Goal: Task Accomplishment & Management: Manage account settings

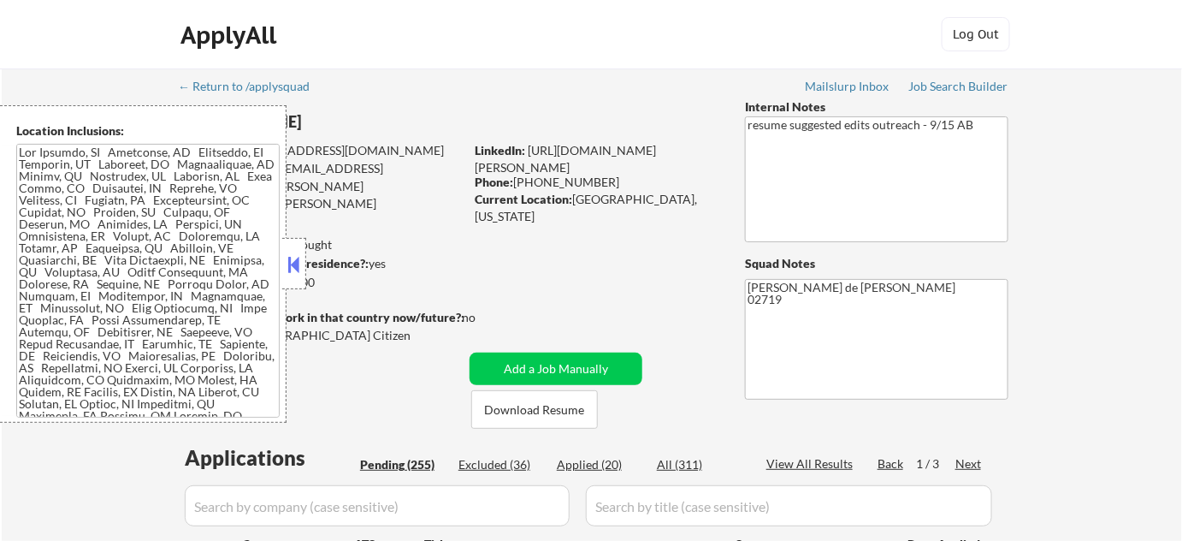
scroll to position [4, 0]
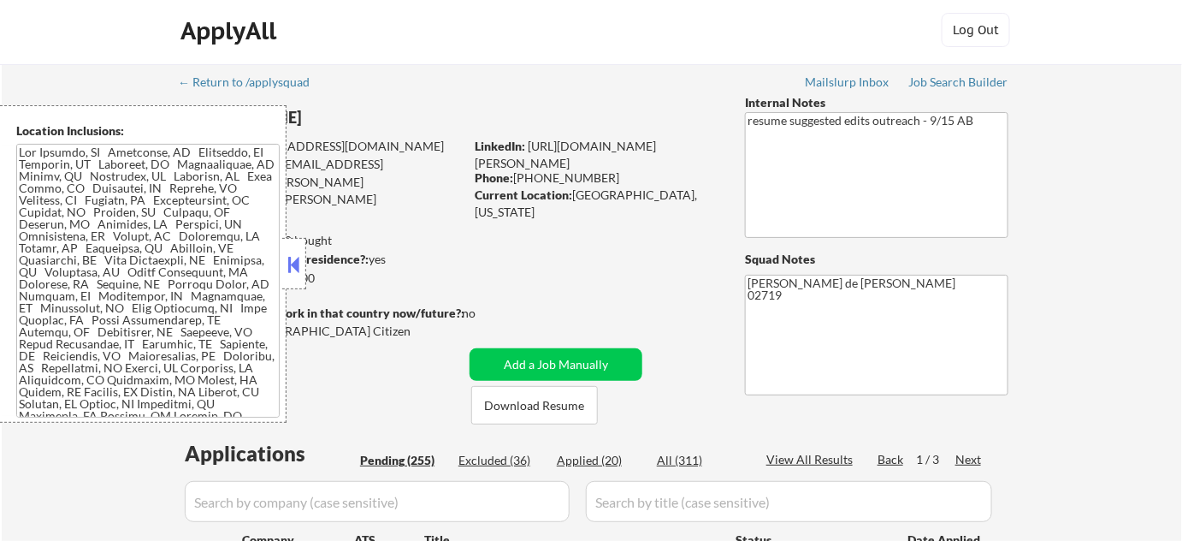
select select ""pending""
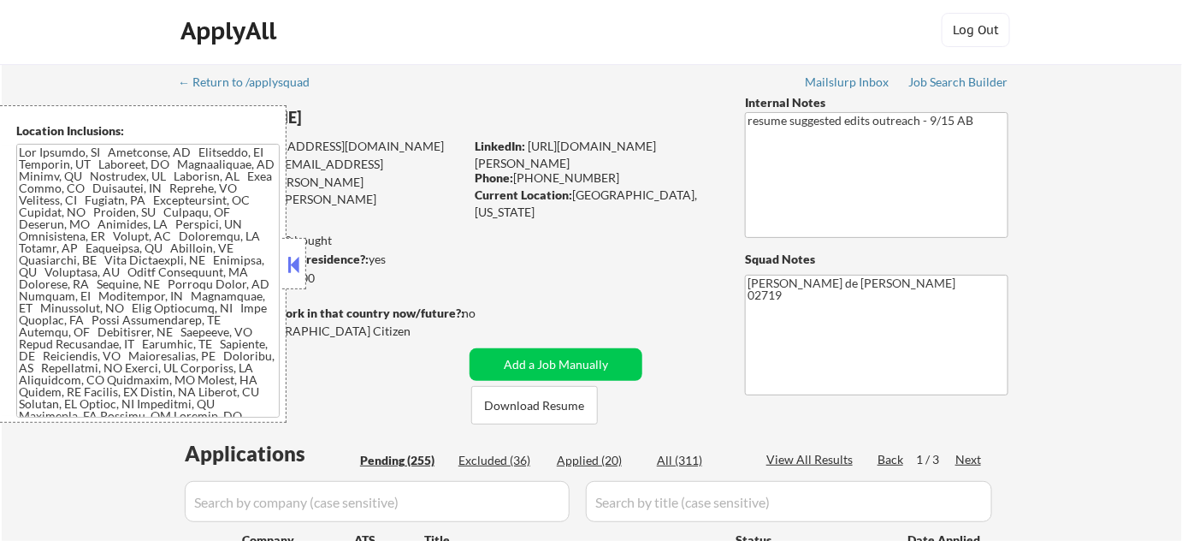
select select ""pending""
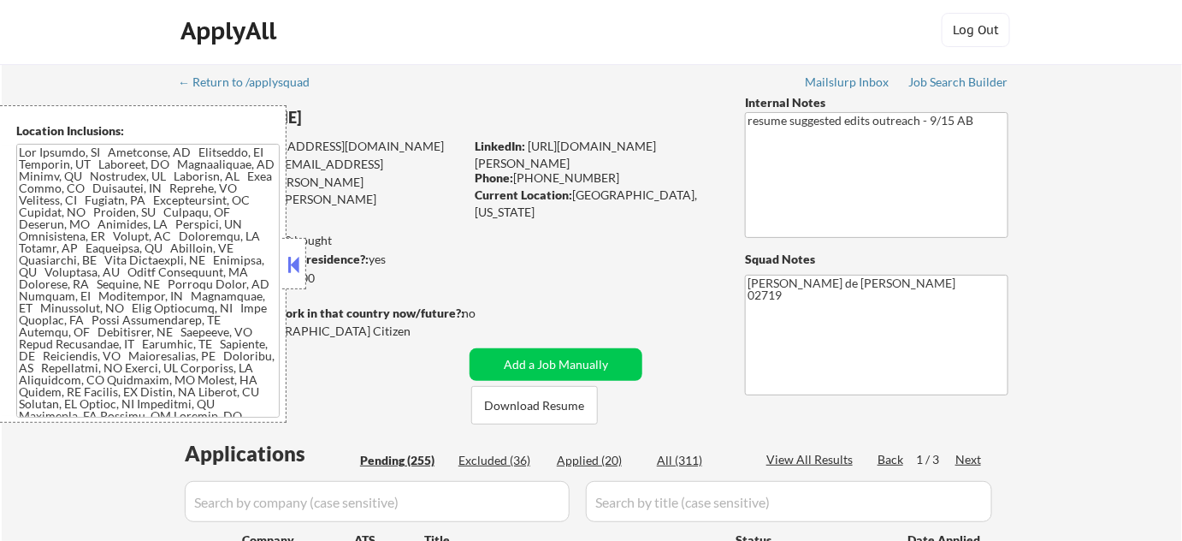
select select ""pending""
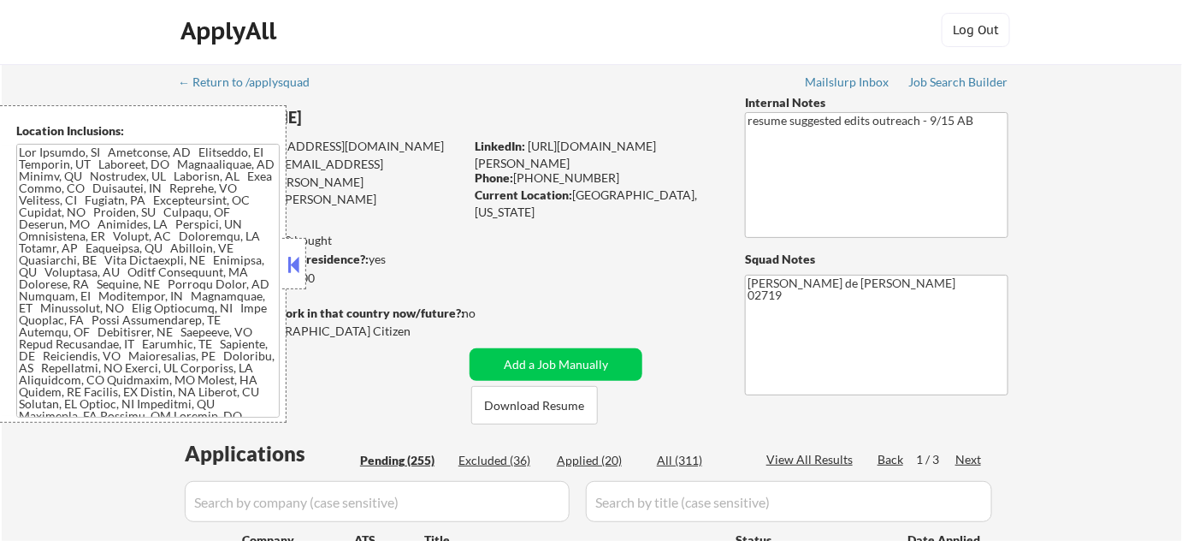
select select ""pending""
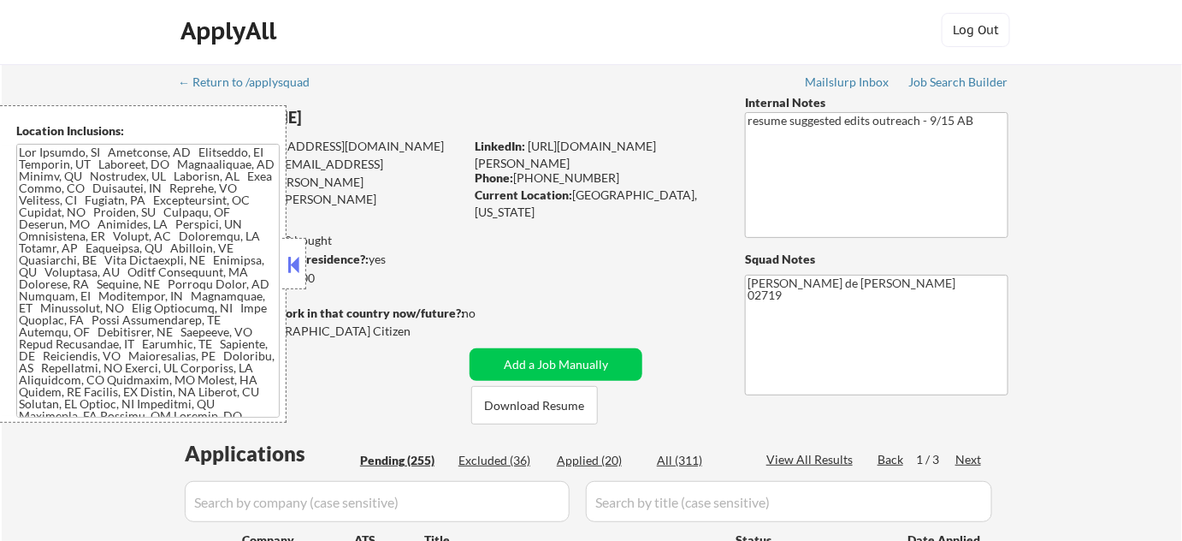
select select ""pending""
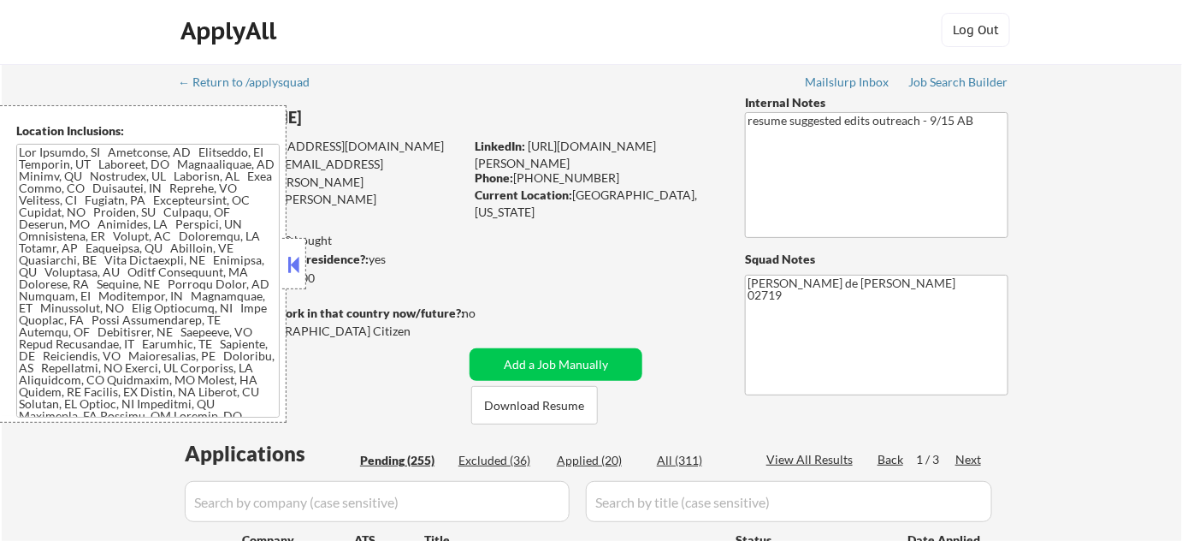
select select ""pending""
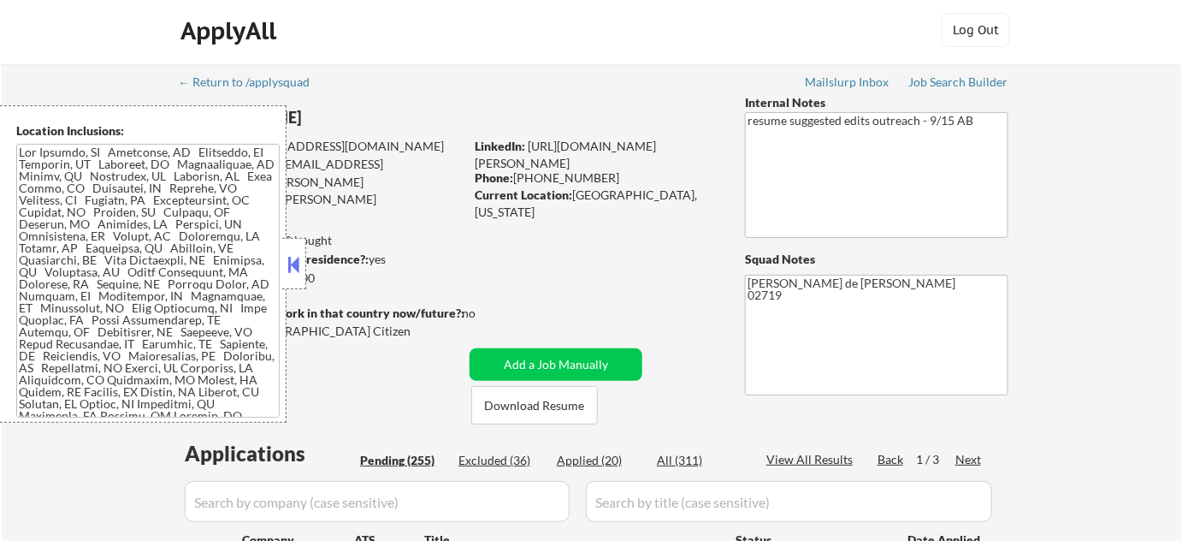
select select ""pending""
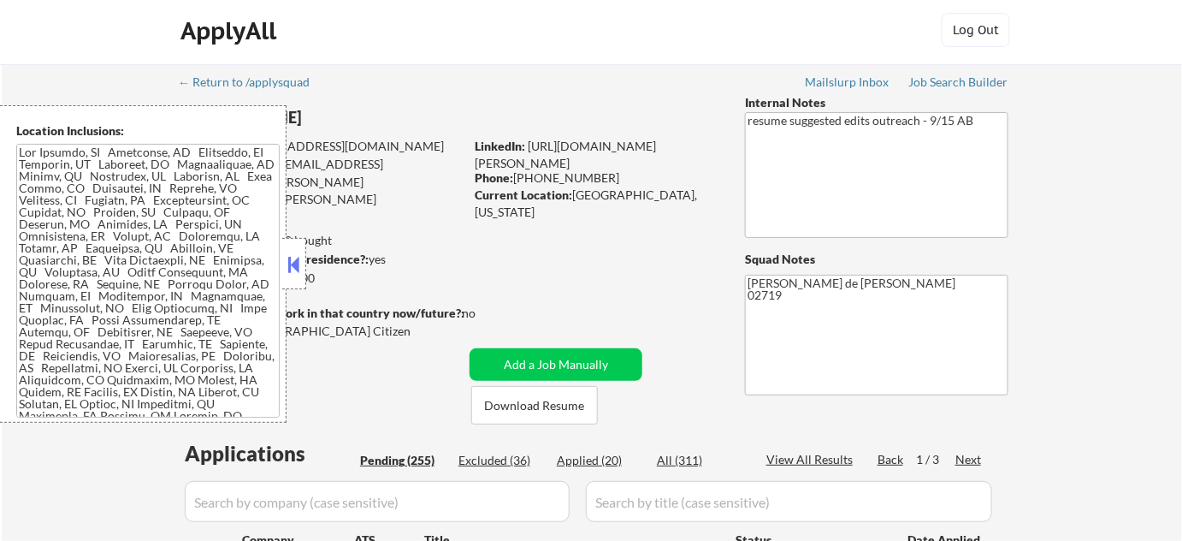
select select ""pending""
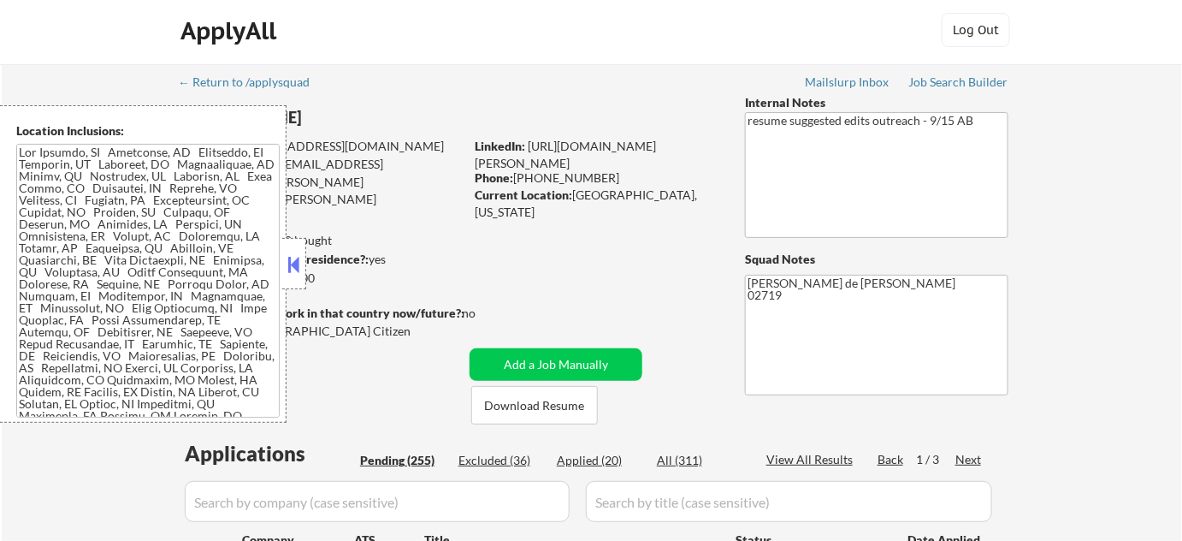
select select ""pending""
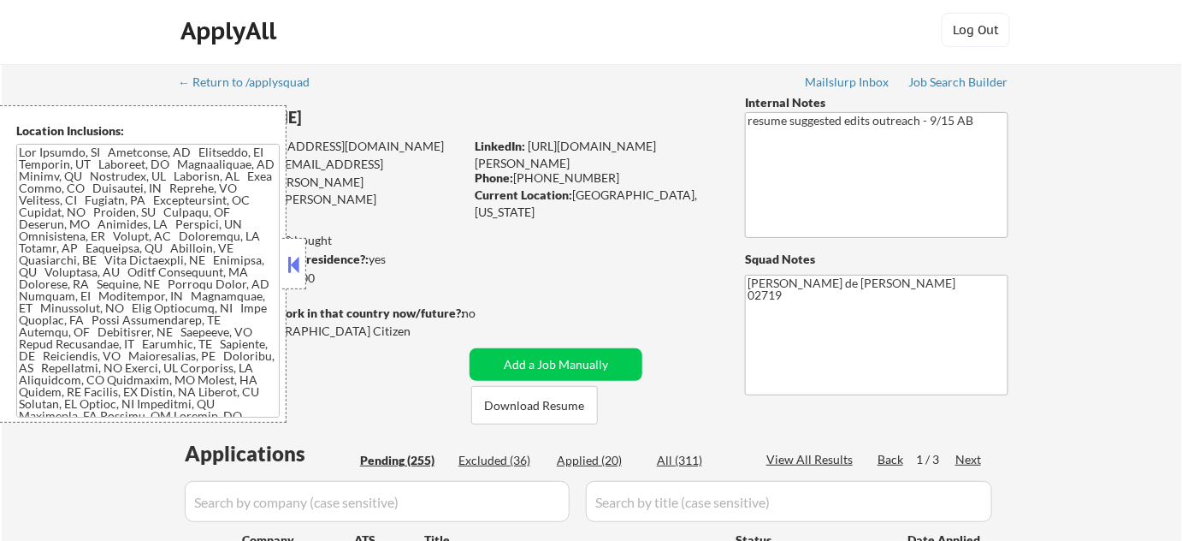
select select ""pending""
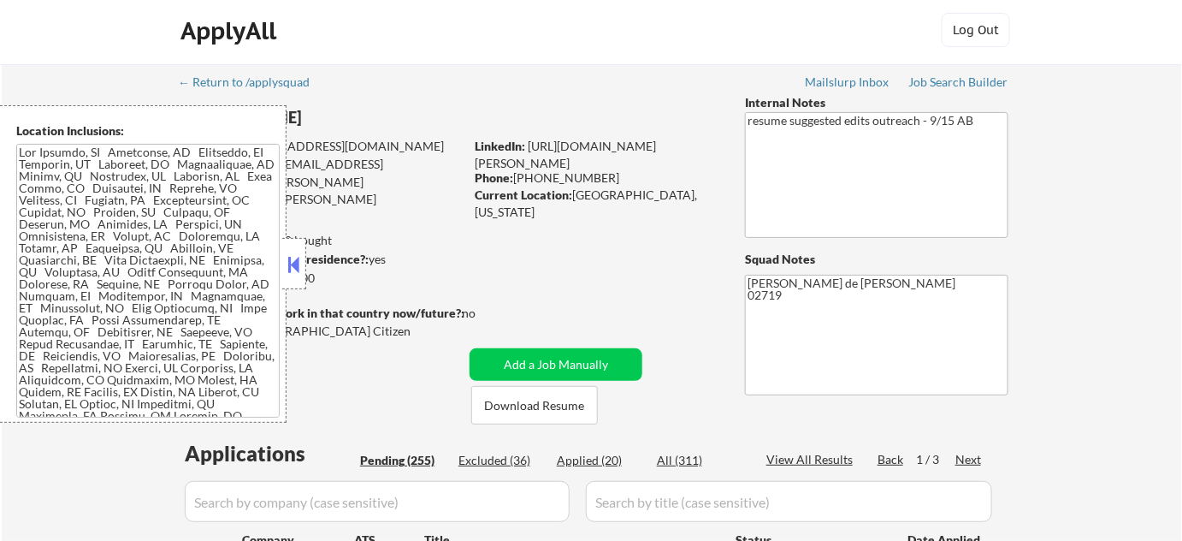
select select ""pending""
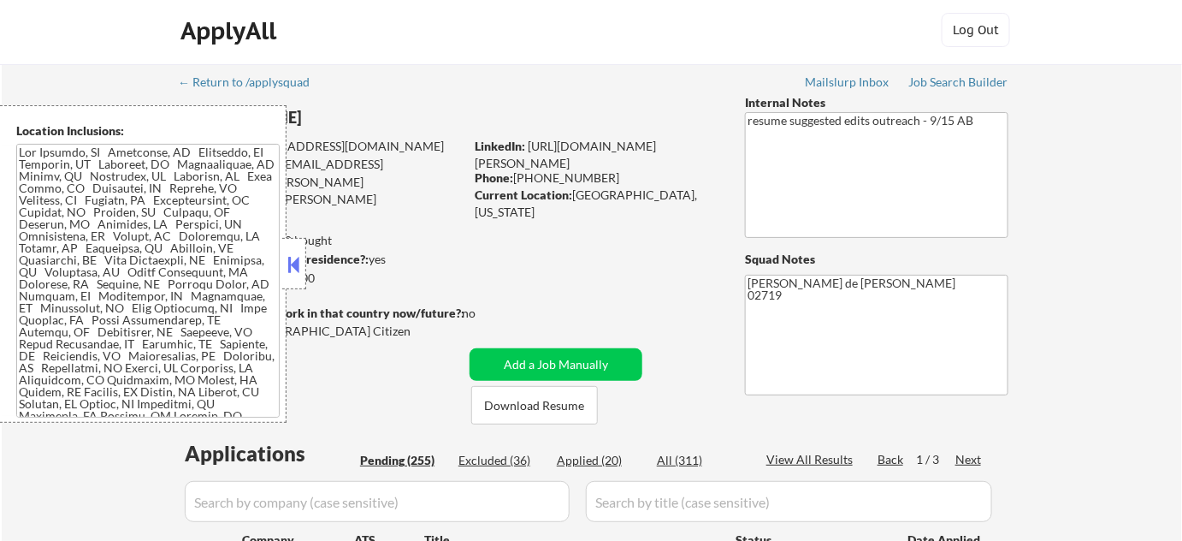
select select ""pending""
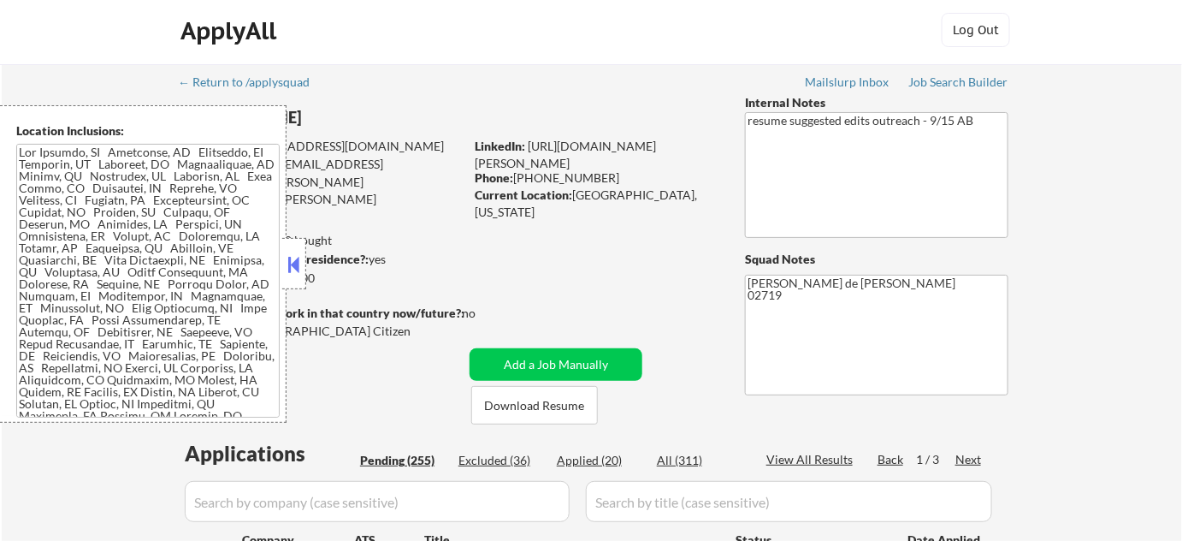
select select ""pending""
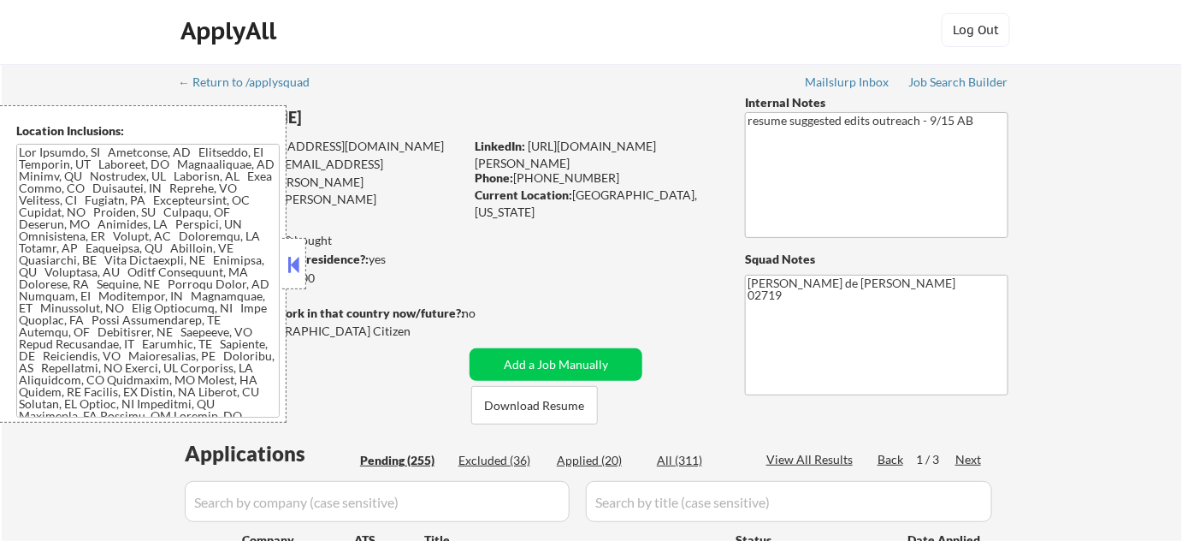
select select ""pending""
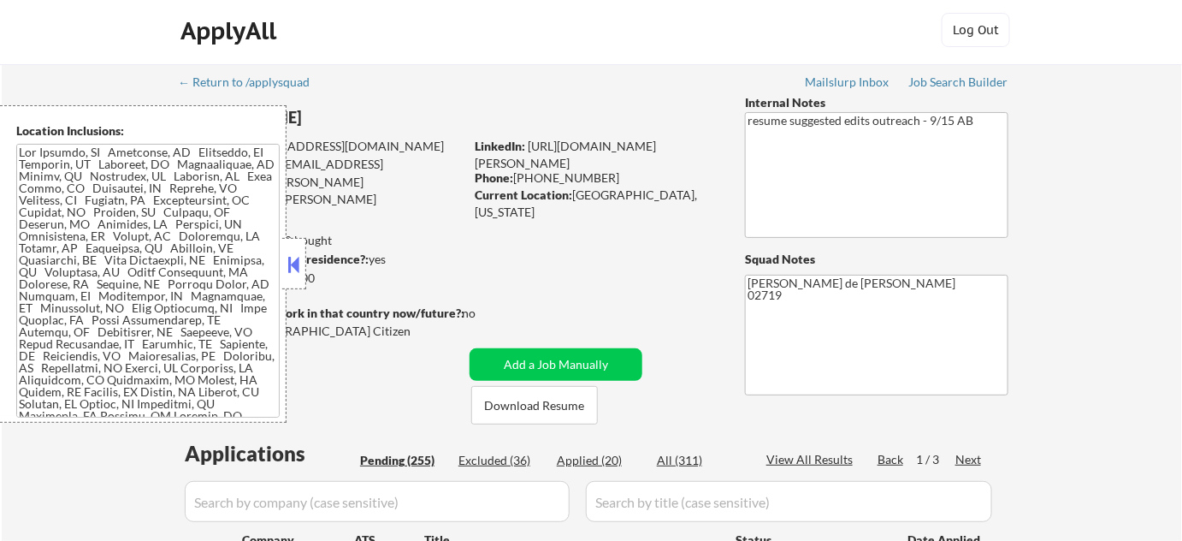
select select ""pending""
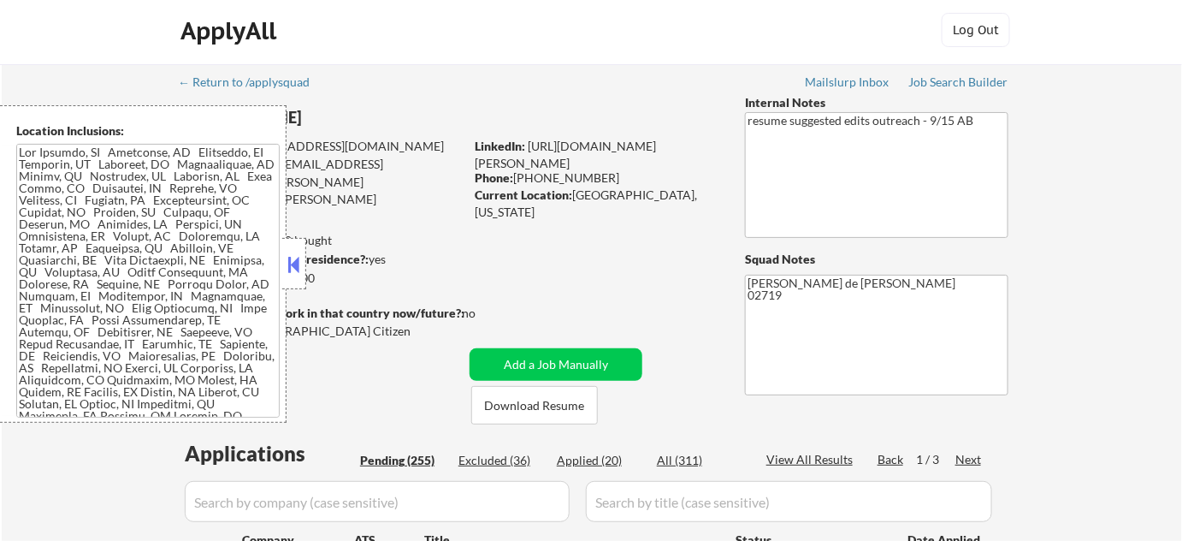
select select ""pending""
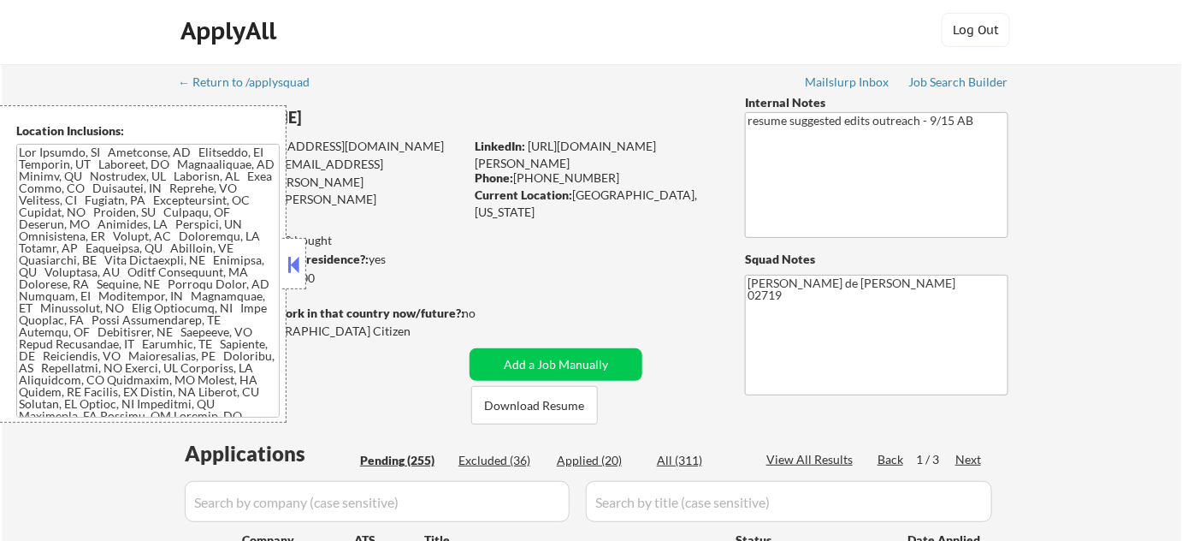
select select ""pending""
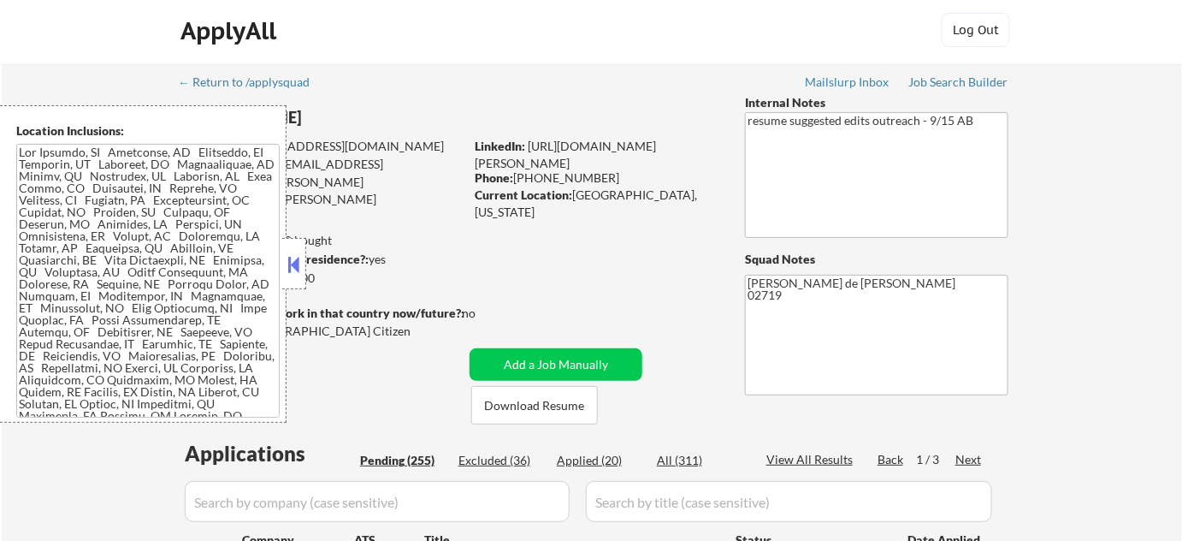
select select ""pending""
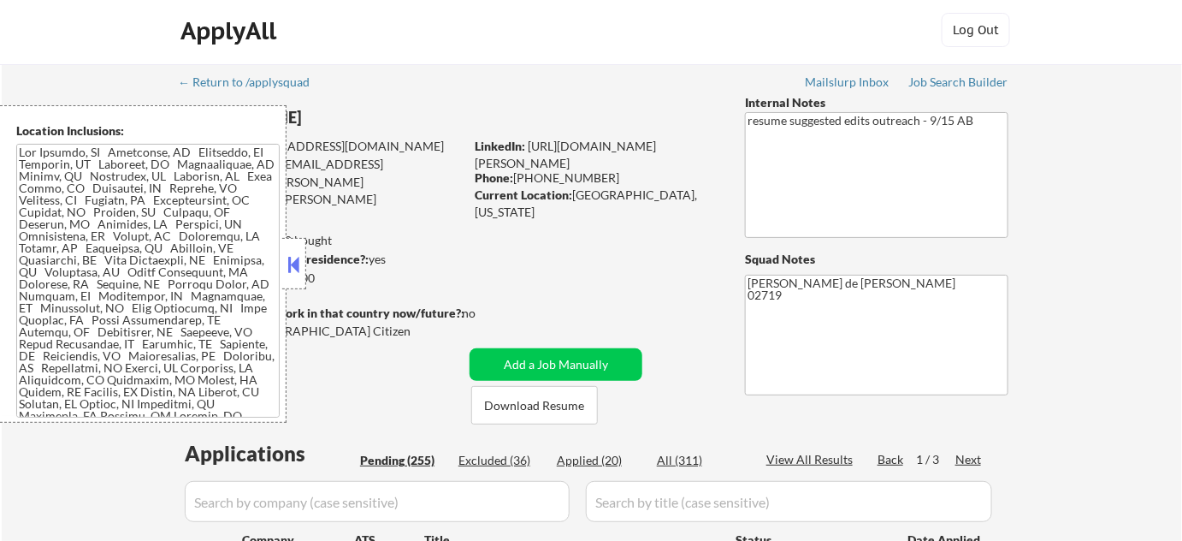
select select ""pending""
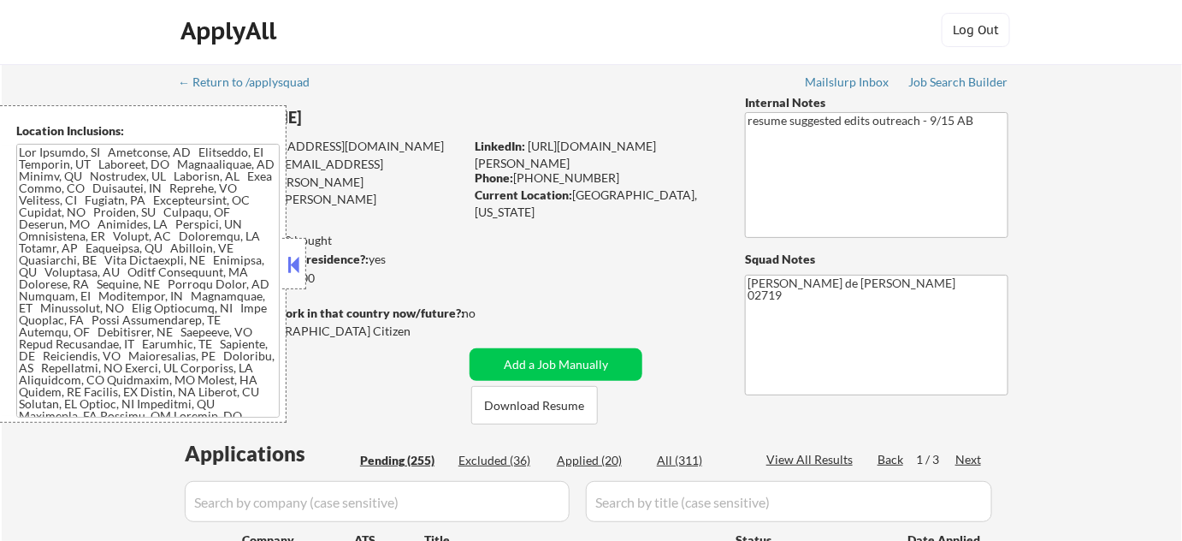
select select ""pending""
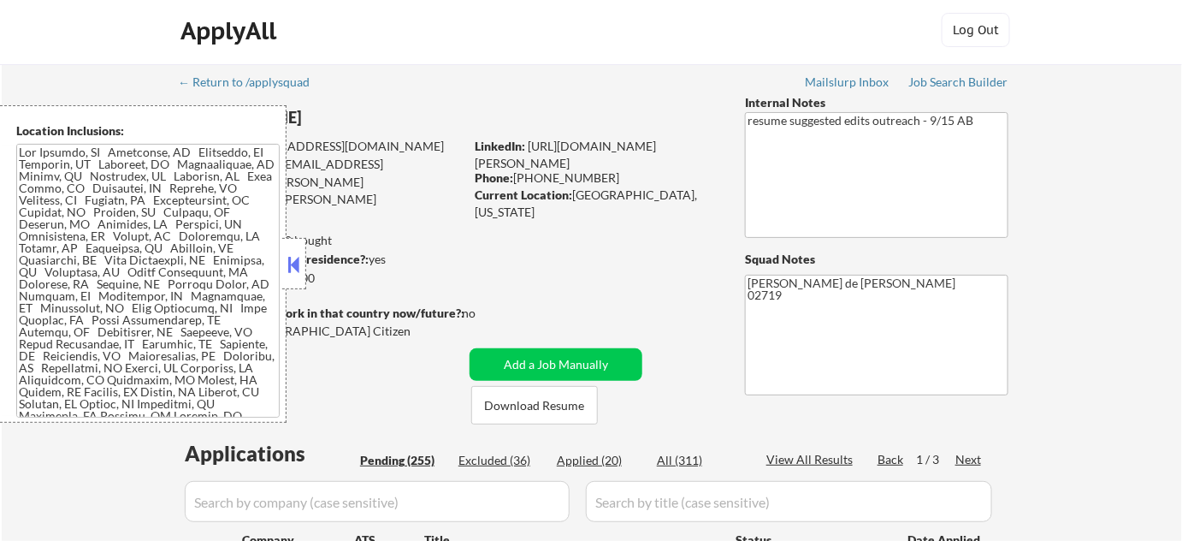
scroll to position [233, 0]
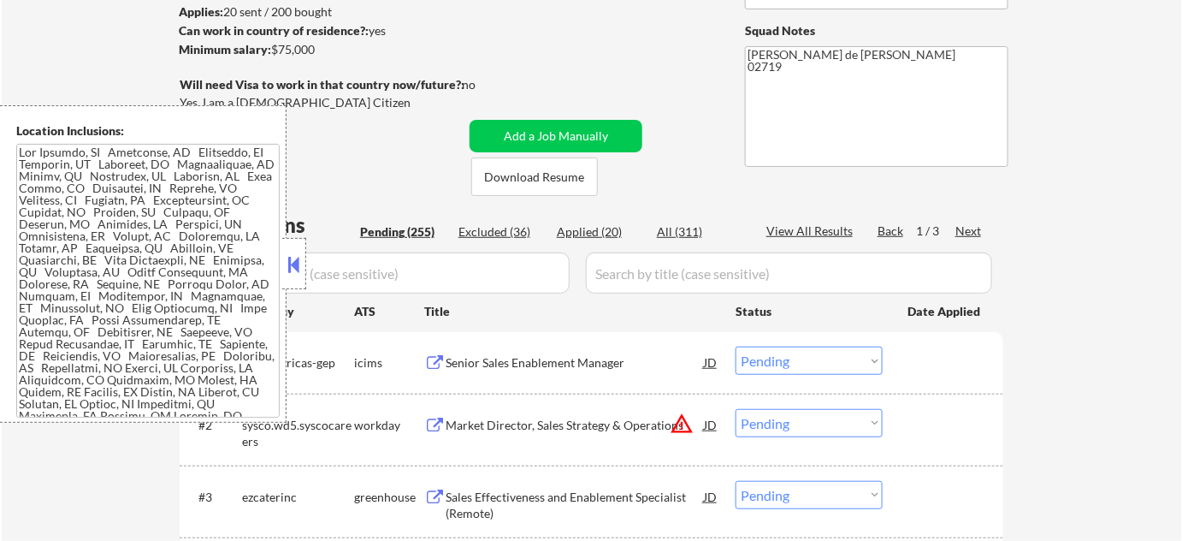
click at [289, 263] on button at bounding box center [294, 264] width 19 height 26
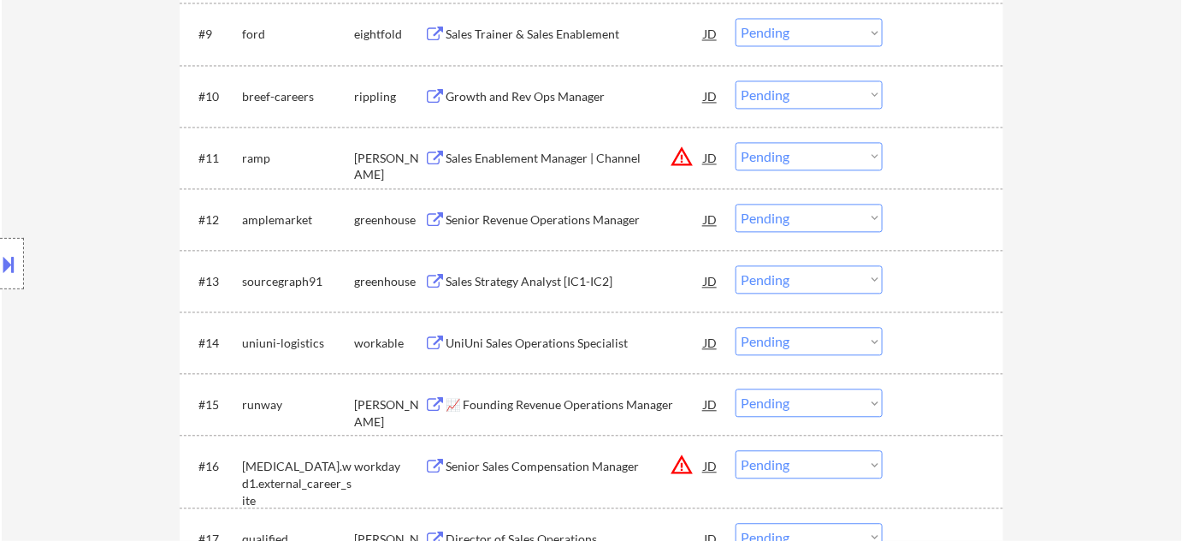
scroll to position [1244, 0]
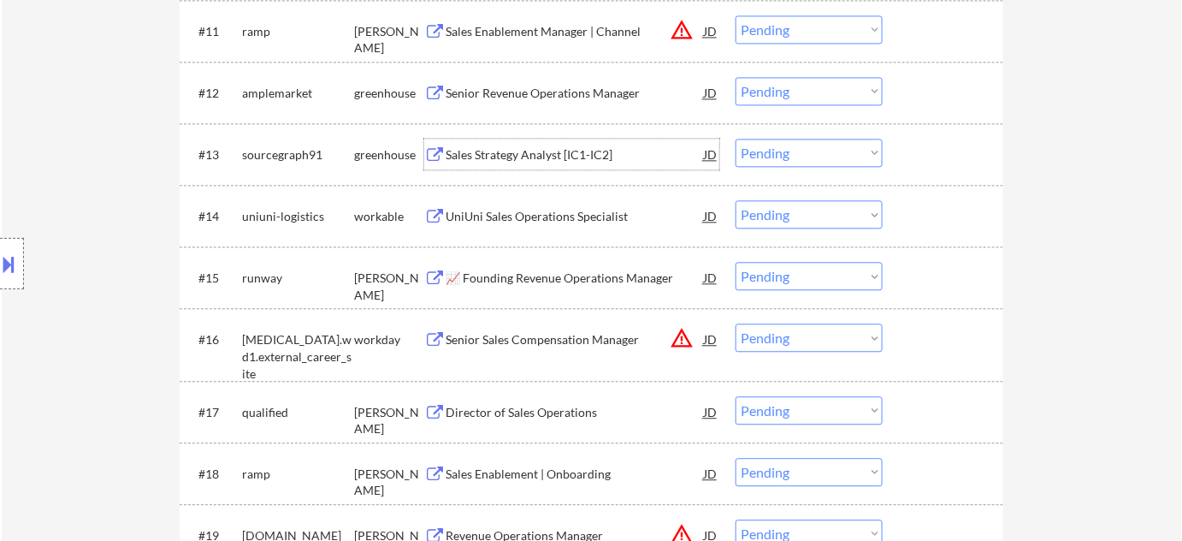
click at [548, 150] on div "Sales Strategy Analyst [IC1-IC2]" at bounding box center [575, 154] width 258 height 17
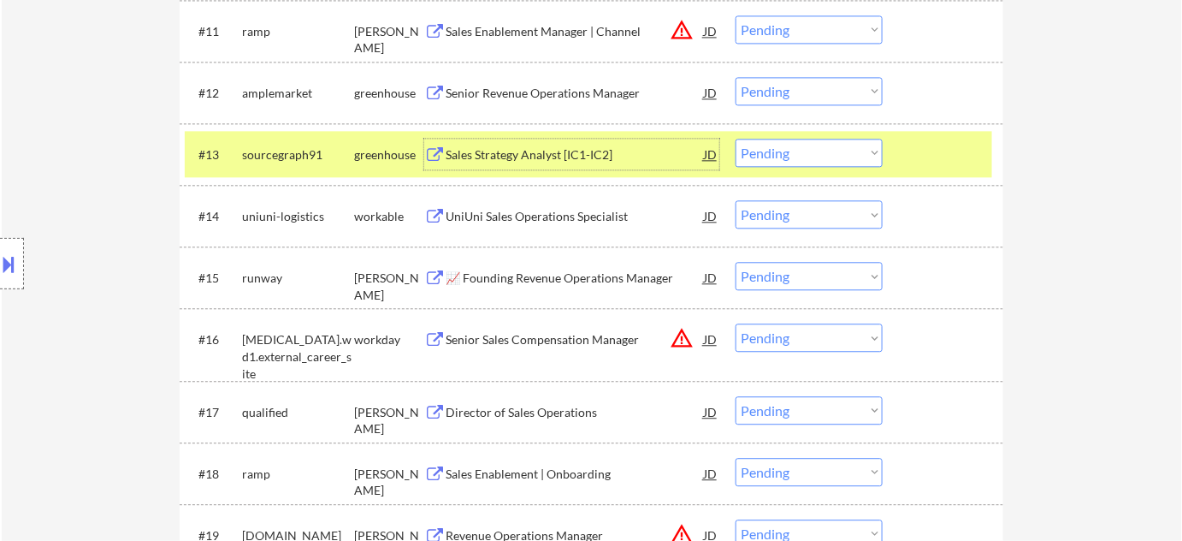
click at [787, 140] on select "Choose an option... Pending Applied Excluded (Questions) Excluded (Expired) Exc…" at bounding box center [809, 153] width 147 height 28
click at [736, 139] on select "Choose an option... Pending Applied Excluded (Questions) Excluded (Expired) Exc…" at bounding box center [809, 153] width 147 height 28
click at [565, 92] on div "Senior Revenue Operations Manager" at bounding box center [575, 93] width 258 height 17
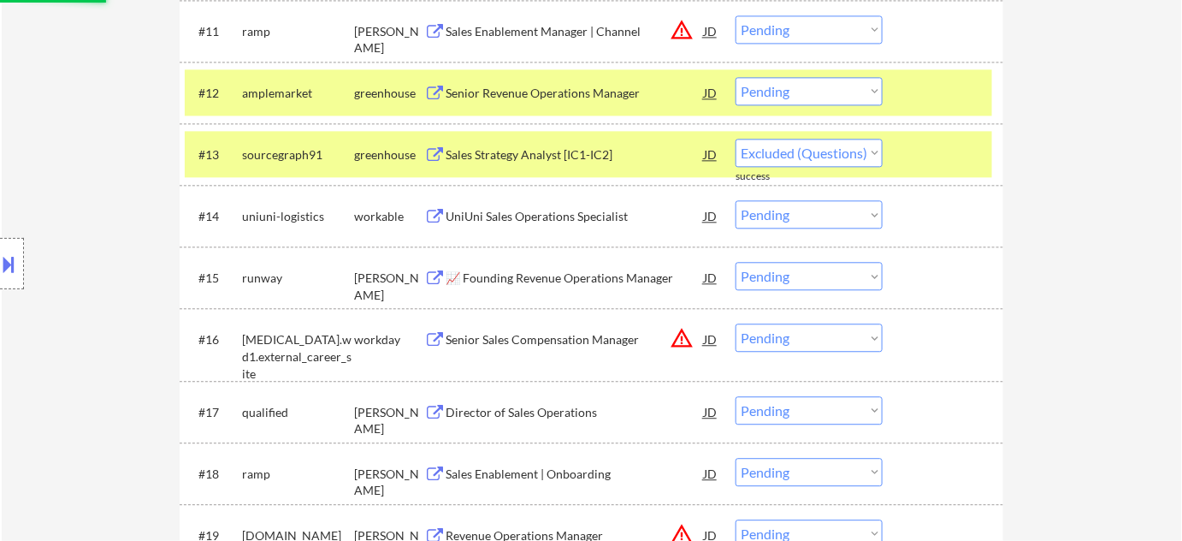
select select ""pending""
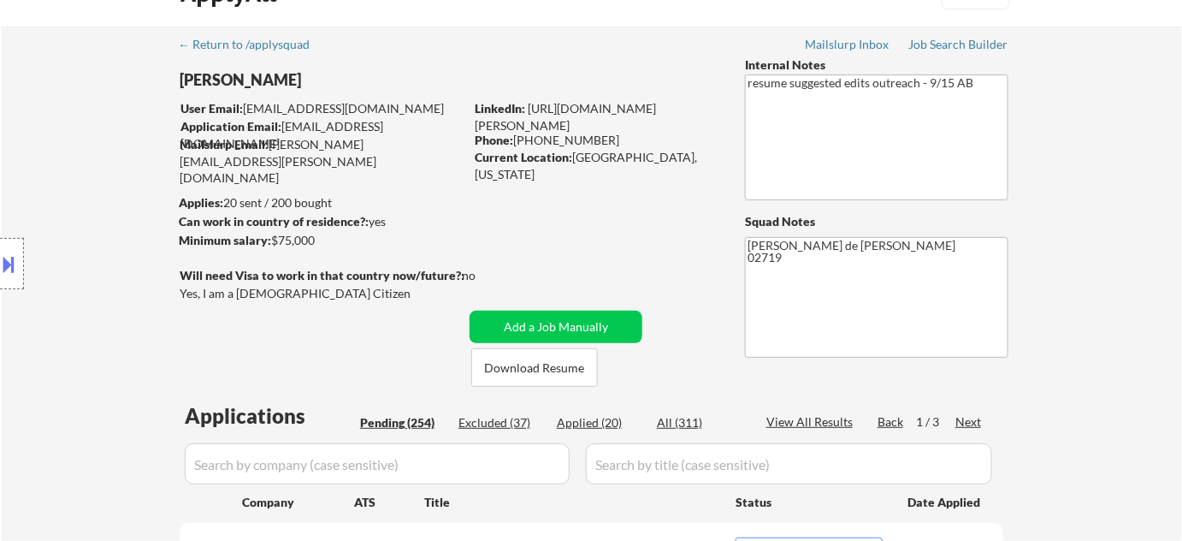
scroll to position [0, 0]
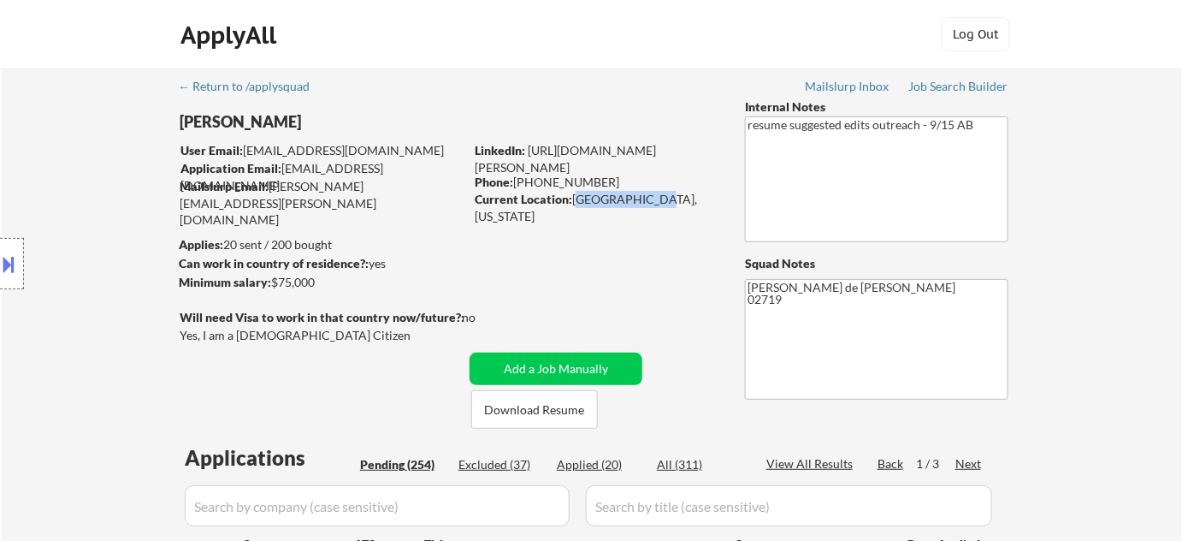
drag, startPoint x: 572, startPoint y: 200, endPoint x: 645, endPoint y: 199, distance: 72.7
click at [645, 199] on div "Current Location: Fairhaven, Massachusetts" at bounding box center [596, 207] width 242 height 33
copy div "Fairhaven, Ma"
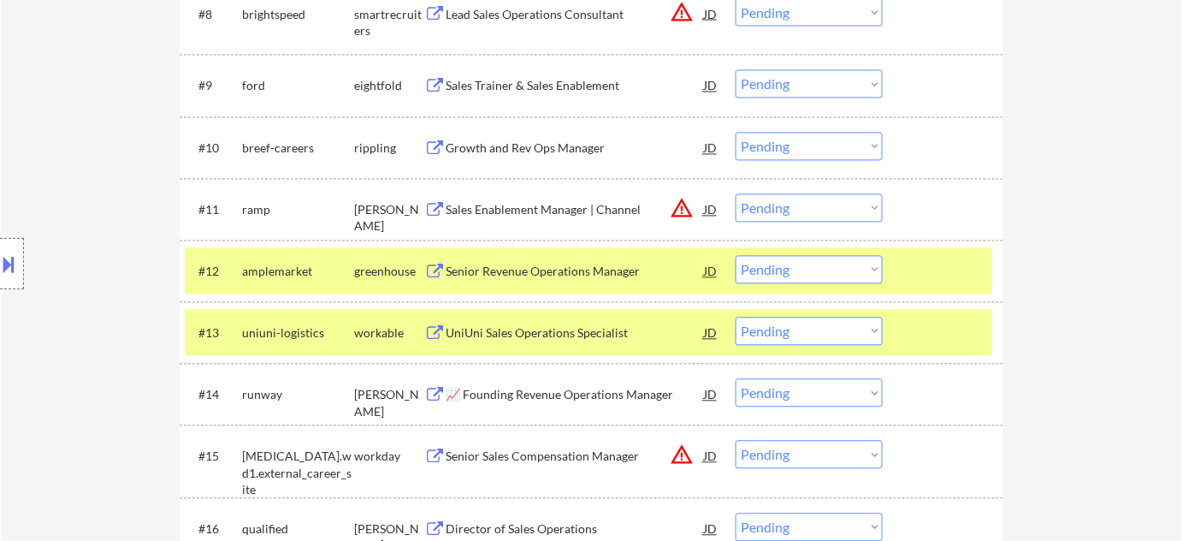
click at [771, 269] on select "Choose an option... Pending Applied Excluded (Questions) Excluded (Expired) Exc…" at bounding box center [809, 270] width 147 height 28
click at [736, 256] on select "Choose an option... Pending Applied Excluded (Questions) Excluded (Expired) Exc…" at bounding box center [809, 270] width 147 height 28
select select ""pending""
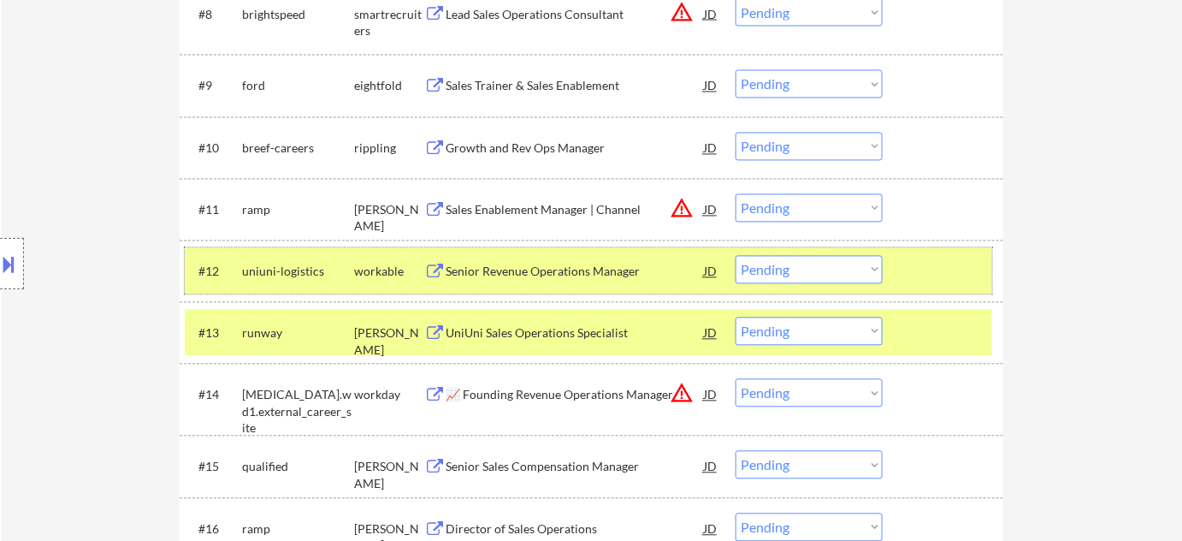
scroll to position [1143, 0]
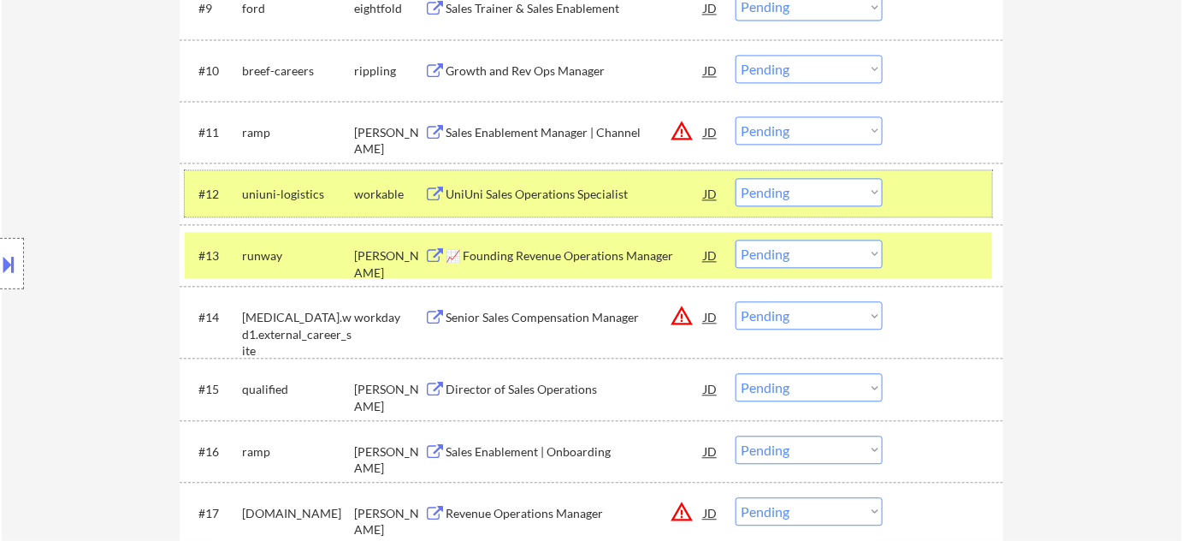
click at [556, 398] on div "Director of Sales Operations" at bounding box center [575, 388] width 258 height 31
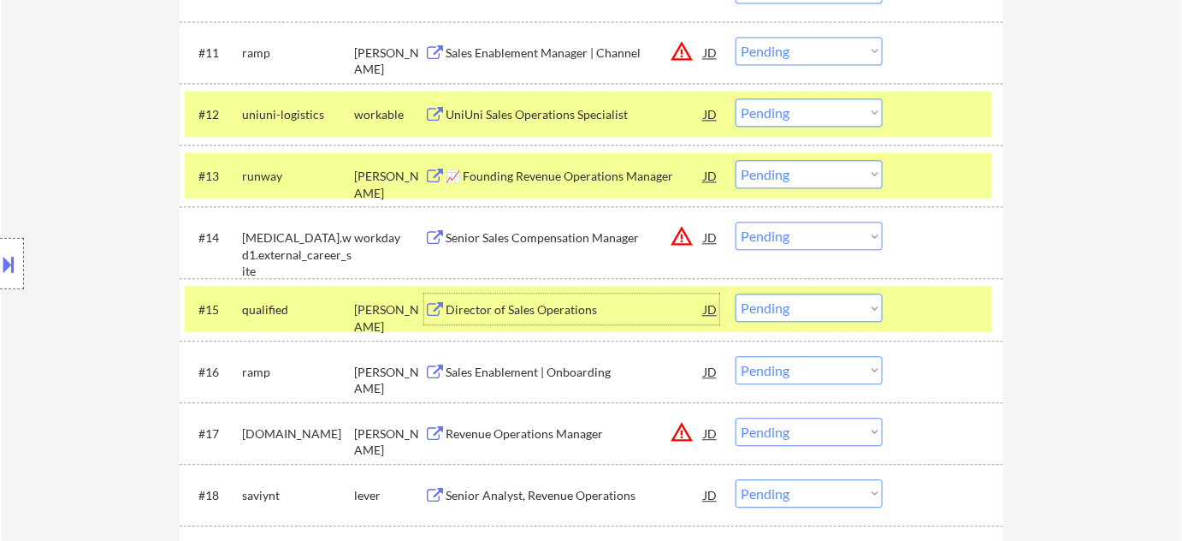
scroll to position [1298, 0]
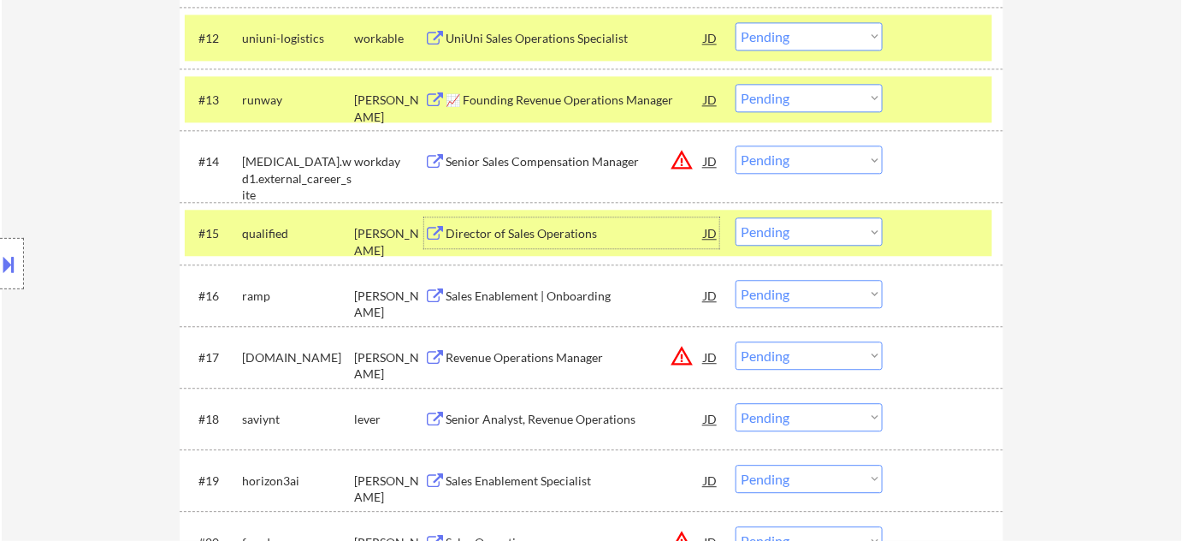
click at [546, 298] on div "Sales Enablement | Onboarding" at bounding box center [575, 295] width 258 height 17
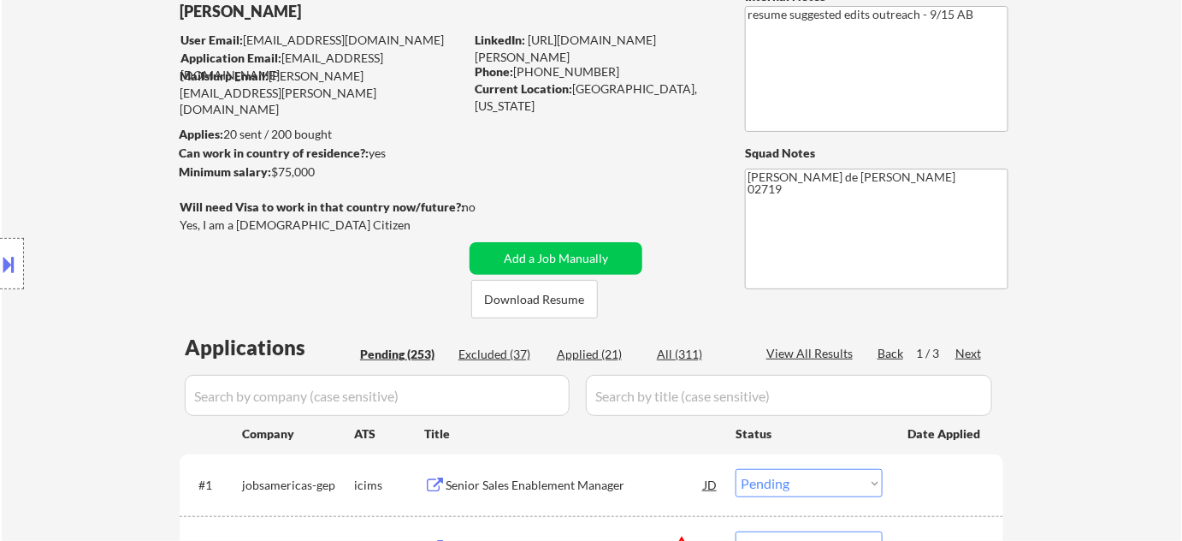
scroll to position [0, 0]
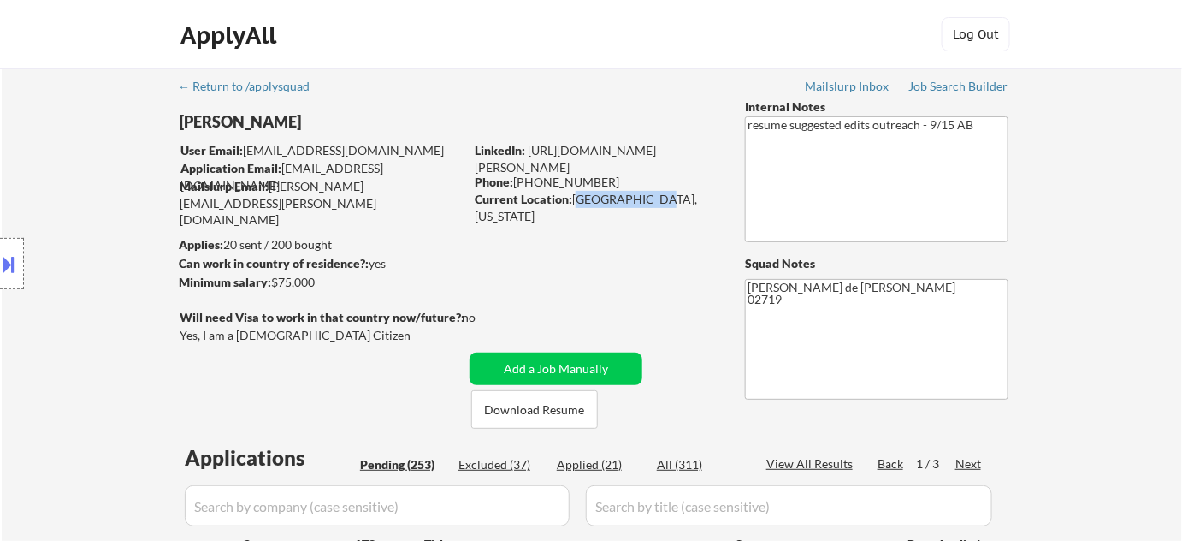
drag, startPoint x: 574, startPoint y: 192, endPoint x: 647, endPoint y: 200, distance: 73.1
click at [647, 200] on div "Current Location: Fairhaven, Massachusetts" at bounding box center [596, 207] width 242 height 33
copy div "Fairhaven, Ma"
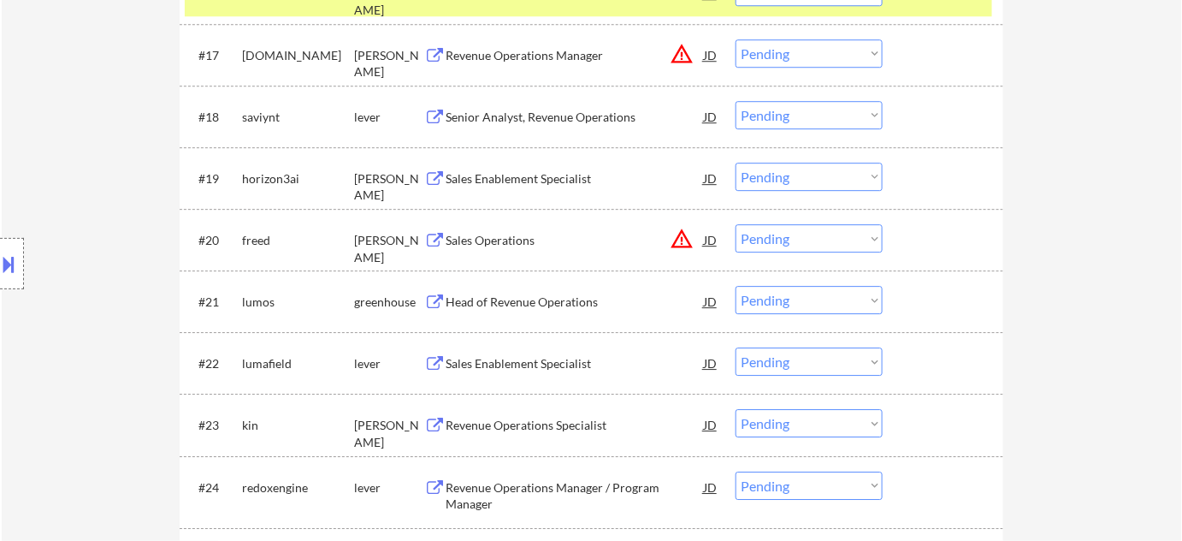
scroll to position [1392, 0]
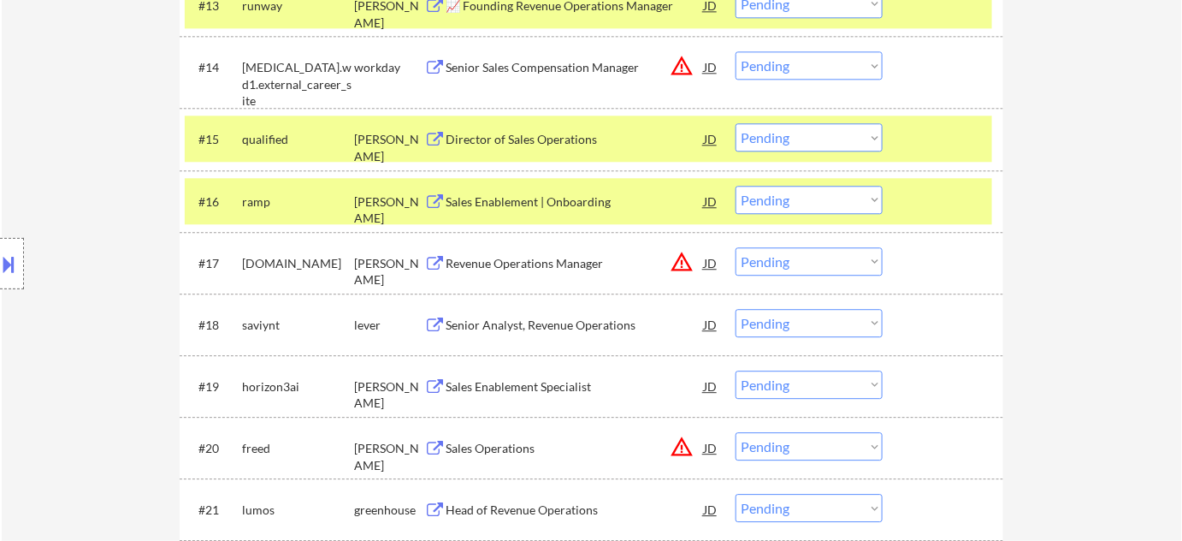
click at [799, 199] on select "Choose an option... Pending Applied Excluded (Questions) Excluded (Expired) Exc…" at bounding box center [809, 200] width 147 height 28
click at [736, 186] on select "Choose an option... Pending Applied Excluded (Questions) Excluded (Expired) Exc…" at bounding box center [809, 200] width 147 height 28
select select ""pending""
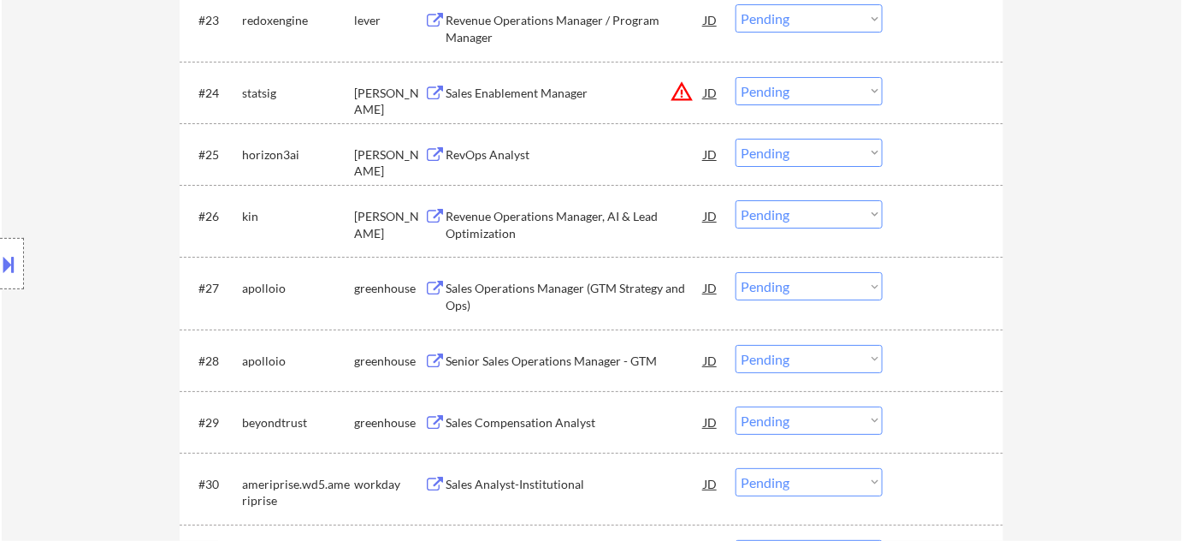
scroll to position [2014, 0]
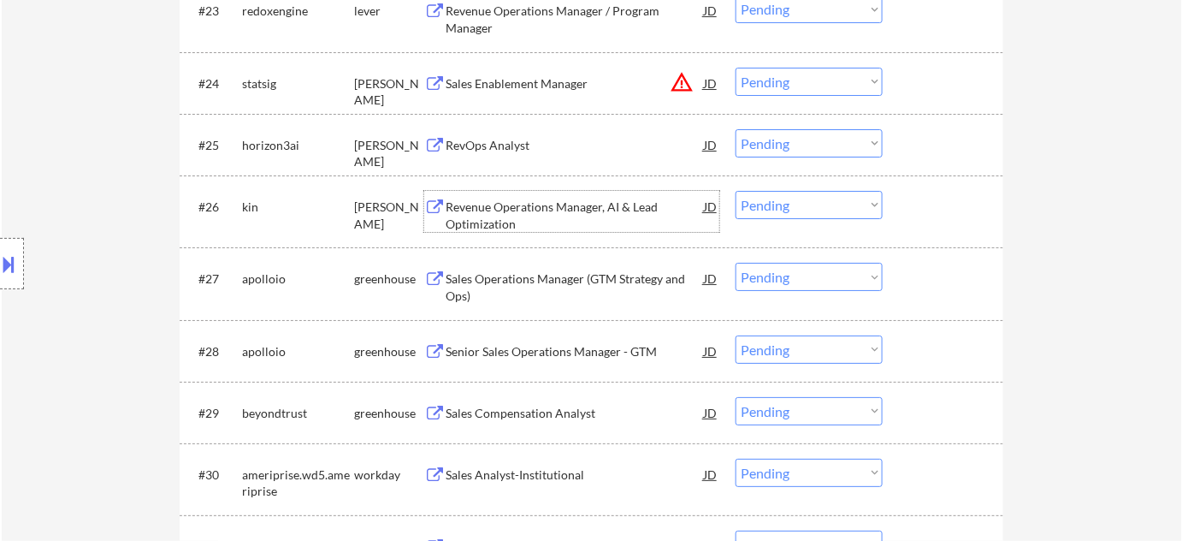
click at [510, 211] on div "Revenue Operations Manager, AI & Lead Optimization" at bounding box center [575, 214] width 258 height 33
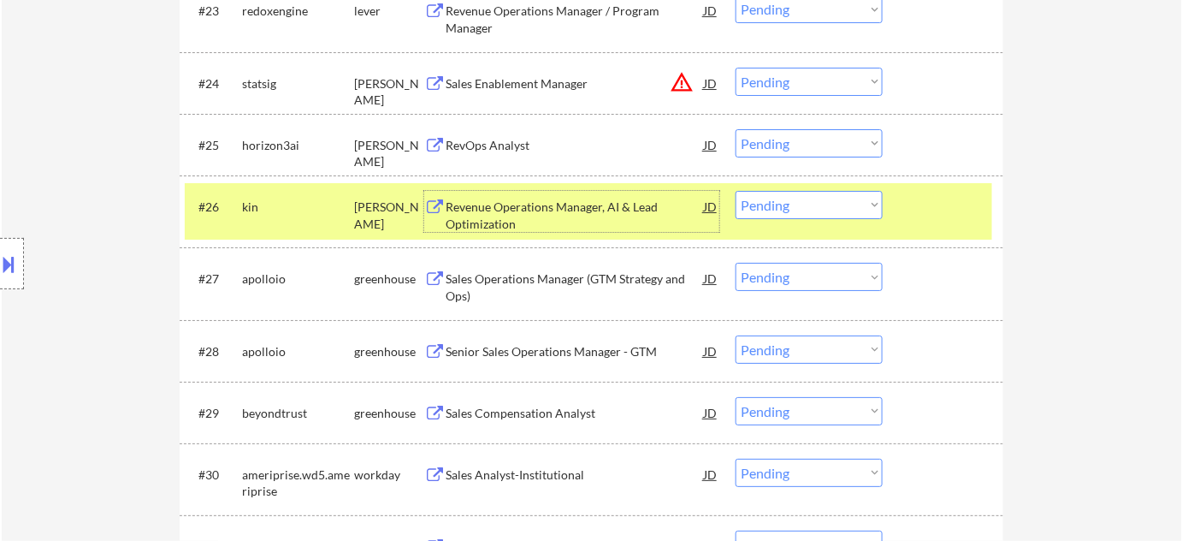
click at [791, 209] on select "Choose an option... Pending Applied Excluded (Questions) Excluded (Expired) Exc…" at bounding box center [809, 205] width 147 height 28
click at [736, 191] on select "Choose an option... Pending Applied Excluded (Questions) Excluded (Expired) Exc…" at bounding box center [809, 205] width 147 height 28
click at [805, 285] on select "Choose an option... Pending Applied Excluded (Questions) Excluded (Expired) Exc…" at bounding box center [809, 277] width 147 height 28
click at [999, 229] on div "#26 kin ashby Revenue Operations Manager, AI & Lead Optimization JD warning_amb…" at bounding box center [592, 211] width 824 height 72
select select ""pending""
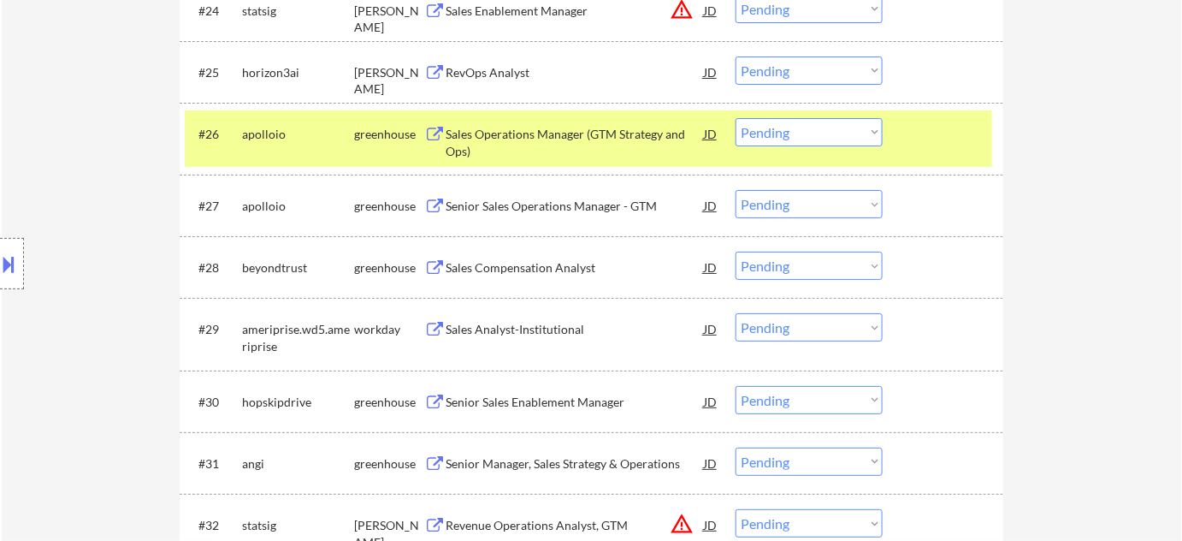
scroll to position [2170, 0]
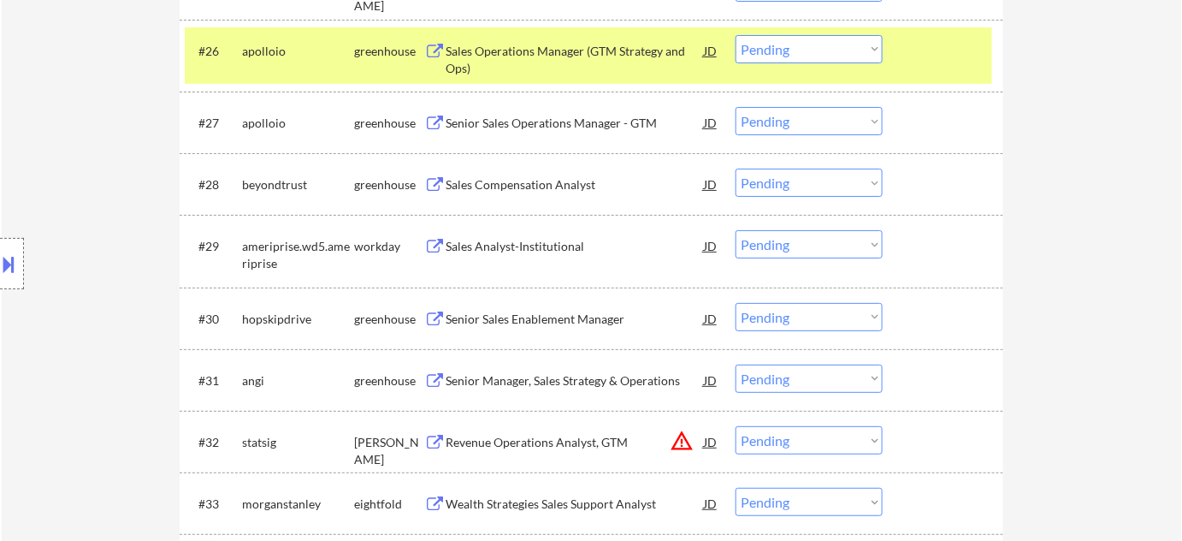
click at [534, 179] on div "Sales Compensation Analyst" at bounding box center [575, 184] width 258 height 17
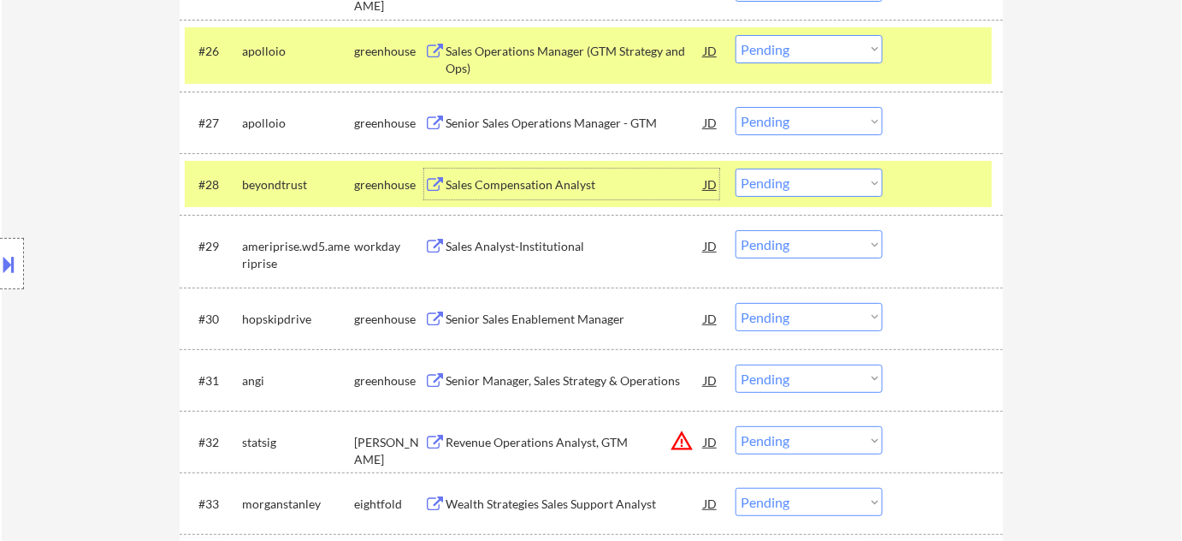
drag, startPoint x: 801, startPoint y: 174, endPoint x: 805, endPoint y: 191, distance: 17.6
click at [801, 174] on select "Choose an option... Pending Applied Excluded (Questions) Excluded (Expired) Exc…" at bounding box center [809, 182] width 147 height 28
click at [736, 168] on select "Choose an option... Pending Applied Excluded (Questions) Excluded (Expired) Exc…" at bounding box center [809, 182] width 147 height 28
click at [542, 319] on div "Senior Sales Enablement Manager" at bounding box center [575, 318] width 258 height 17
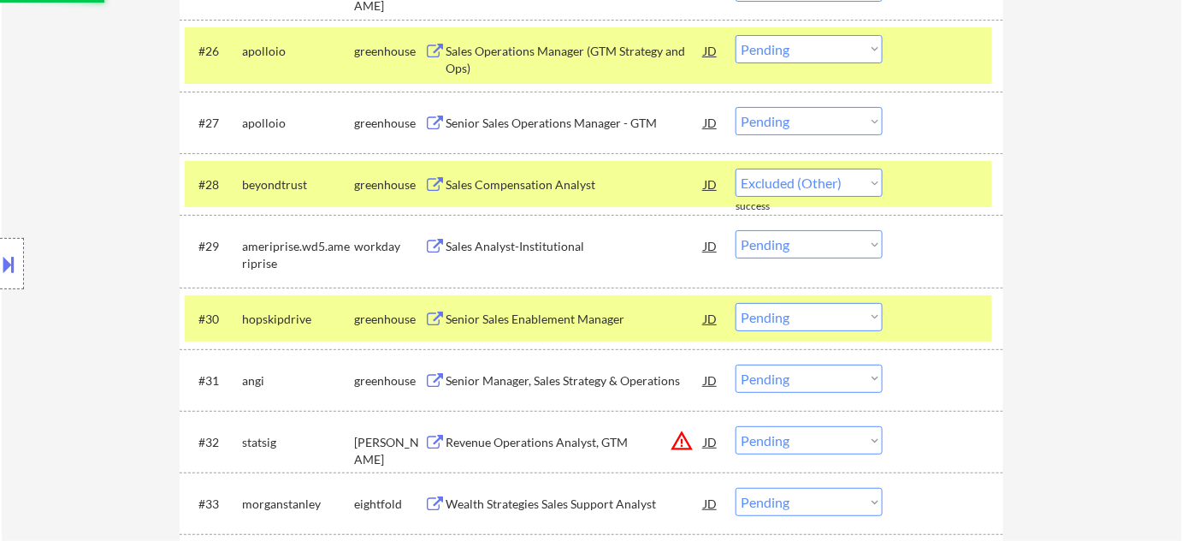
select select ""pending""
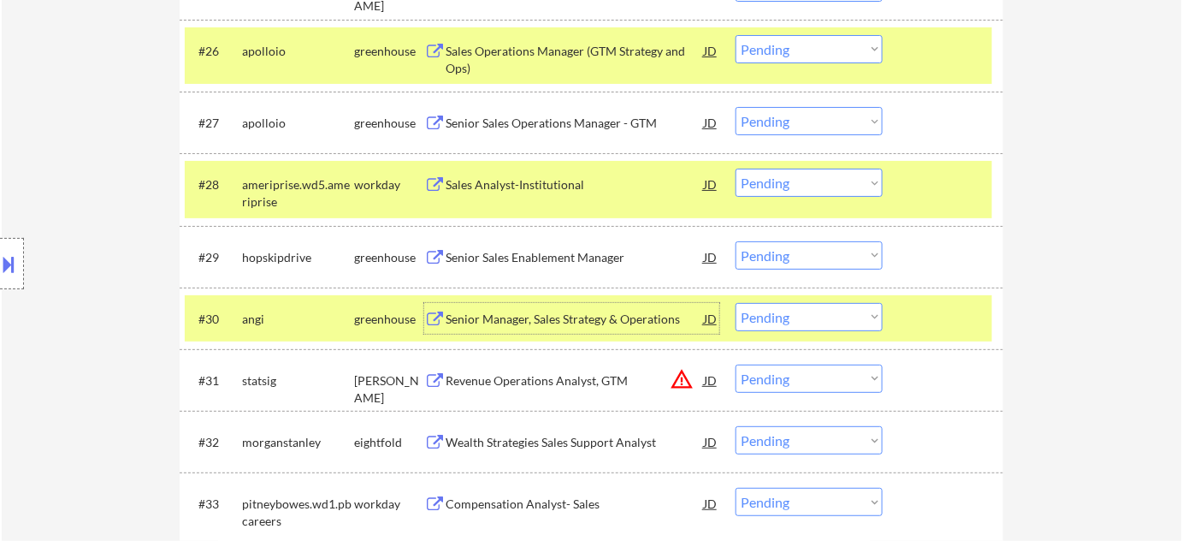
click at [768, 262] on select "Choose an option... Pending Applied Excluded (Questions) Excluded (Expired) Exc…" at bounding box center [809, 255] width 147 height 28
click at [736, 241] on select "Choose an option... Pending Applied Excluded (Questions) Excluded (Expired) Exc…" at bounding box center [809, 255] width 147 height 28
click at [532, 314] on div "Senior Manager, Sales Strategy & Operations" at bounding box center [575, 318] width 258 height 17
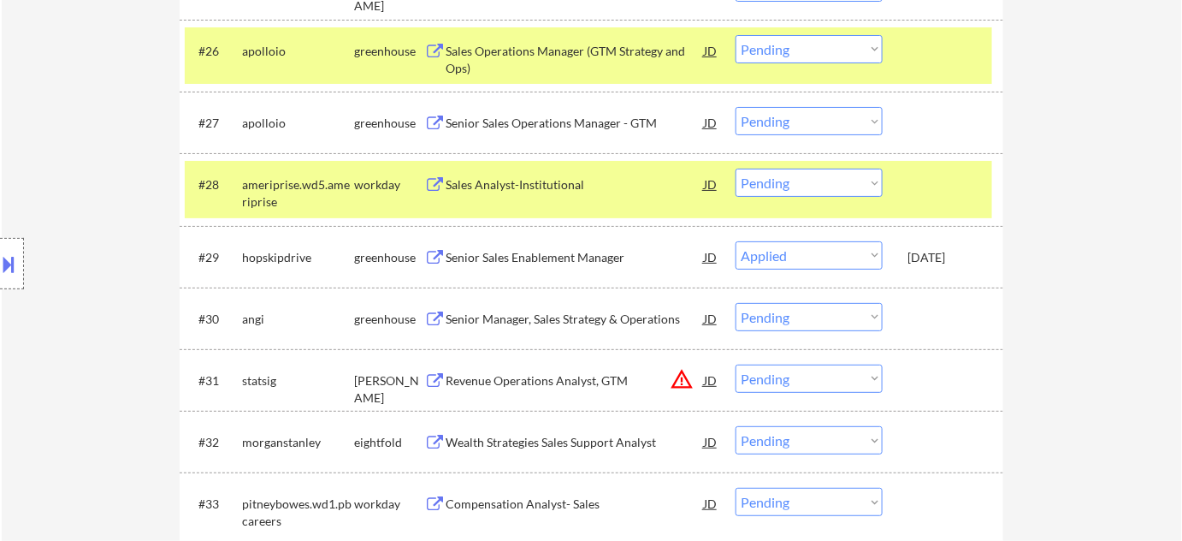
select select ""pending""
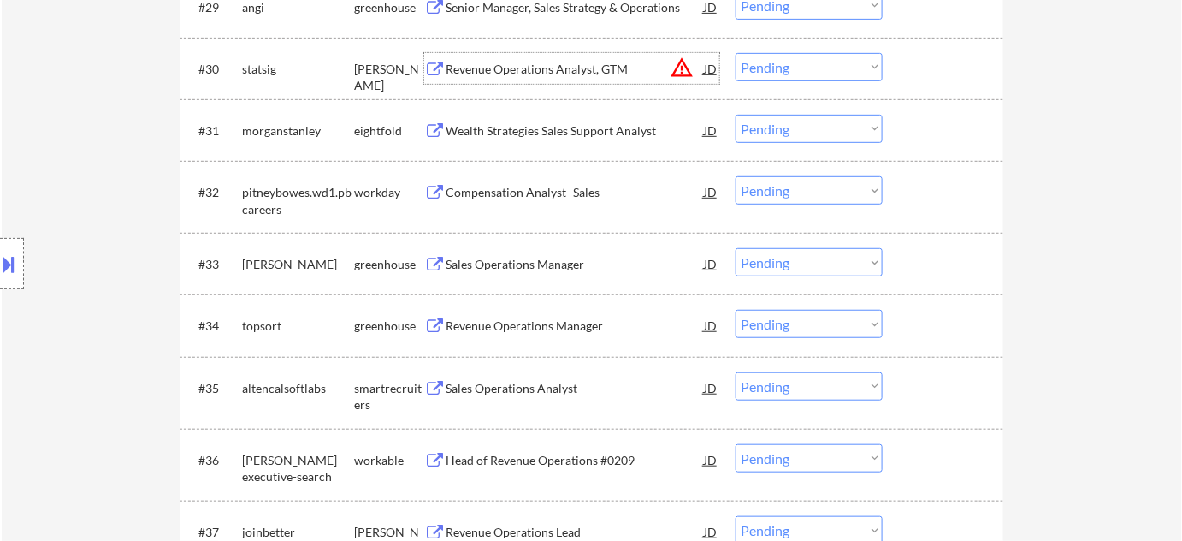
scroll to position [2481, 0]
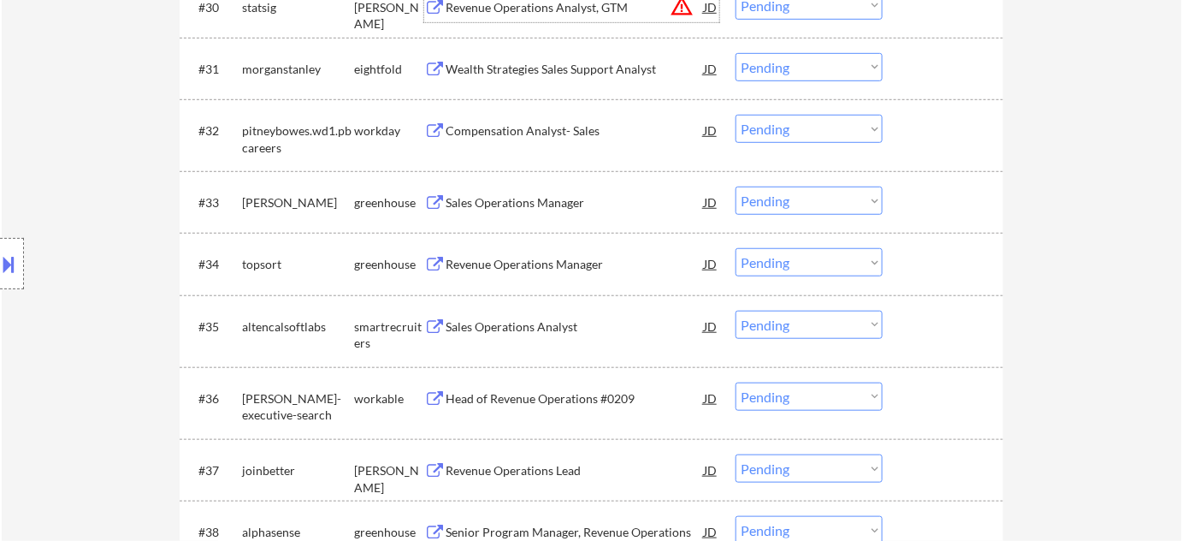
click at [541, 324] on div "Sales Operations Analyst" at bounding box center [575, 326] width 258 height 17
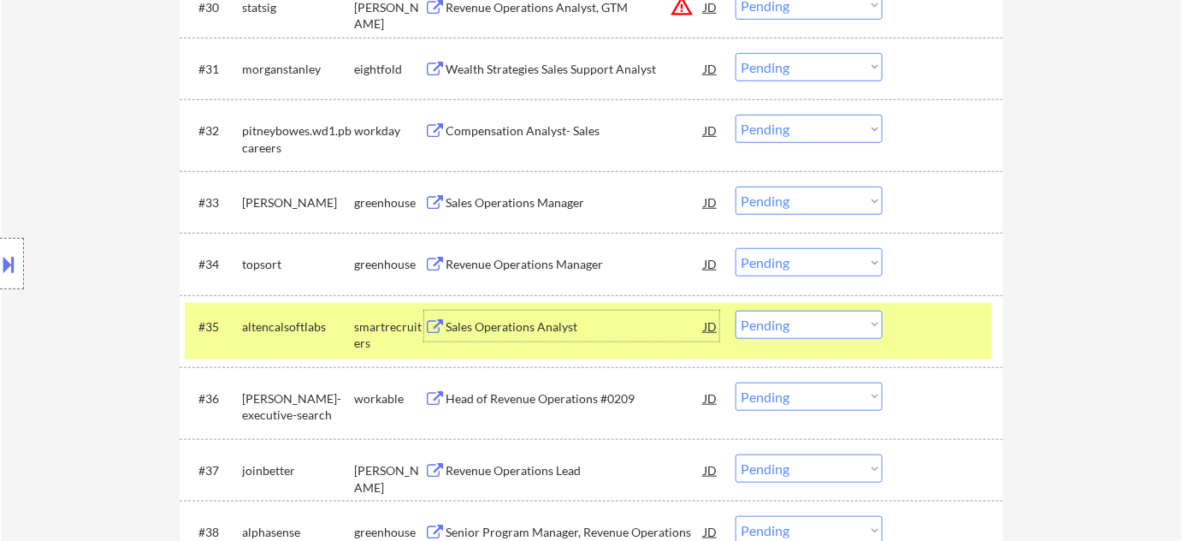
click at [4, 260] on button at bounding box center [9, 264] width 19 height 28
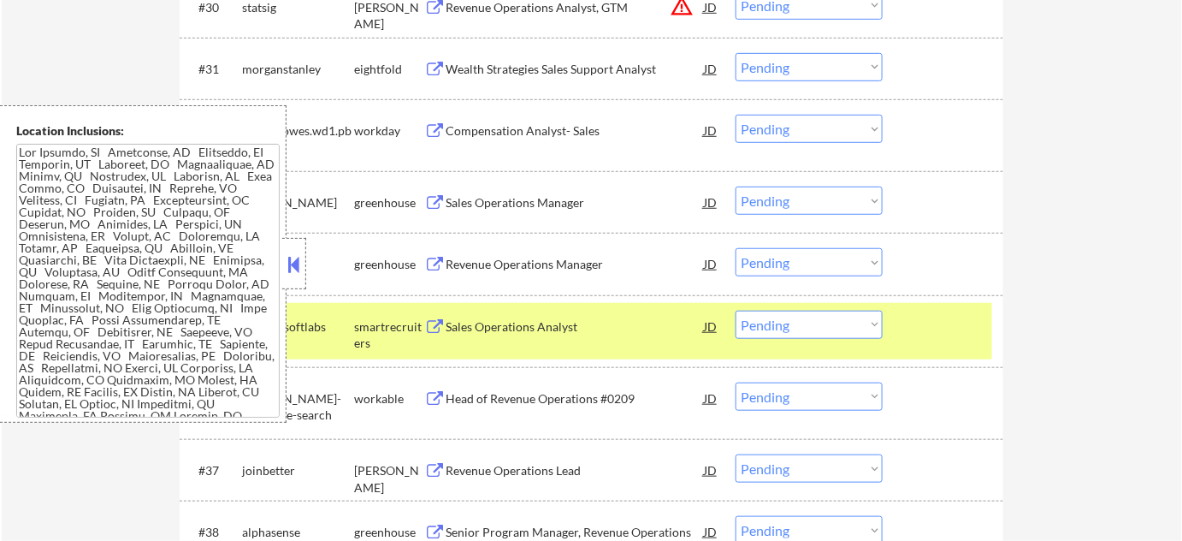
scroll to position [3514, 0]
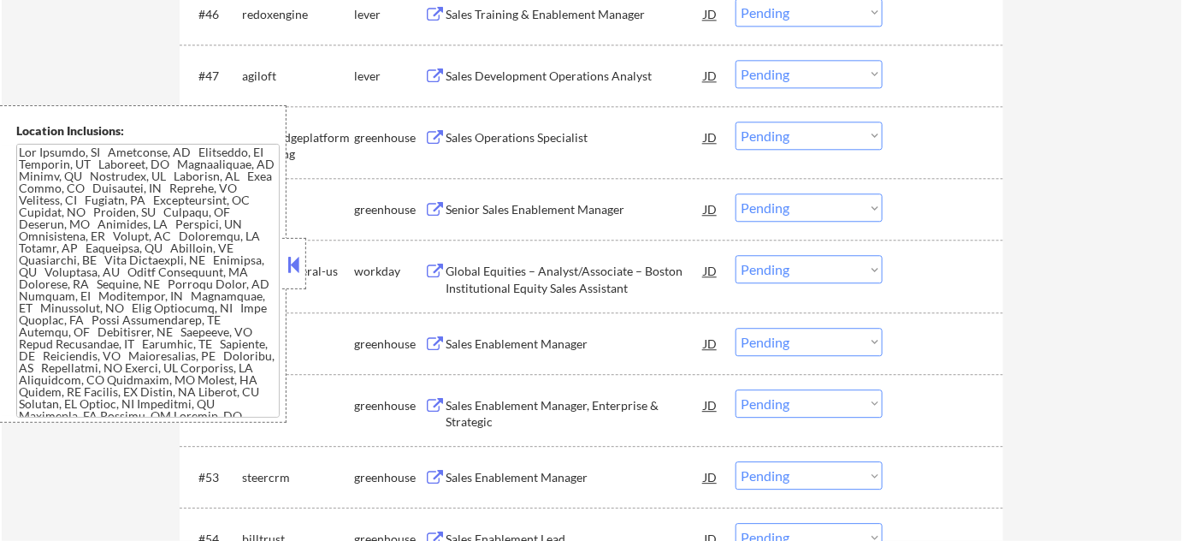
click at [293, 263] on button at bounding box center [294, 264] width 19 height 26
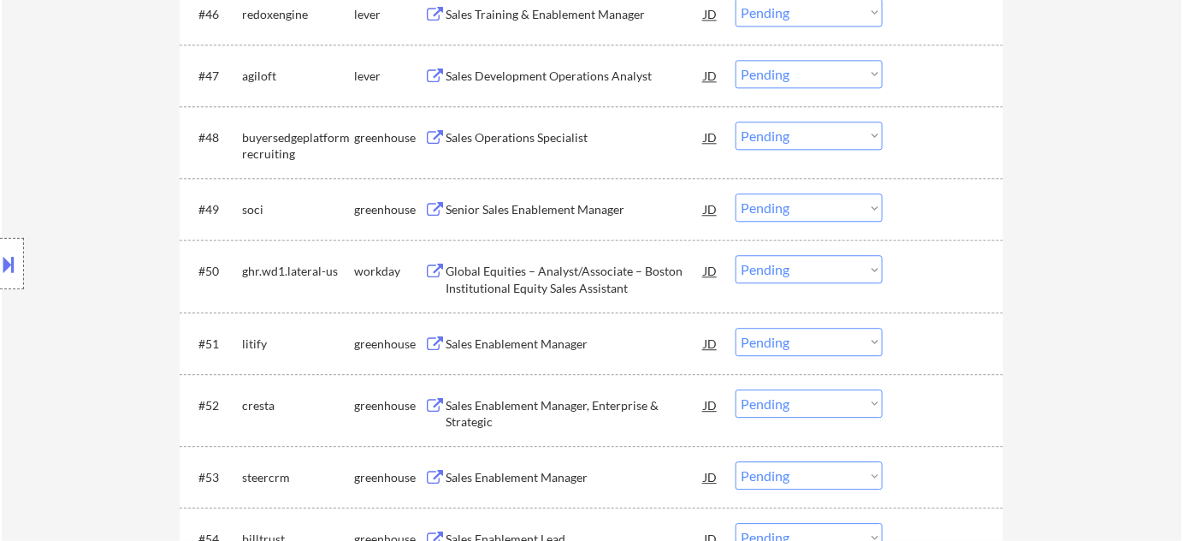
scroll to position [2536, 0]
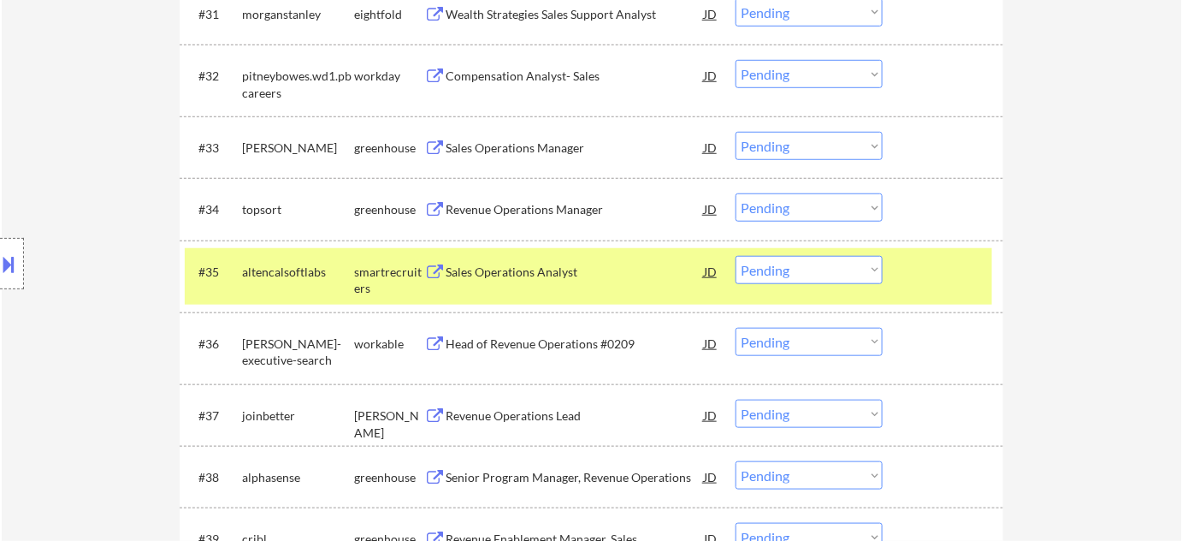
drag, startPoint x: 832, startPoint y: 263, endPoint x: 826, endPoint y: 274, distance: 11.9
click at [832, 263] on select "Choose an option... Pending Applied Excluded (Questions) Excluded (Expired) Exc…" at bounding box center [809, 270] width 147 height 28
click at [736, 256] on select "Choose an option... Pending Applied Excluded (Questions) Excluded (Expired) Exc…" at bounding box center [809, 270] width 147 height 28
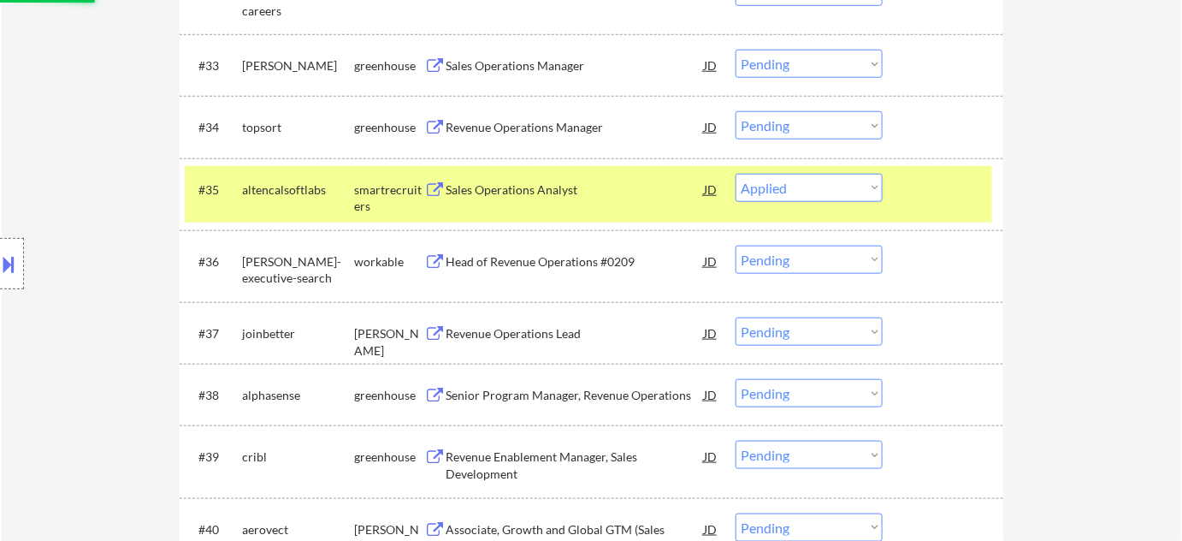
scroll to position [2692, 0]
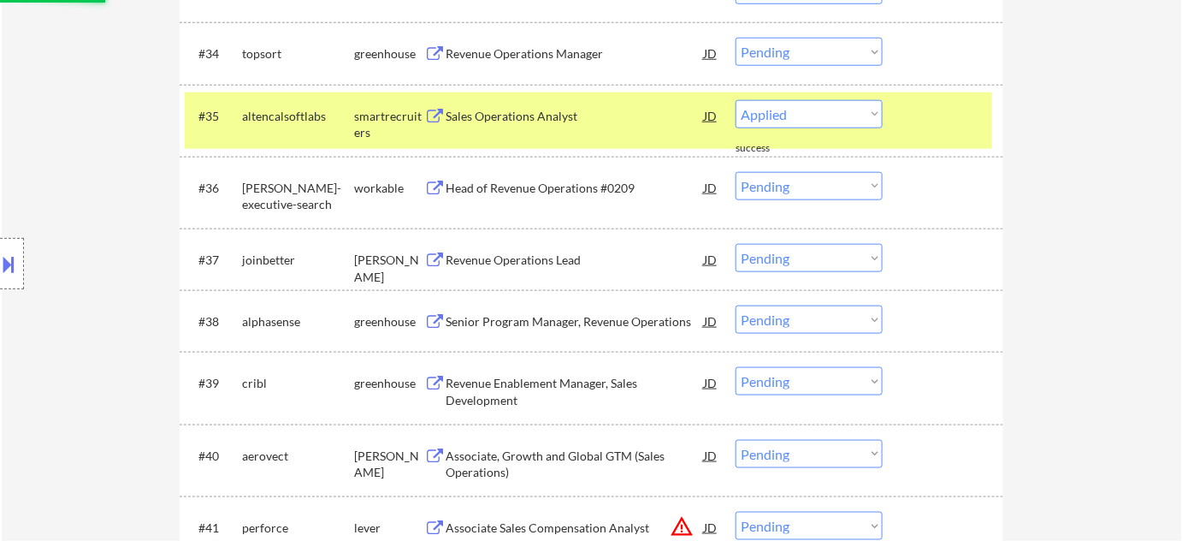
select select ""pending""
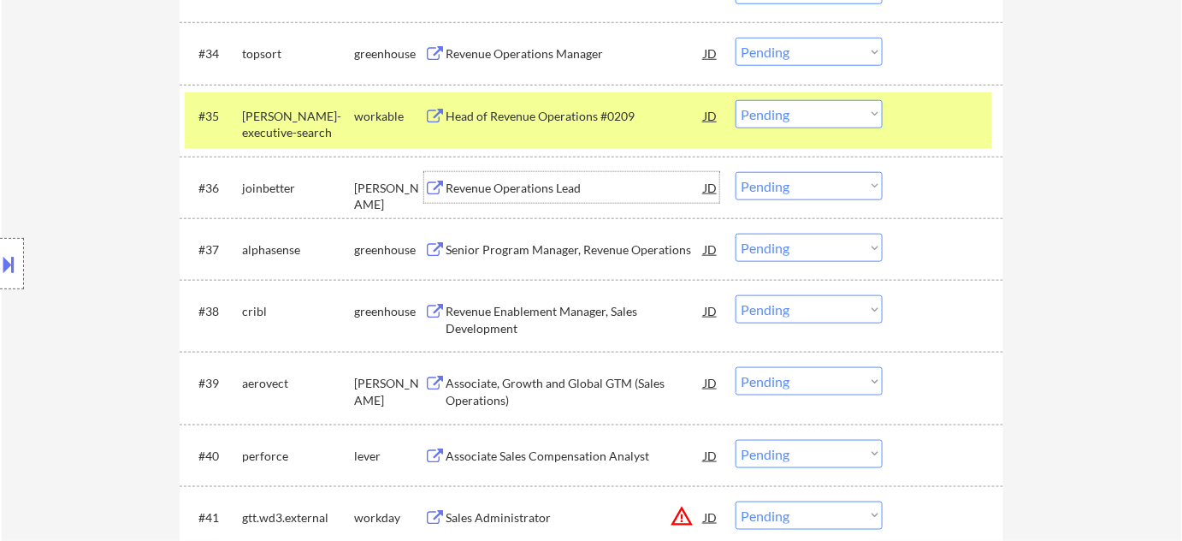
click at [523, 180] on div "Revenue Operations Lead" at bounding box center [575, 188] width 258 height 17
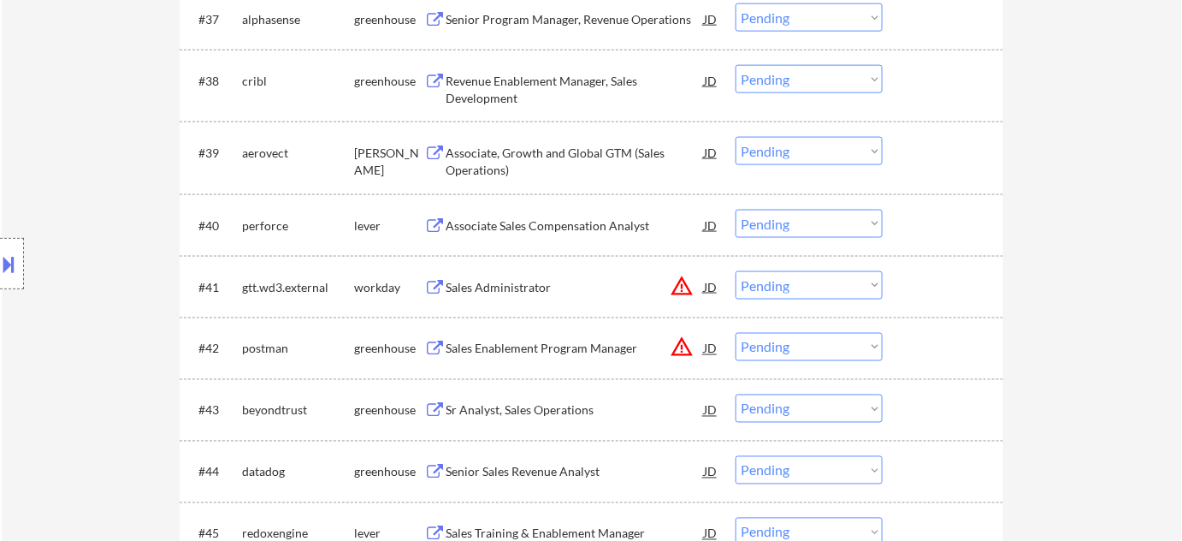
scroll to position [2925, 0]
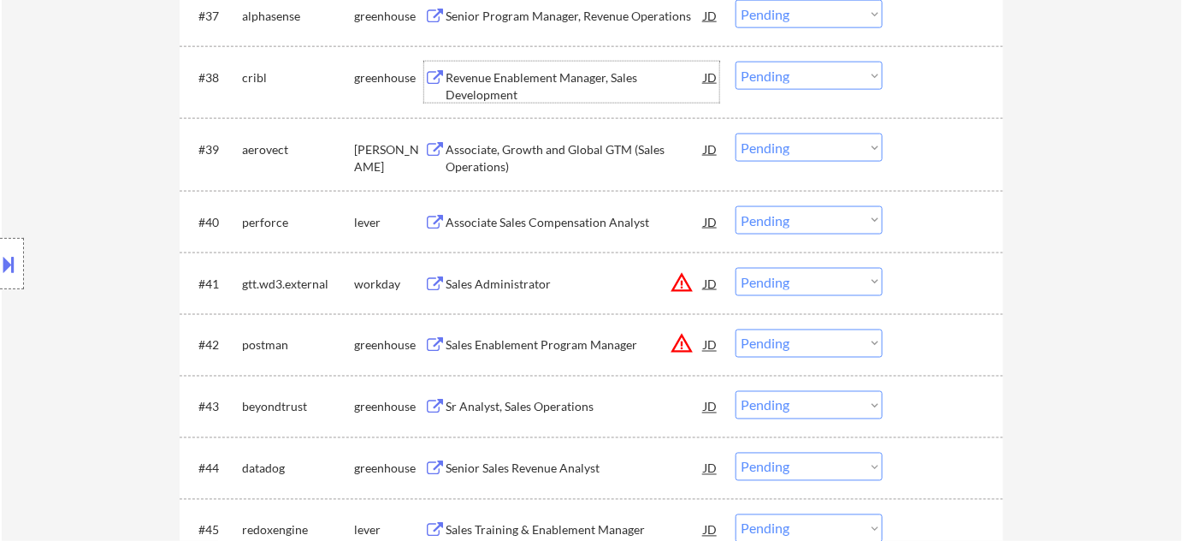
click at [509, 94] on div "Revenue Enablement Manager, Sales Development" at bounding box center [575, 85] width 258 height 33
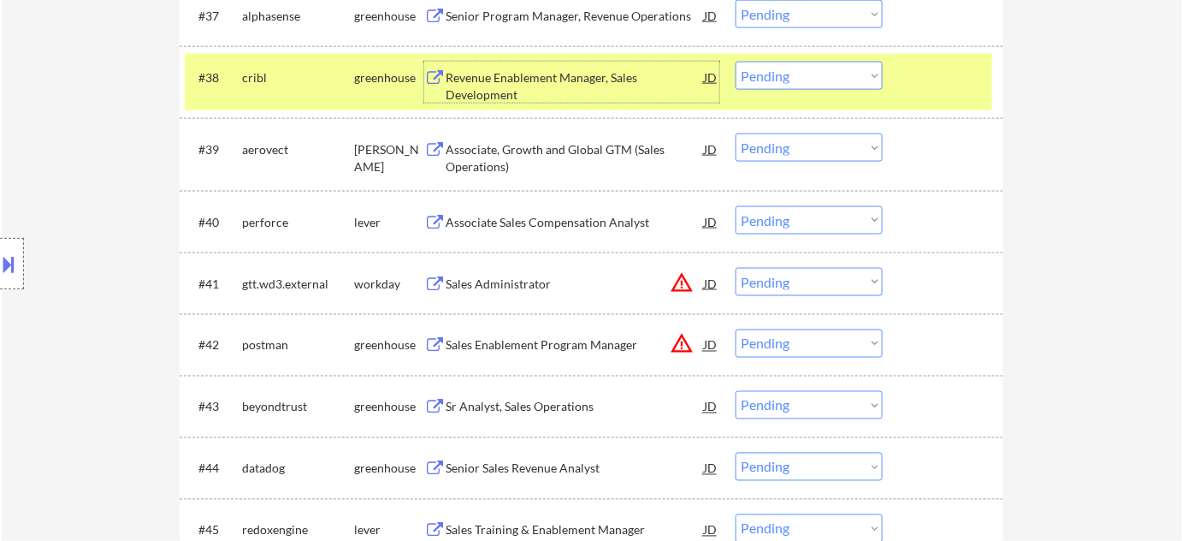
click at [795, 78] on select "Choose an option... Pending Applied Excluded (Questions) Excluded (Expired) Exc…" at bounding box center [809, 76] width 147 height 28
click at [736, 62] on select "Choose an option... Pending Applied Excluded (Questions) Excluded (Expired) Exc…" at bounding box center [809, 76] width 147 height 28
select select ""pending""
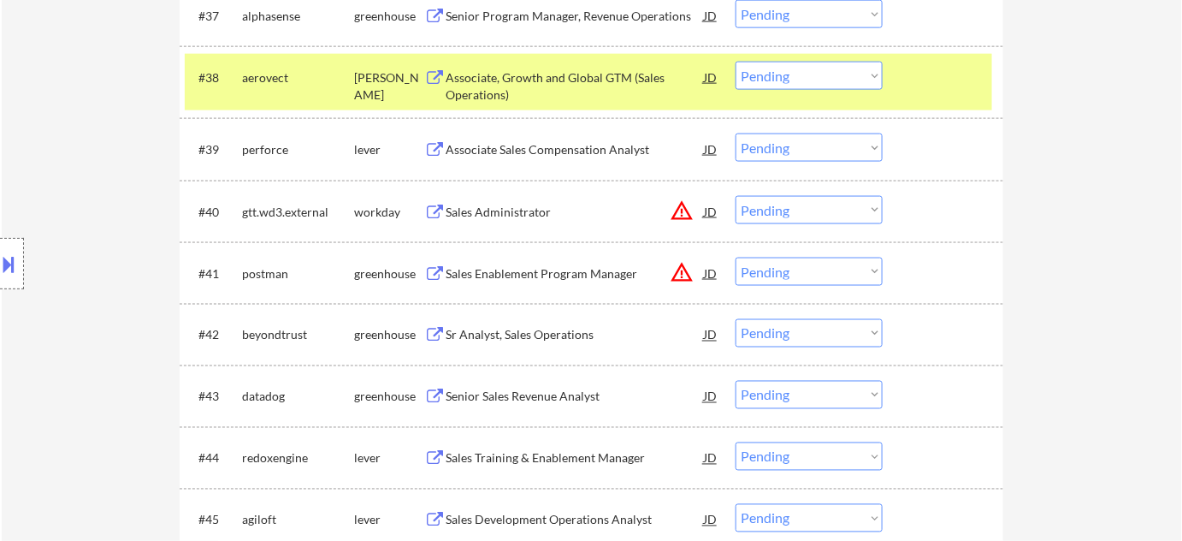
scroll to position [3081, 0]
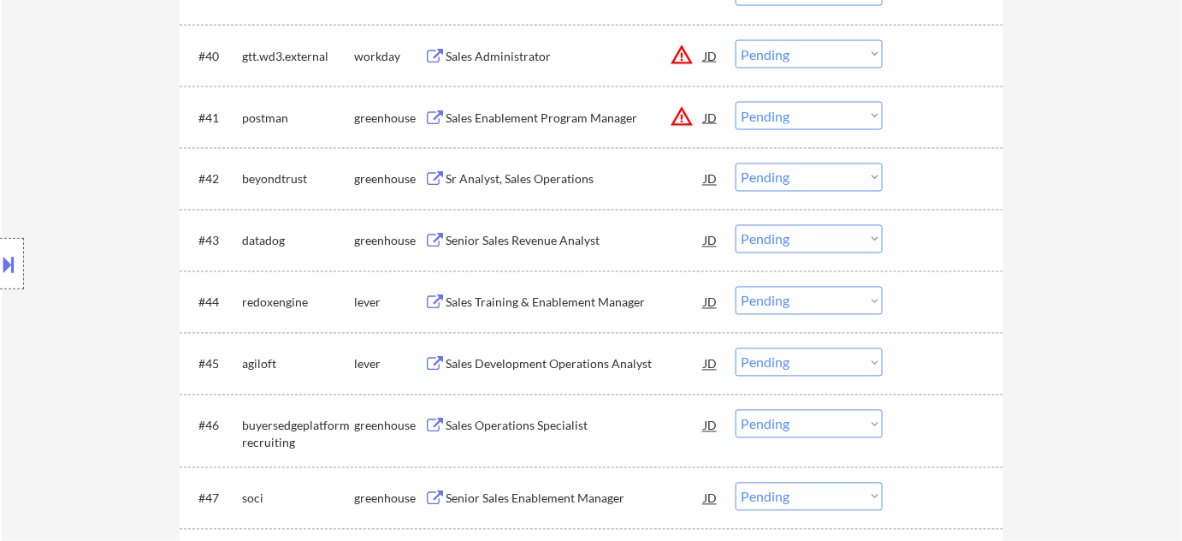
click at [531, 173] on div "Sr Analyst, Sales Operations" at bounding box center [575, 179] width 258 height 17
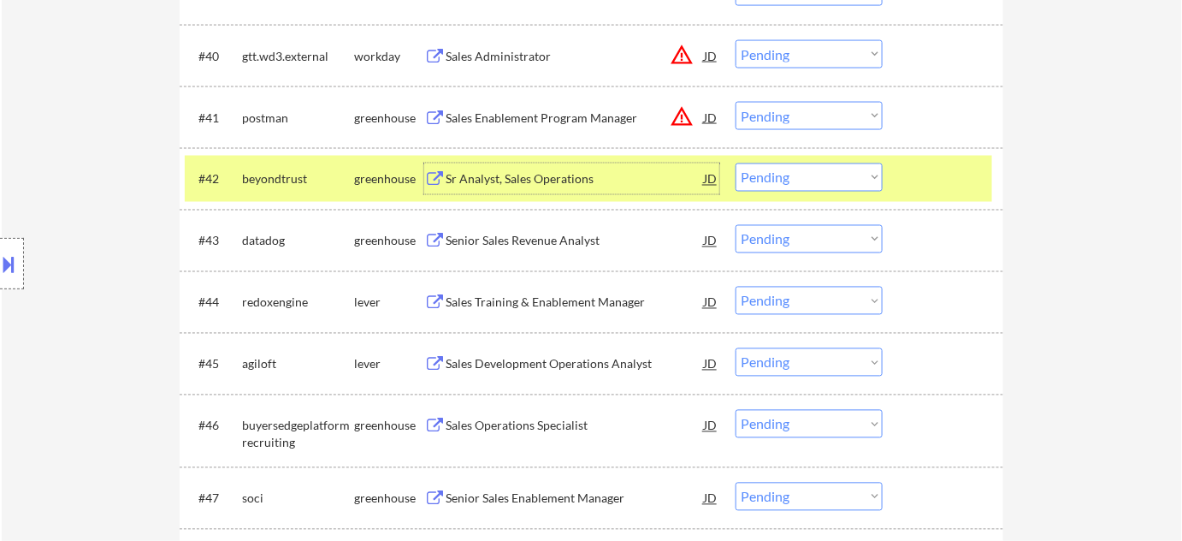
click at [821, 177] on select "Choose an option... Pending Applied Excluded (Questions) Excluded (Expired) Exc…" at bounding box center [809, 177] width 147 height 28
click at [736, 163] on select "Choose an option... Pending Applied Excluded (Questions) Excluded (Expired) Exc…" at bounding box center [809, 177] width 147 height 28
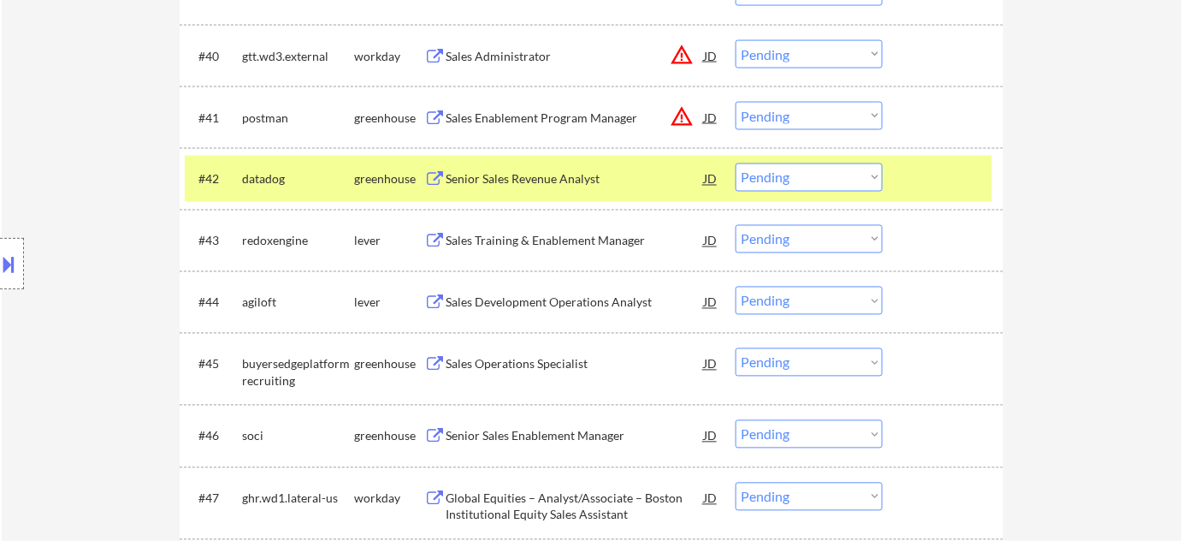
click at [504, 185] on div "Senior Sales Revenue Analyst" at bounding box center [575, 179] width 258 height 17
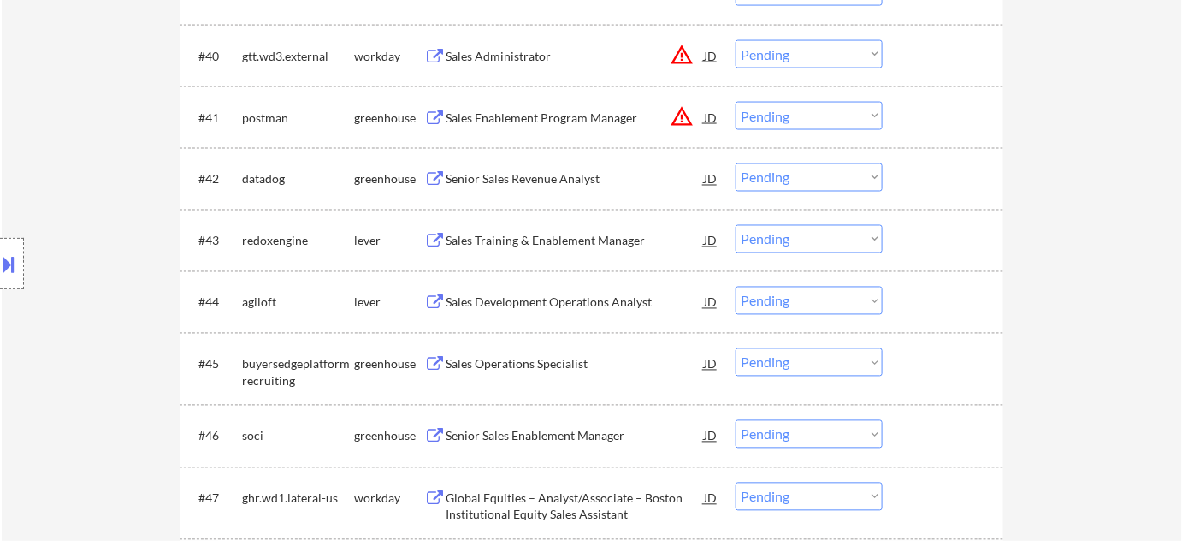
click at [25, 257] on div "Location Inclusions:" at bounding box center [153, 263] width 306 height 317
click at [12, 263] on button at bounding box center [9, 264] width 19 height 28
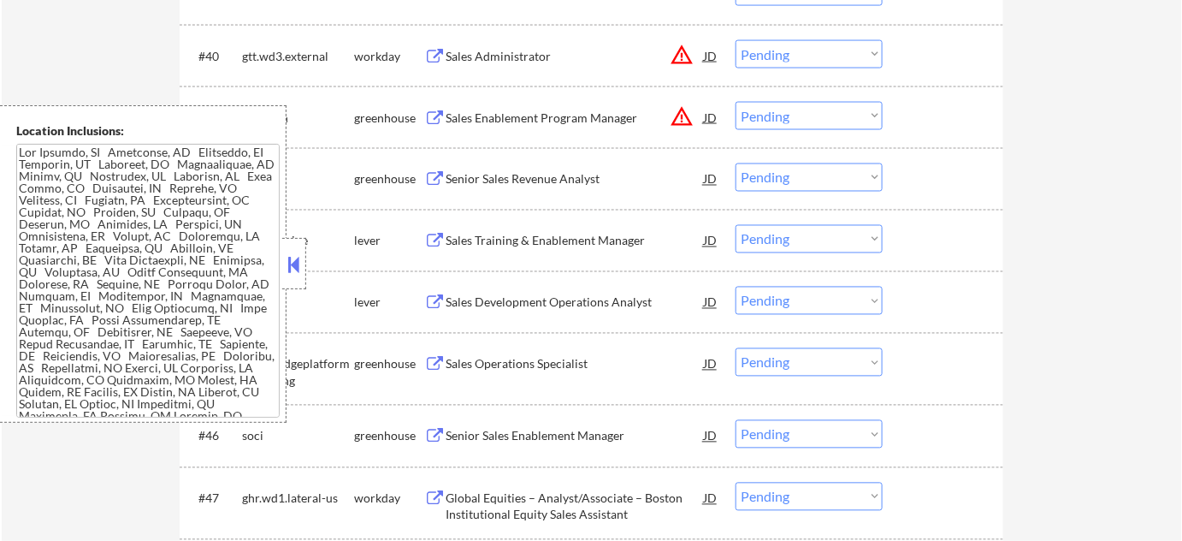
click at [304, 276] on div at bounding box center [294, 263] width 24 height 51
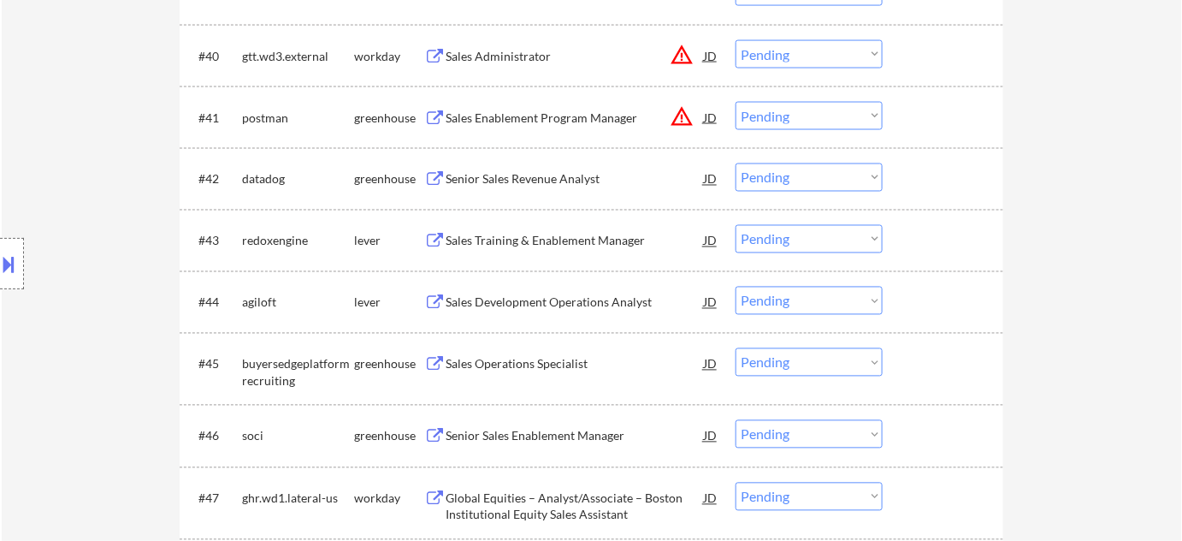
click at [771, 173] on select "Choose an option... Pending Applied Excluded (Questions) Excluded (Expired) Exc…" at bounding box center [809, 177] width 147 height 28
click at [736, 163] on select "Choose an option... Pending Applied Excluded (Questions) Excluded (Expired) Exc…" at bounding box center [809, 177] width 147 height 28
click at [520, 237] on div "Sales Training & Enablement Manager" at bounding box center [575, 241] width 258 height 17
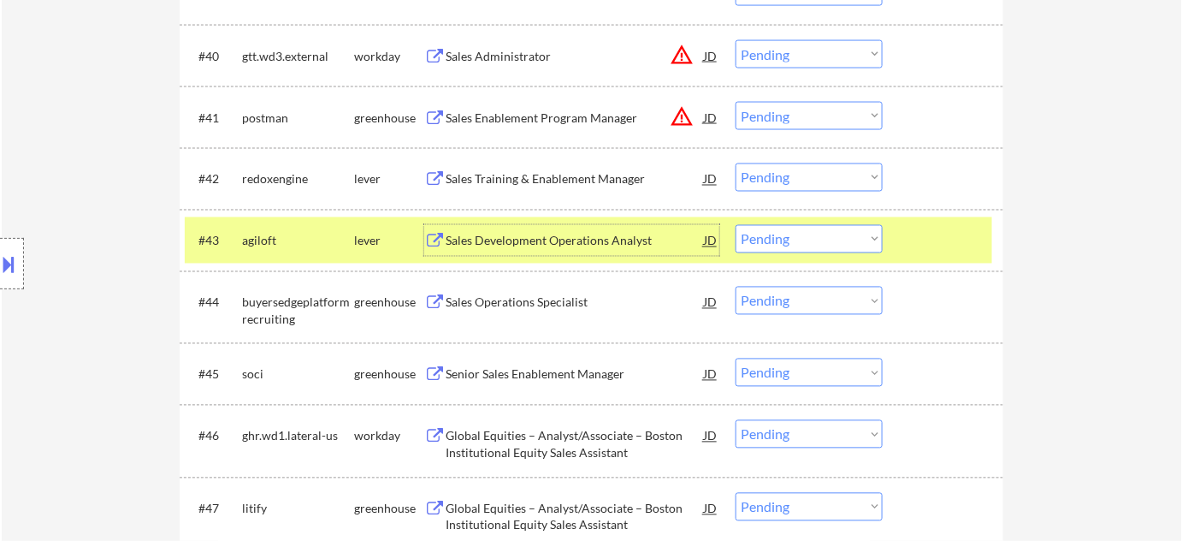
click at [794, 178] on select "Choose an option... Pending Applied Excluded (Questions) Excluded (Expired) Exc…" at bounding box center [809, 177] width 147 height 28
click at [736, 163] on select "Choose an option... Pending Applied Excluded (Questions) Excluded (Expired) Exc…" at bounding box center [809, 177] width 147 height 28
click at [545, 239] on div "Sales Development Operations Analyst" at bounding box center [575, 241] width 258 height 17
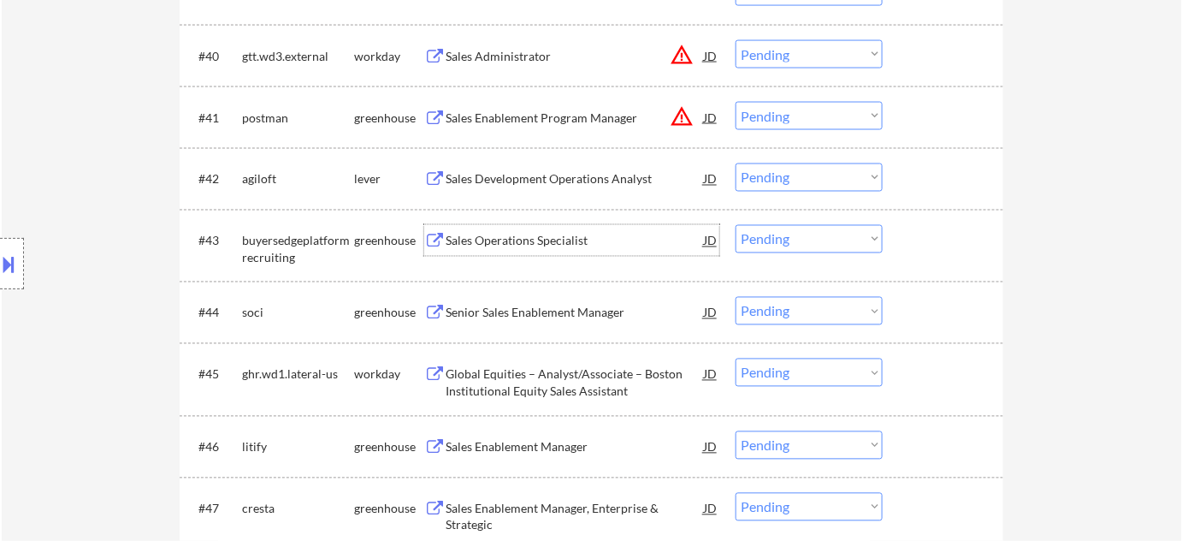
click at [781, 178] on select "Choose an option... Pending Applied Excluded (Questions) Excluded (Expired) Exc…" at bounding box center [809, 177] width 147 height 28
click at [736, 163] on select "Choose an option... Pending Applied Excluded (Questions) Excluded (Expired) Exc…" at bounding box center [809, 177] width 147 height 28
click at [532, 319] on div "Senior Sales Enablement Manager" at bounding box center [575, 312] width 258 height 17
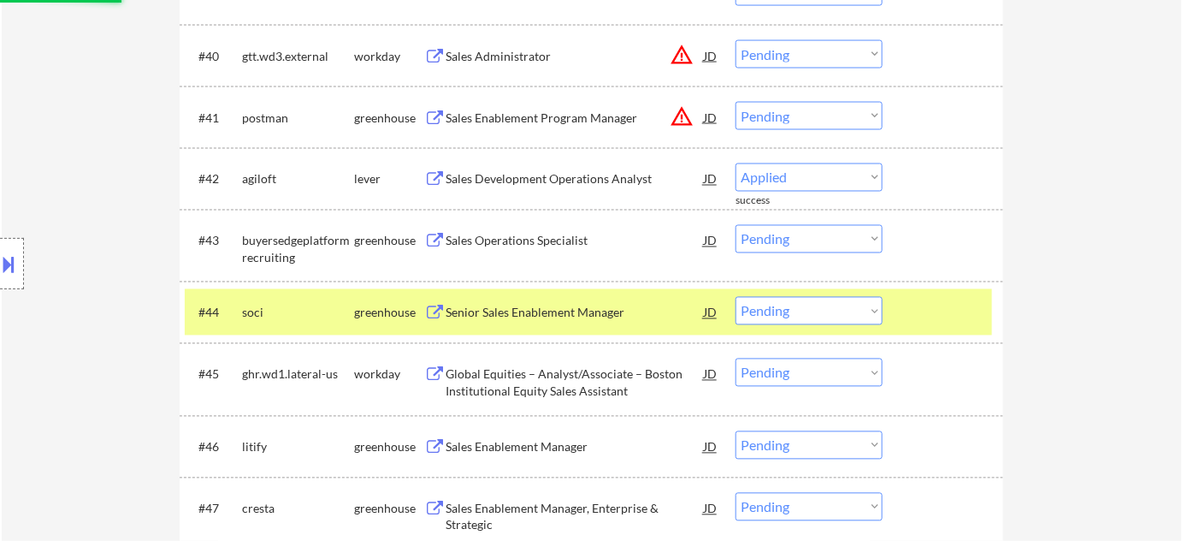
select select ""pending""
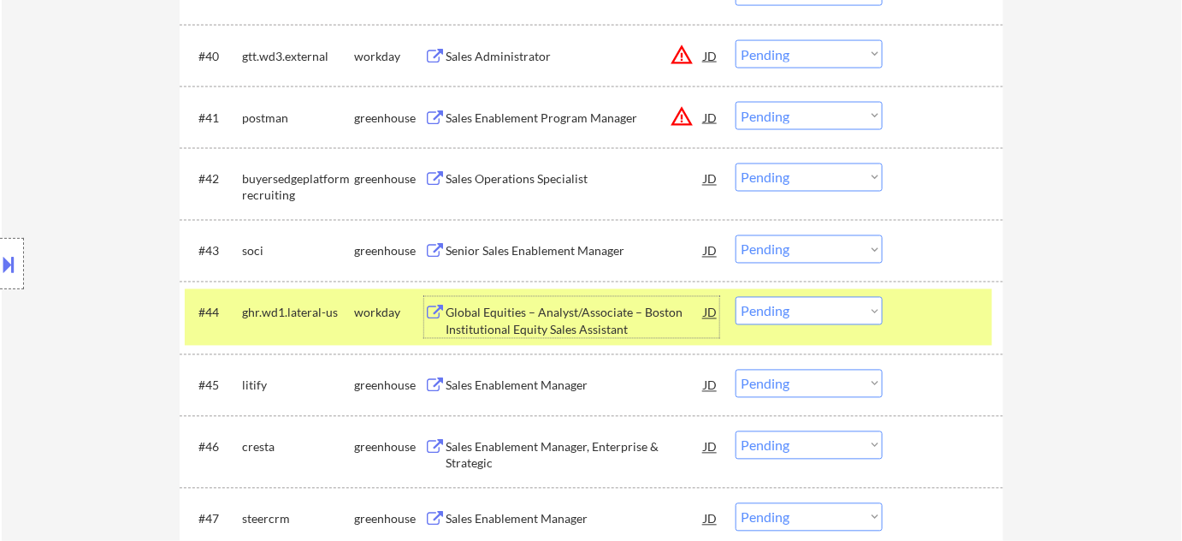
click at [778, 242] on select "Choose an option... Pending Applied Excluded (Questions) Excluded (Expired) Exc…" at bounding box center [809, 249] width 147 height 28
click at [736, 235] on select "Choose an option... Pending Applied Excluded (Questions) Excluded (Expired) Exc…" at bounding box center [809, 249] width 147 height 28
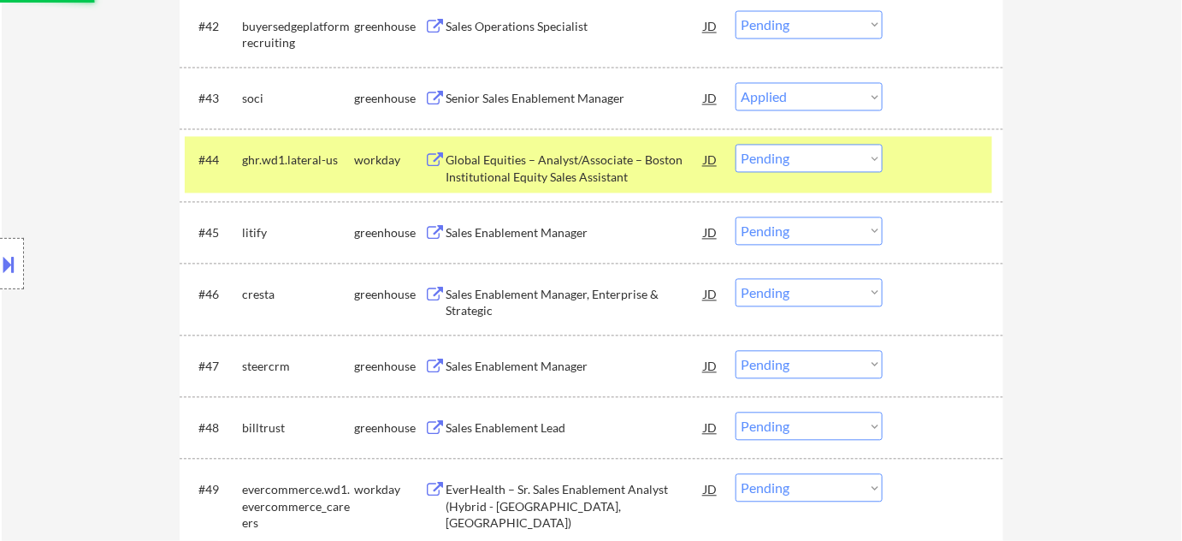
scroll to position [3236, 0]
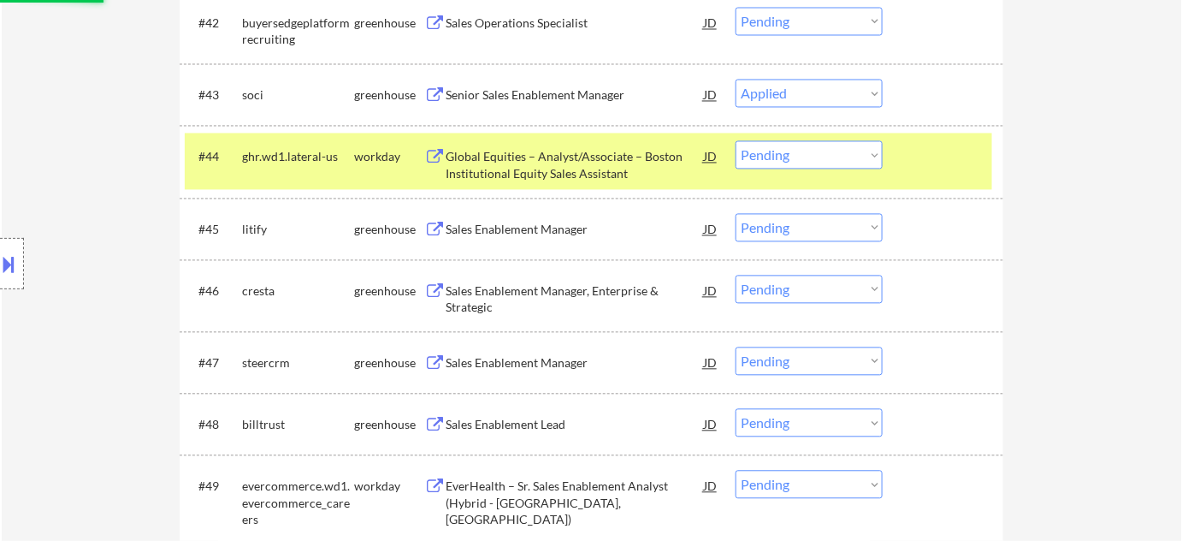
click at [527, 218] on div "Sales Enablement Manager" at bounding box center [575, 229] width 258 height 31
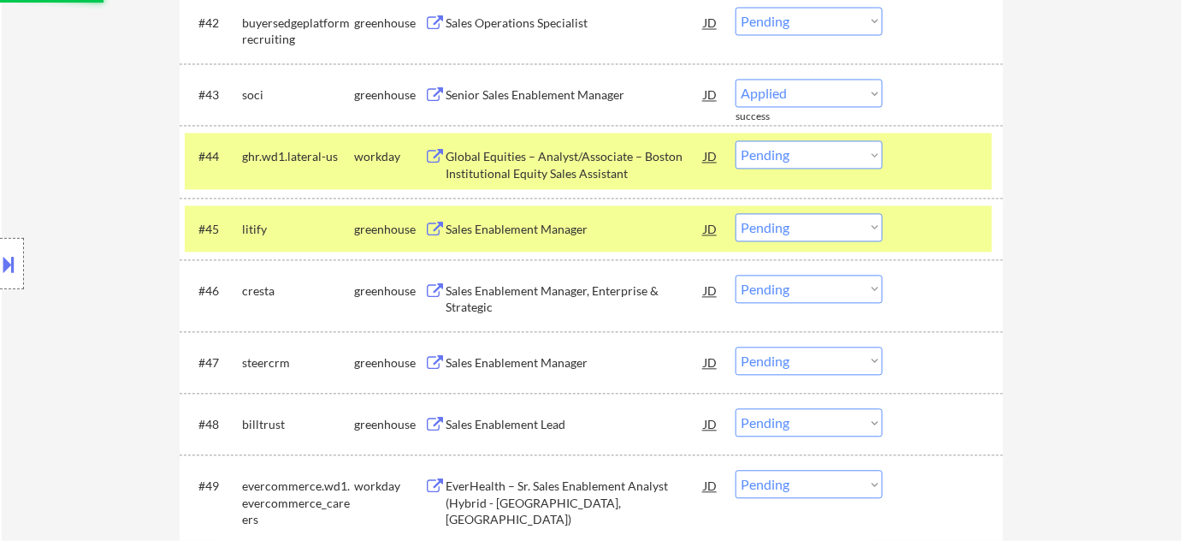
select select ""pending""
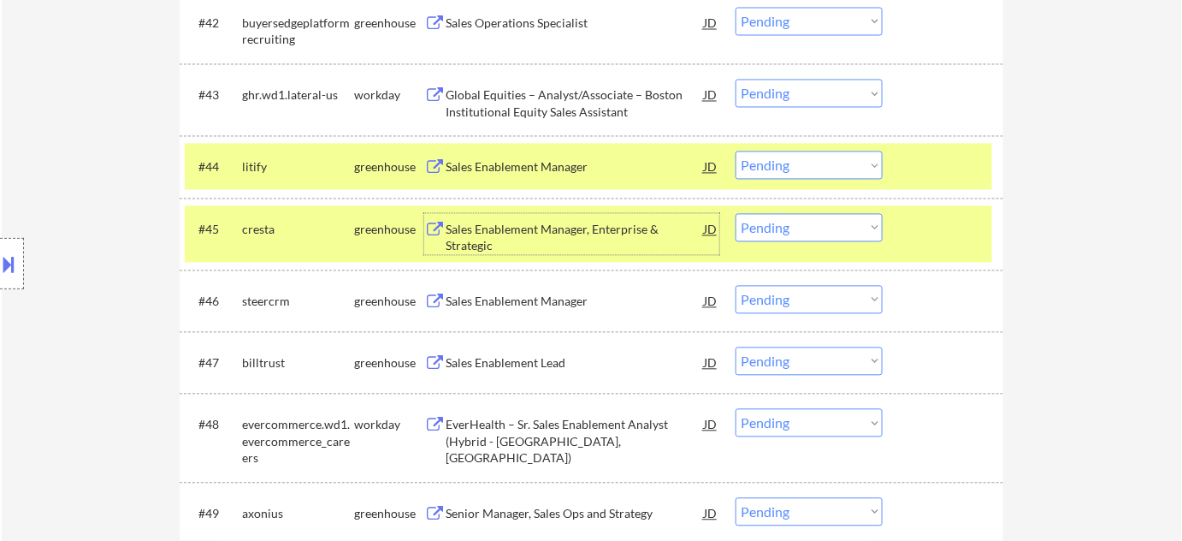
click at [481, 228] on div "Sales Enablement Manager, Enterprise & Strategic" at bounding box center [575, 238] width 258 height 33
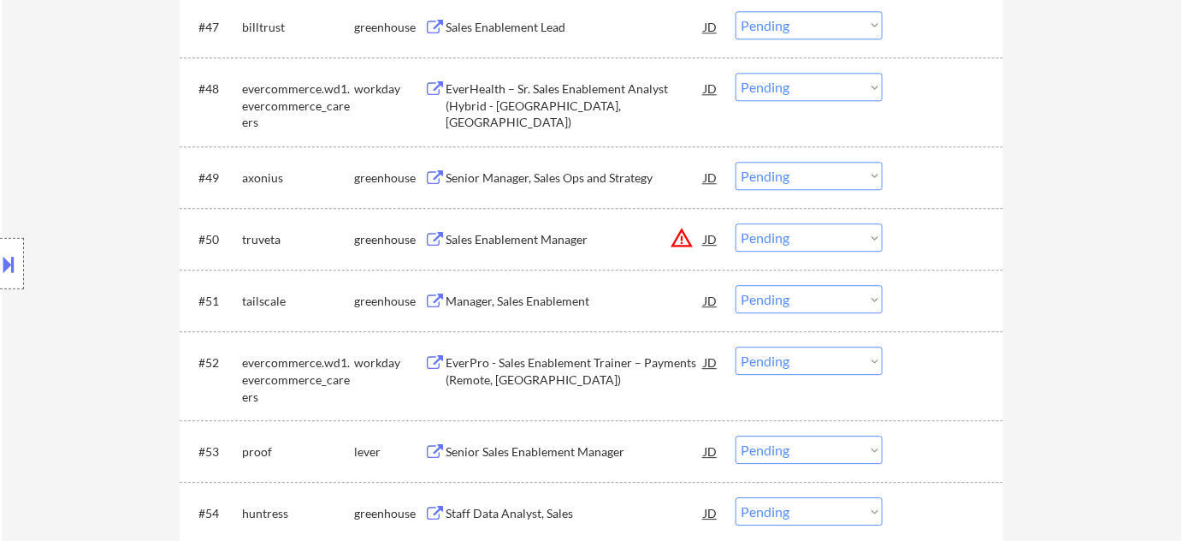
scroll to position [3195, 0]
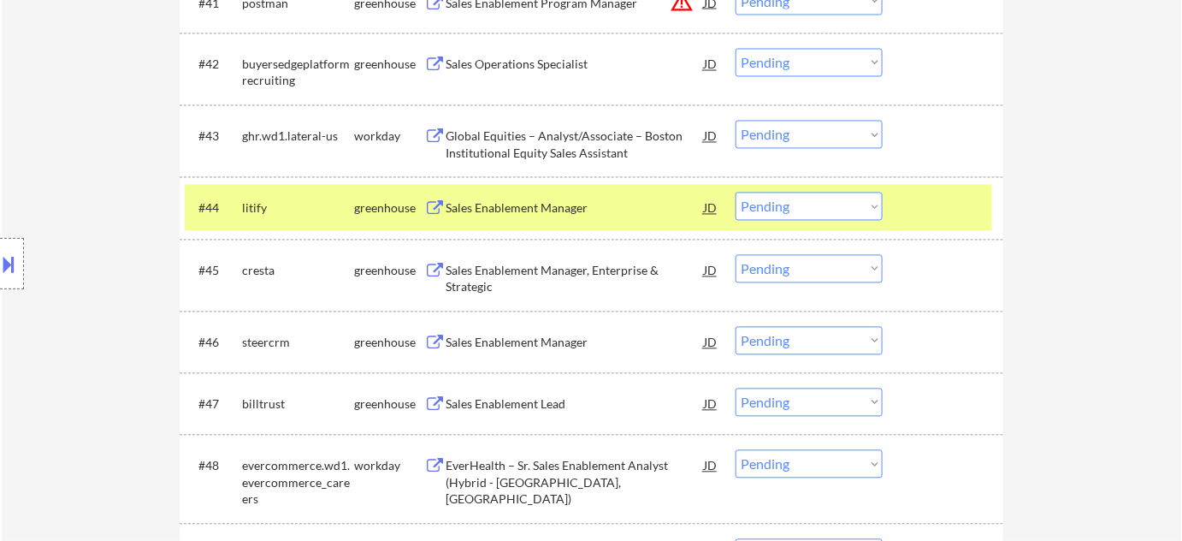
click at [773, 272] on select "Choose an option... Pending Applied Excluded (Questions) Excluded (Expired) Exc…" at bounding box center [809, 269] width 147 height 28
click at [736, 255] on select "Choose an option... Pending Applied Excluded (Questions) Excluded (Expired) Exc…" at bounding box center [809, 269] width 147 height 28
click at [556, 341] on div "Sales Enablement Manager" at bounding box center [575, 342] width 258 height 17
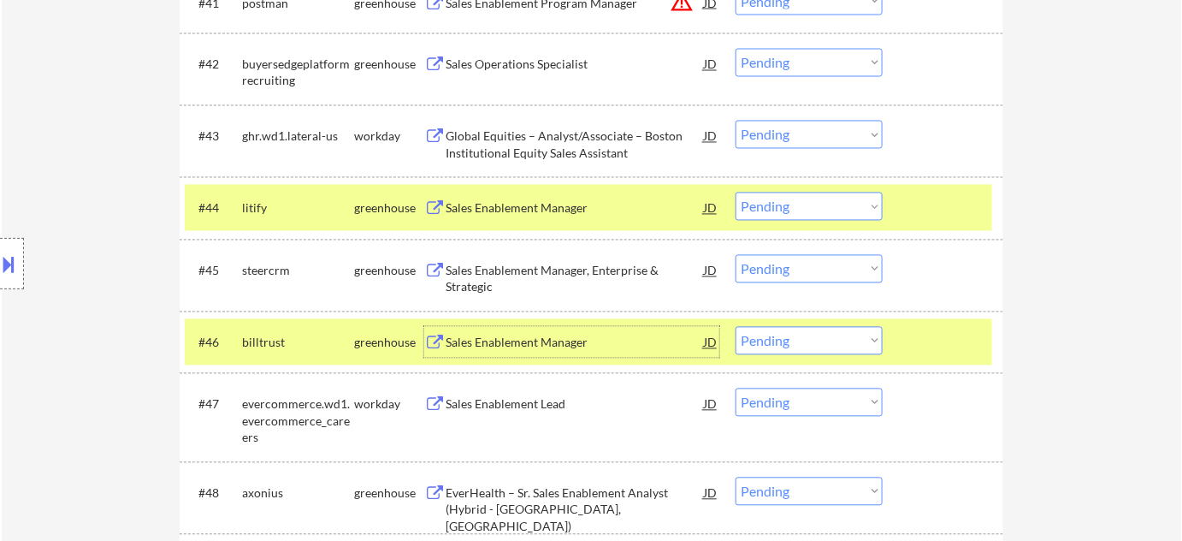
click at [792, 270] on select "Choose an option... Pending Applied Excluded (Questions) Excluded (Expired) Exc…" at bounding box center [809, 269] width 147 height 28
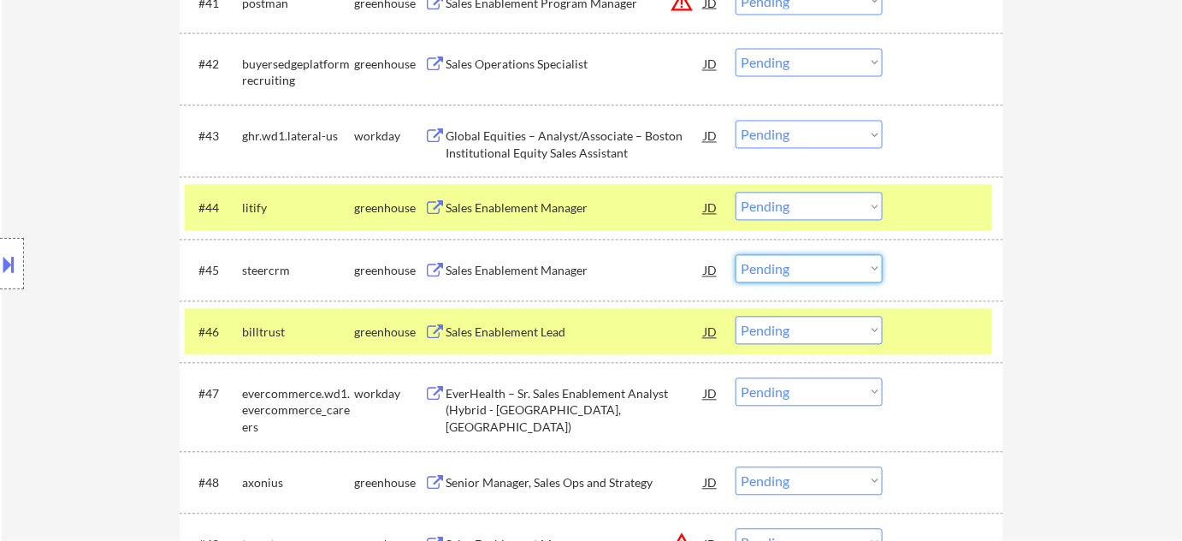
click at [1077, 184] on div "← Return to /applysquad Mailslurp Inbox Job Search Builder Brian Smith User Ema…" at bounding box center [592, 442] width 1180 height 7139
click at [771, 269] on select "Choose an option... Pending Applied Excluded (Questions) Excluded (Expired) Exc…" at bounding box center [809, 269] width 147 height 28
click at [736, 255] on select "Choose an option... Pending Applied Excluded (Questions) Excluded (Expired) Exc…" at bounding box center [809, 269] width 147 height 28
click at [511, 328] on div "Sales Enablement Lead" at bounding box center [575, 332] width 258 height 17
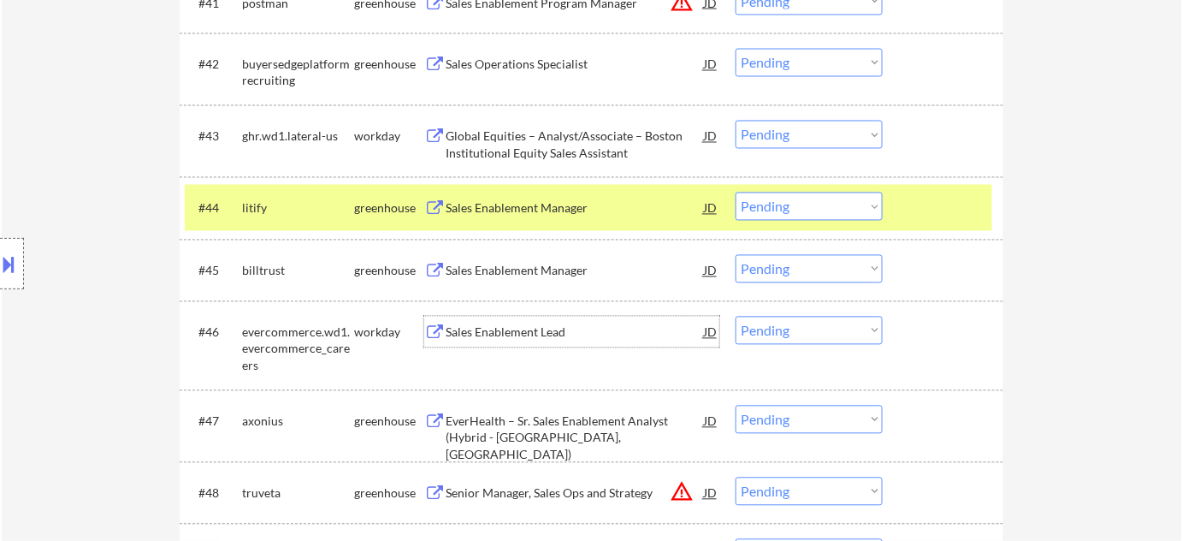
click at [784, 276] on select "Choose an option... Pending Applied Excluded (Questions) Excluded (Expired) Exc…" at bounding box center [809, 269] width 147 height 28
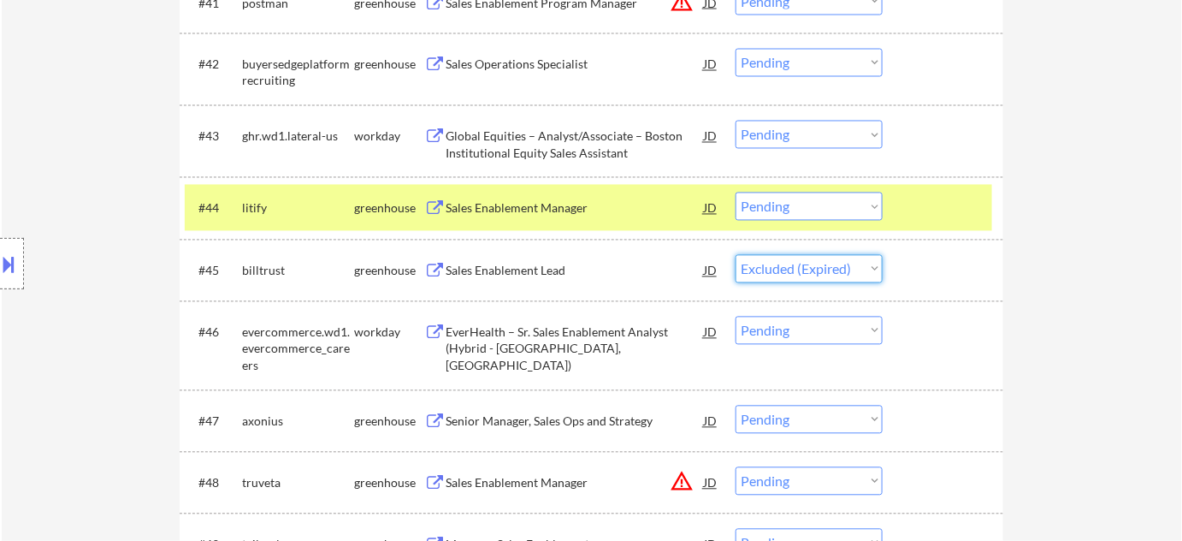
click at [736, 255] on select "Choose an option... Pending Applied Excluded (Questions) Excluded (Expired) Exc…" at bounding box center [809, 269] width 147 height 28
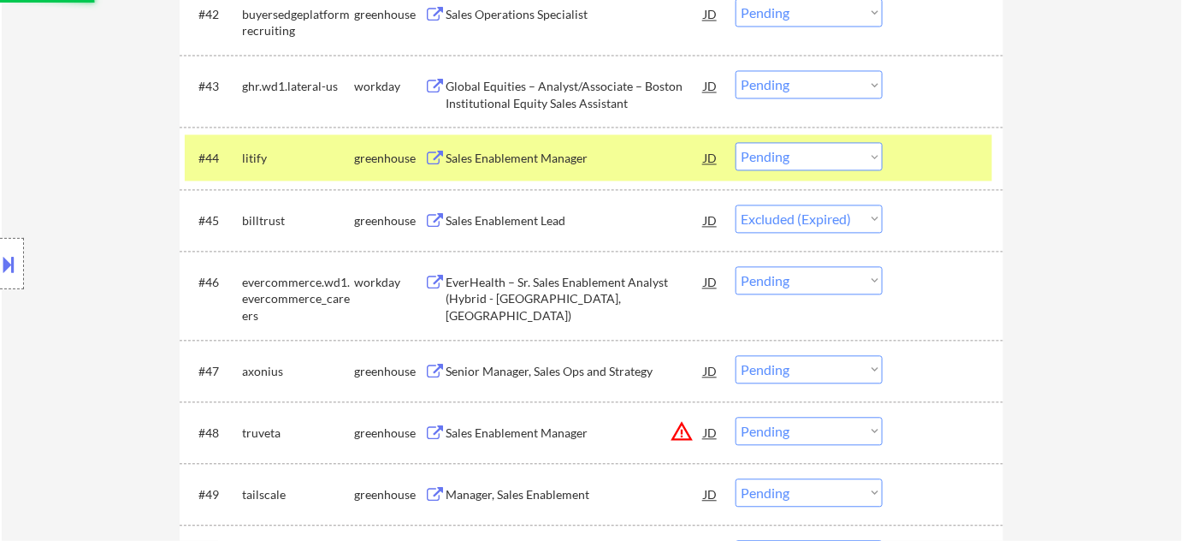
scroll to position [3272, 0]
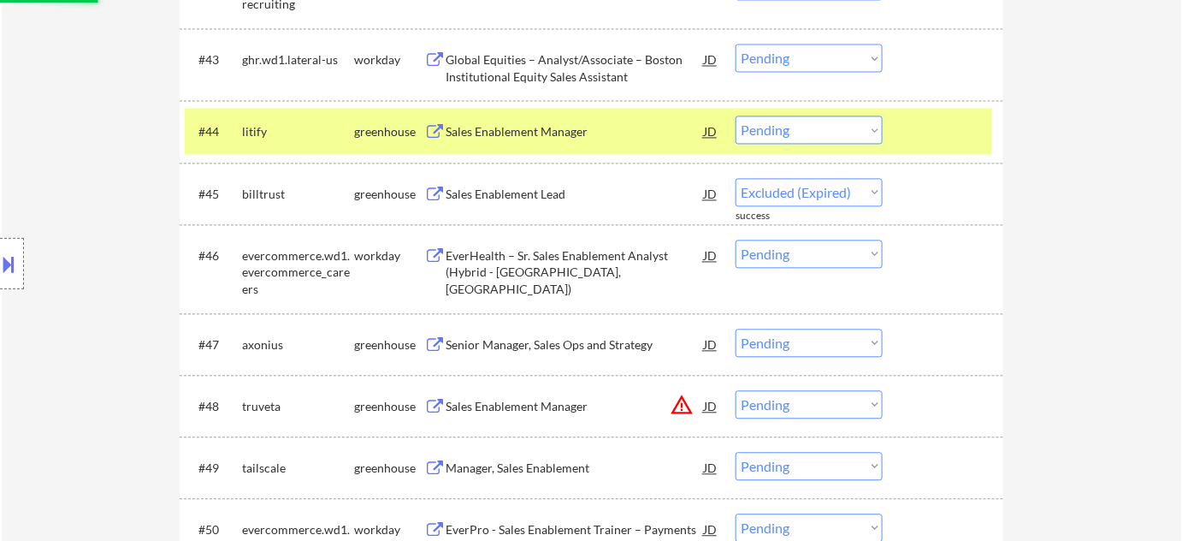
click at [582, 344] on div "Senior Manager, Sales Ops and Strategy" at bounding box center [575, 344] width 258 height 17
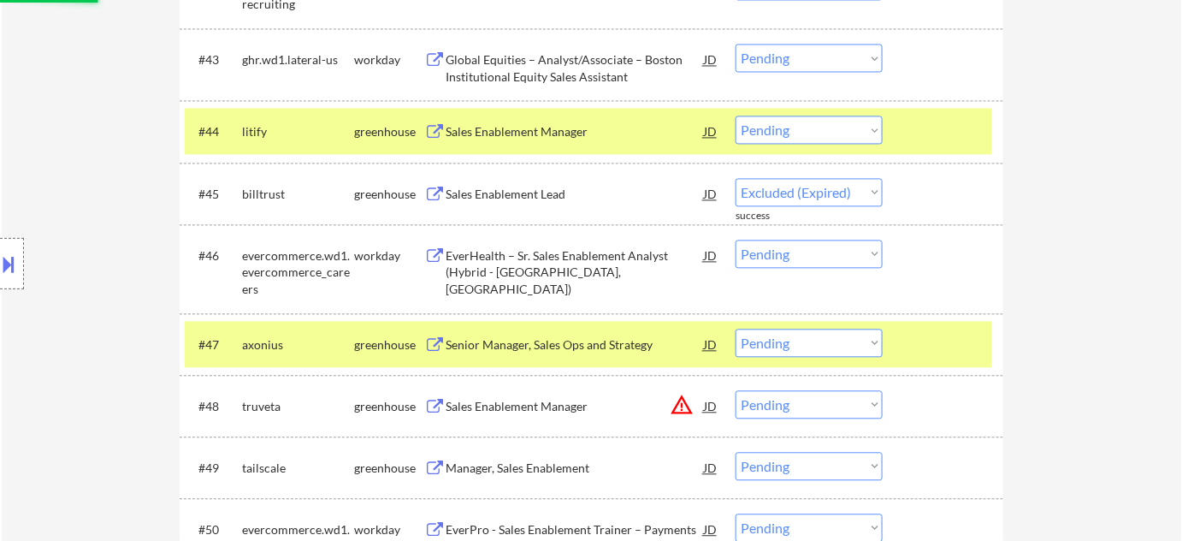
select select ""pending""
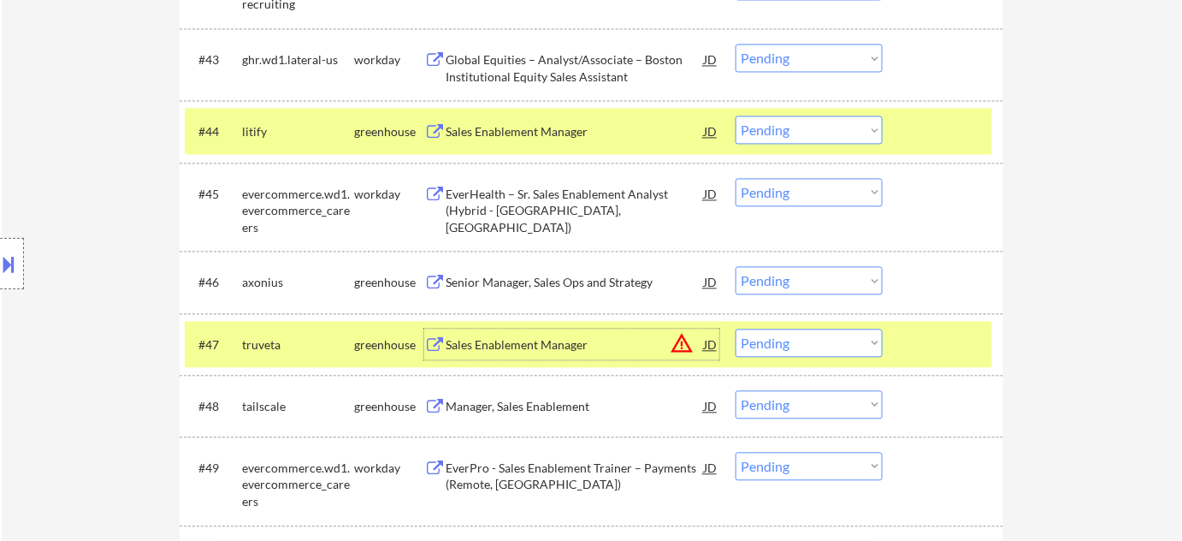
click at [766, 282] on select "Choose an option... Pending Applied Excluded (Questions) Excluded (Expired) Exc…" at bounding box center [809, 280] width 147 height 28
click at [736, 266] on select "Choose an option... Pending Applied Excluded (Questions) Excluded (Expired) Exc…" at bounding box center [809, 280] width 147 height 28
select select ""pending""
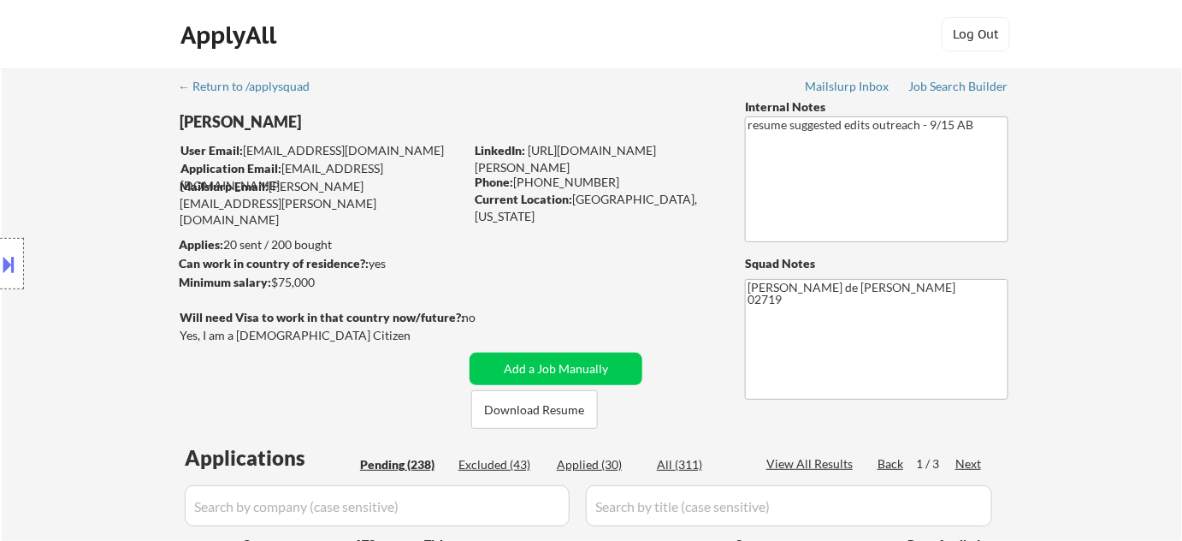
scroll to position [115, 0]
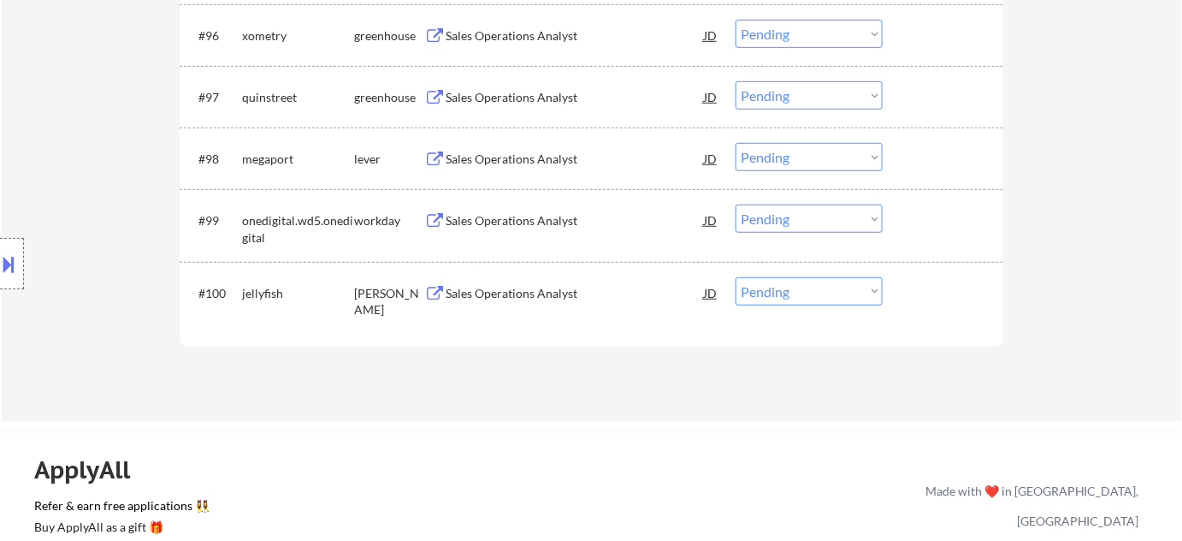
scroll to position [6817, 0]
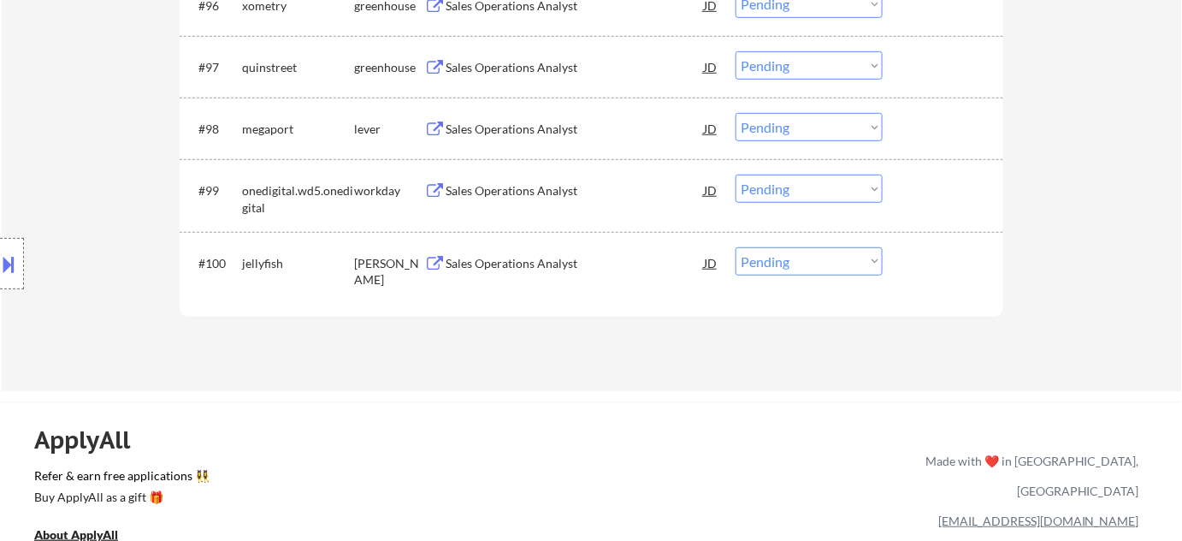
click at [559, 265] on div "Sales Operations Analyst" at bounding box center [575, 263] width 258 height 17
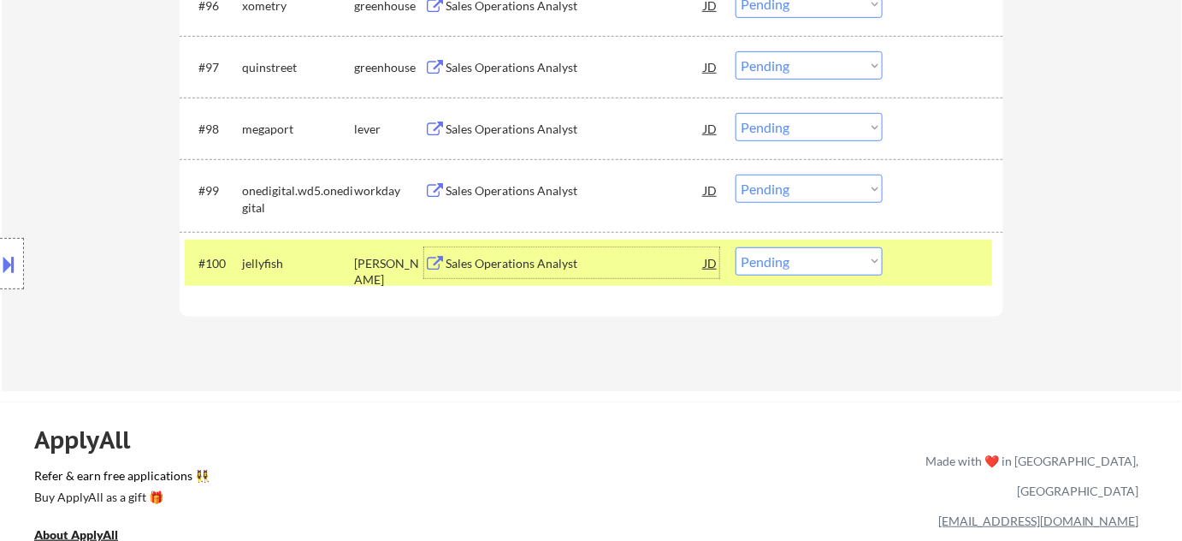
click at [802, 262] on select "Choose an option... Pending Applied Excluded (Questions) Excluded (Expired) Exc…" at bounding box center [809, 261] width 147 height 28
click at [736, 247] on select "Choose an option... Pending Applied Excluded (Questions) Excluded (Expired) Exc…" at bounding box center [809, 261] width 147 height 28
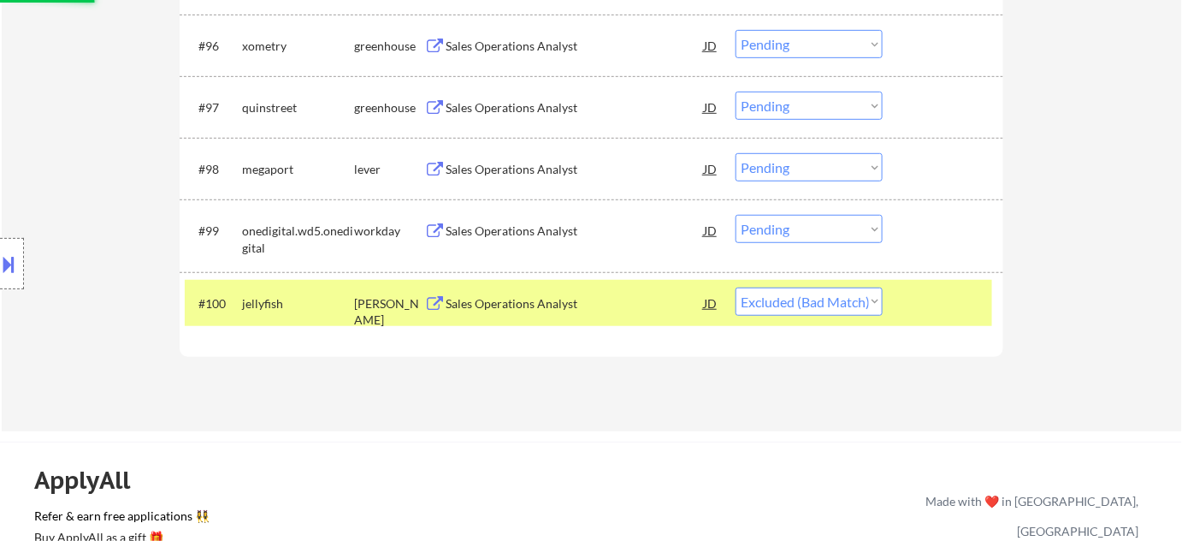
scroll to position [6739, 0]
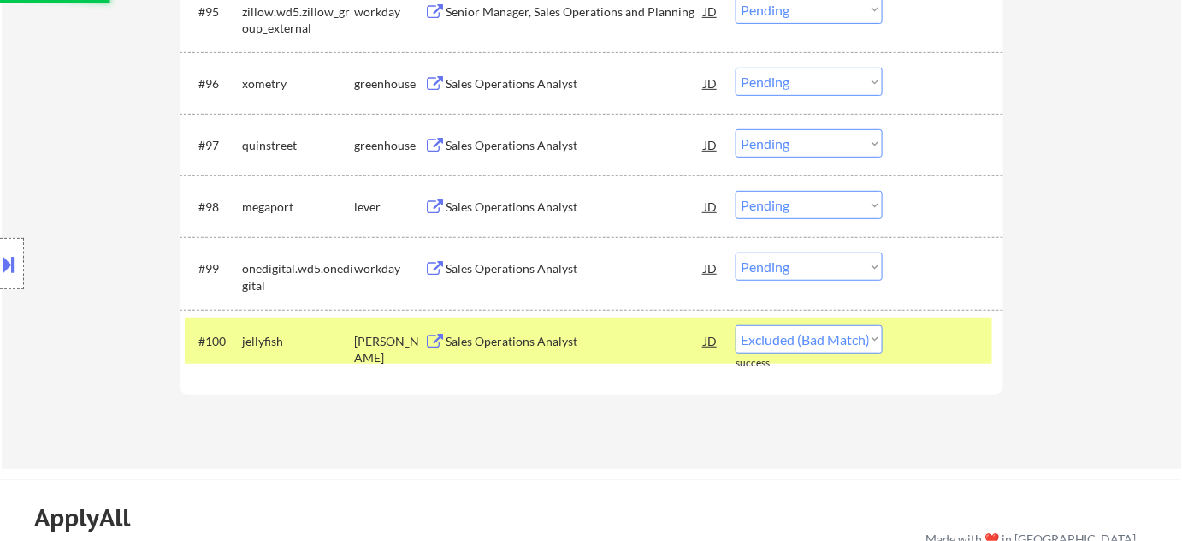
click at [534, 212] on div "Sales Operations Analyst" at bounding box center [575, 206] width 258 height 17
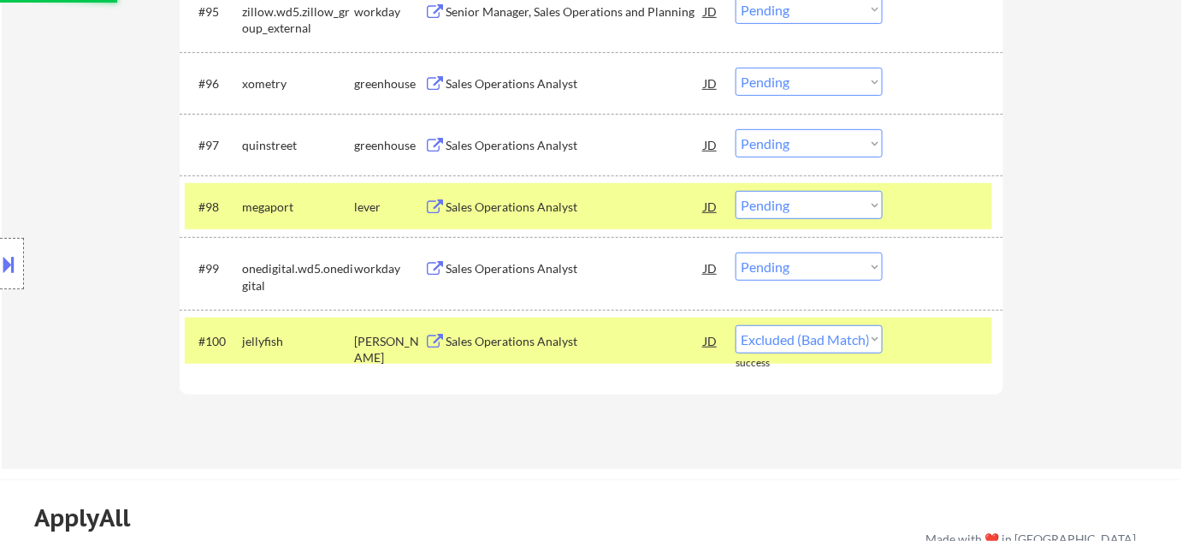
select select ""pending""
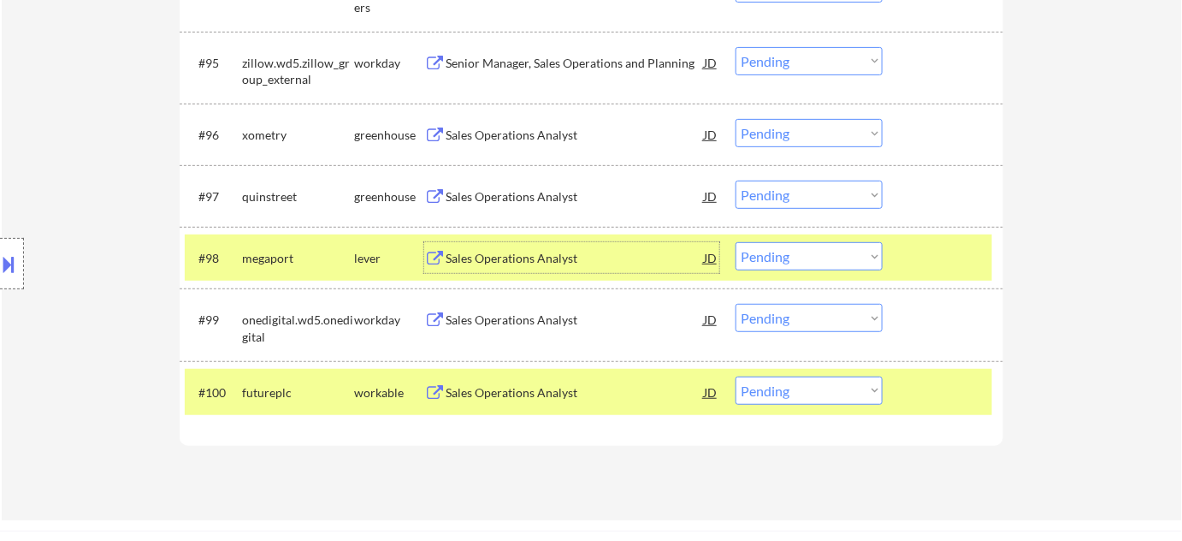
scroll to position [6661, 0]
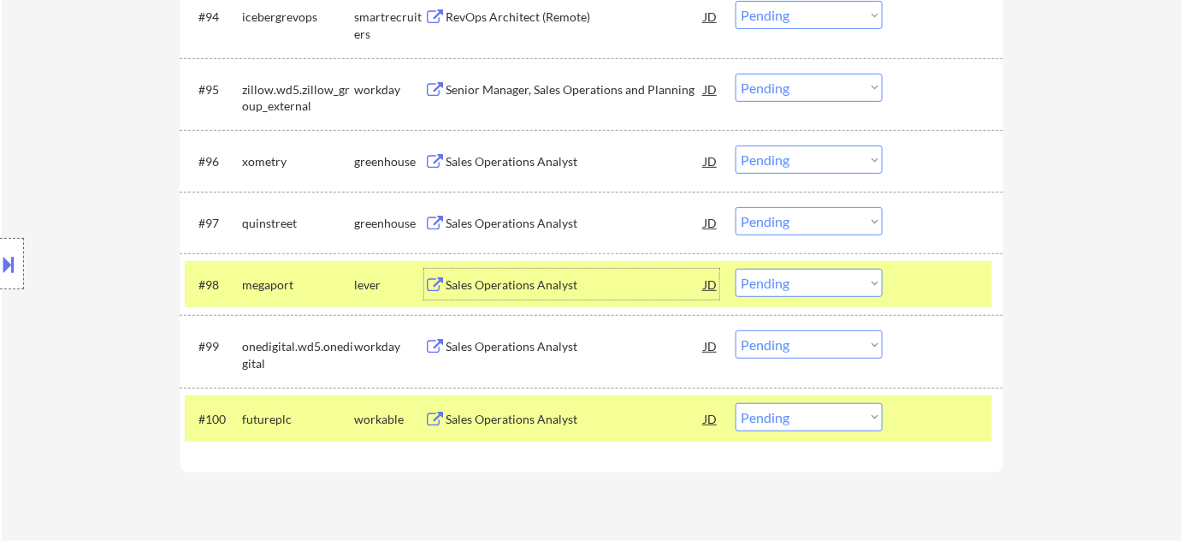
click at [551, 147] on div "Sales Operations Analyst" at bounding box center [575, 160] width 258 height 31
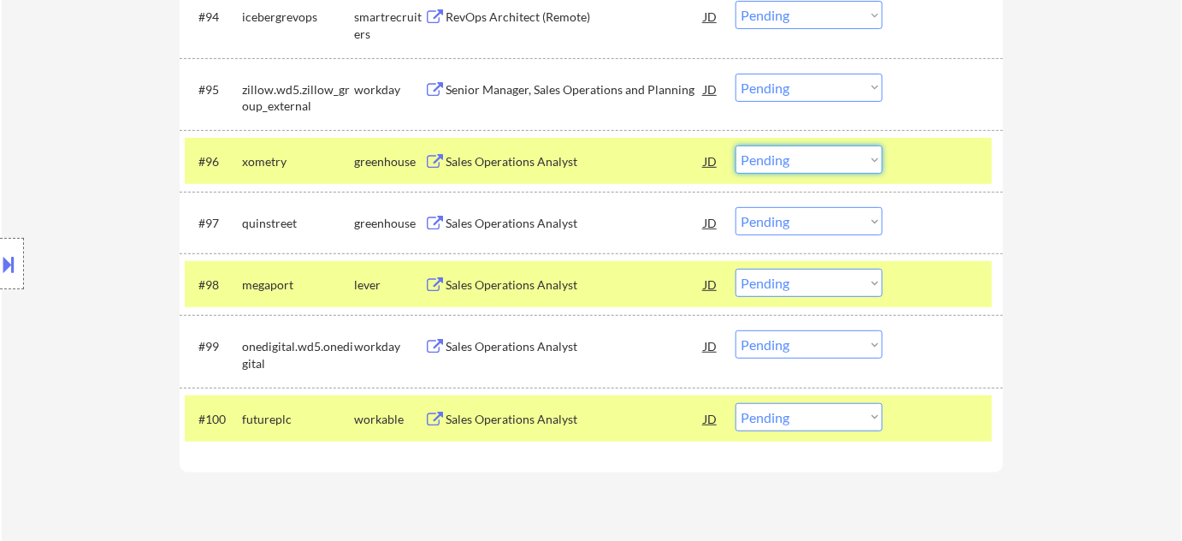
click at [769, 169] on select "Choose an option... Pending Applied Excluded (Questions) Excluded (Expired) Exc…" at bounding box center [809, 159] width 147 height 28
click at [736, 145] on select "Choose an option... Pending Applied Excluded (Questions) Excluded (Expired) Exc…" at bounding box center [809, 159] width 147 height 28
select select ""pending""
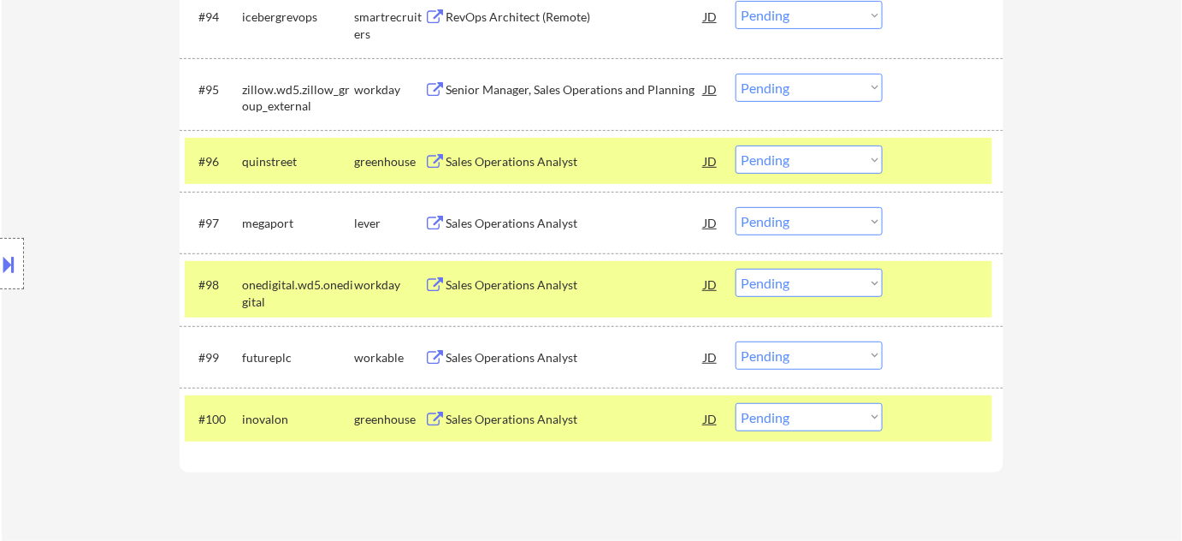
click at [492, 359] on div "Sales Operations Analyst" at bounding box center [575, 357] width 258 height 17
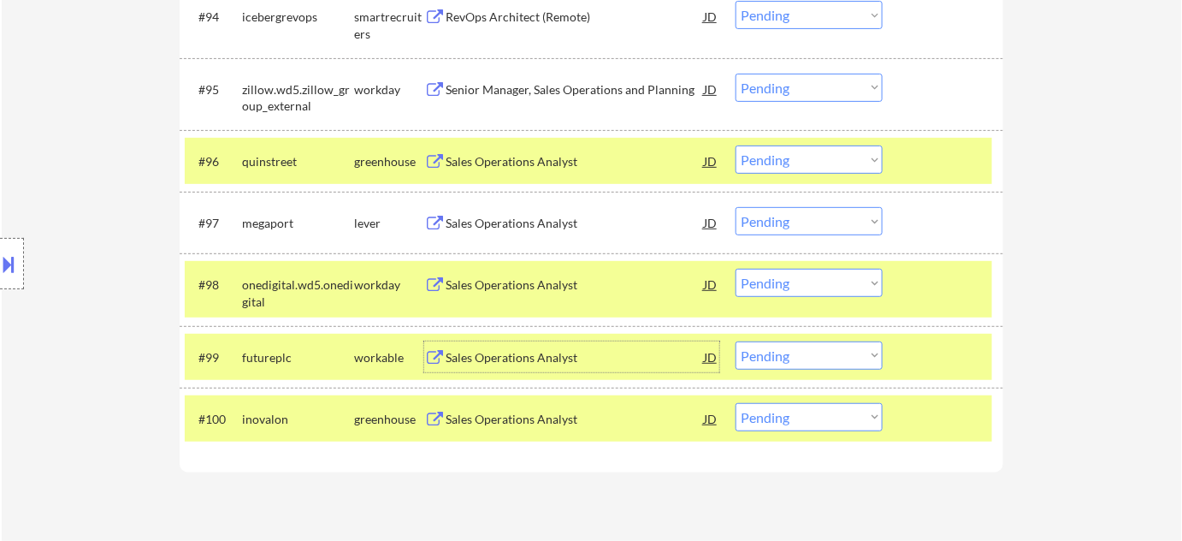
click at [756, 356] on select "Choose an option... Pending Applied Excluded (Questions) Excluded (Expired) Exc…" at bounding box center [809, 355] width 147 height 28
click at [736, 341] on select "Choose an option... Pending Applied Excluded (Questions) Excluded (Expired) Exc…" at bounding box center [809, 355] width 147 height 28
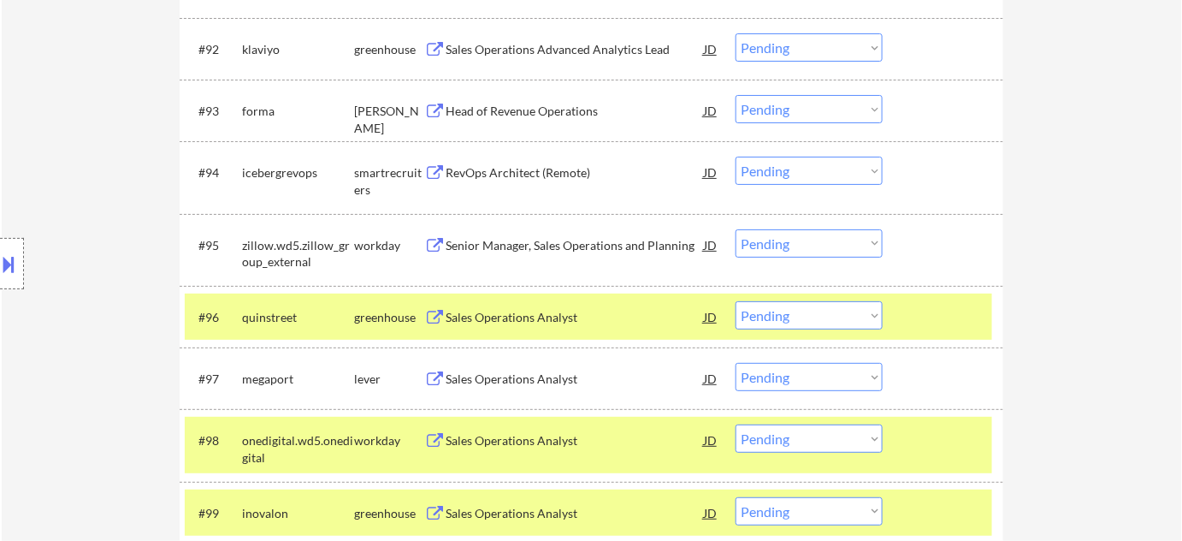
scroll to position [6817, 0]
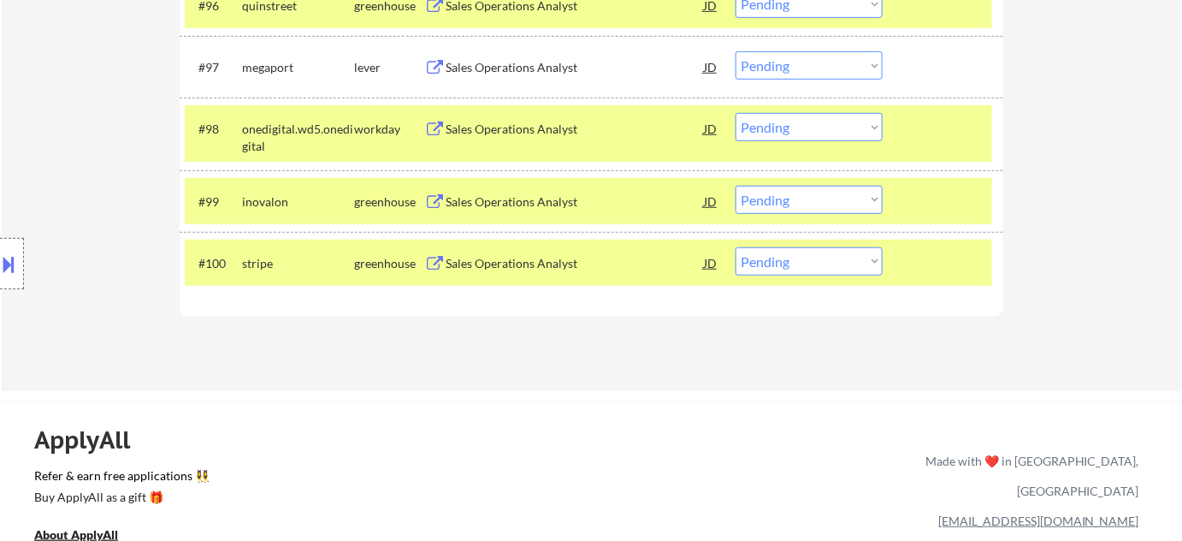
click at [531, 201] on div "Sales Operations Analyst" at bounding box center [575, 201] width 258 height 17
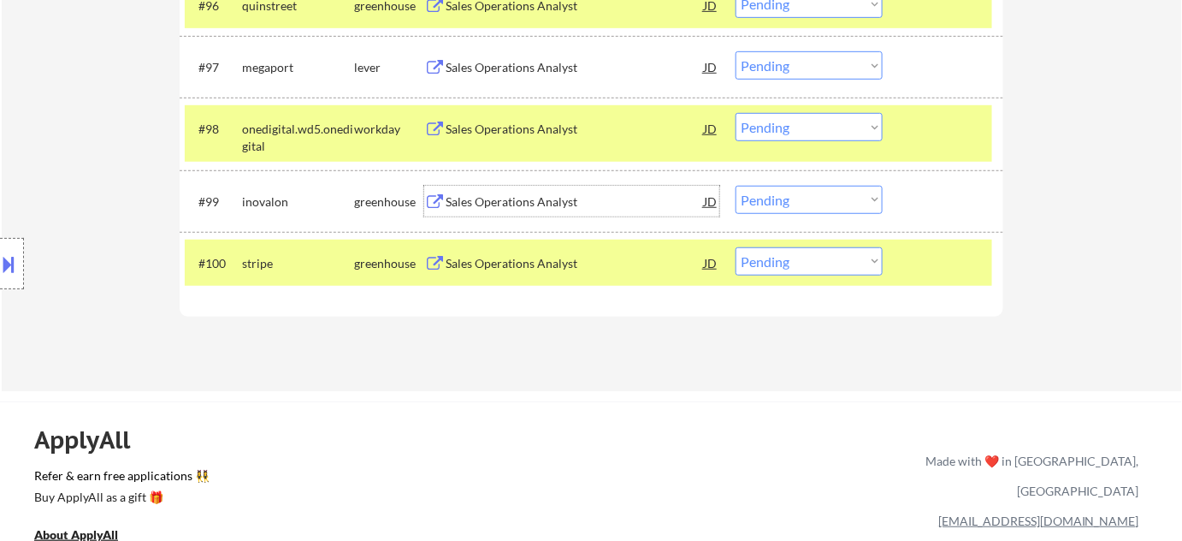
click at [807, 191] on select "Choose an option... Pending Applied Excluded (Questions) Excluded (Expired) Exc…" at bounding box center [809, 200] width 147 height 28
click at [736, 186] on select "Choose an option... Pending Applied Excluded (Questions) Excluded (Expired) Exc…" at bounding box center [809, 200] width 147 height 28
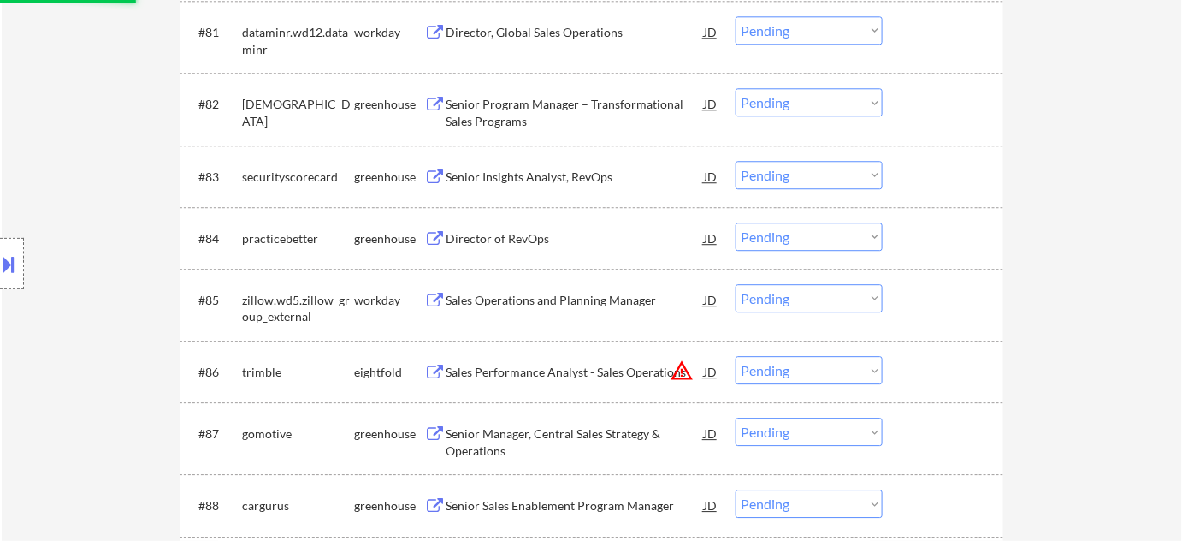
scroll to position [5650, 0]
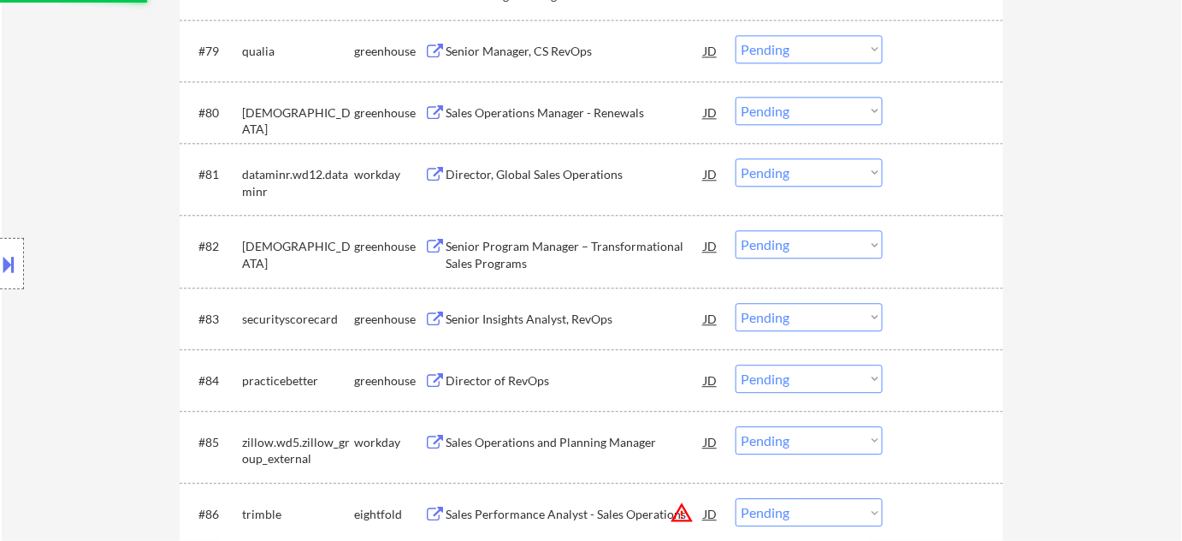
select select ""pending""
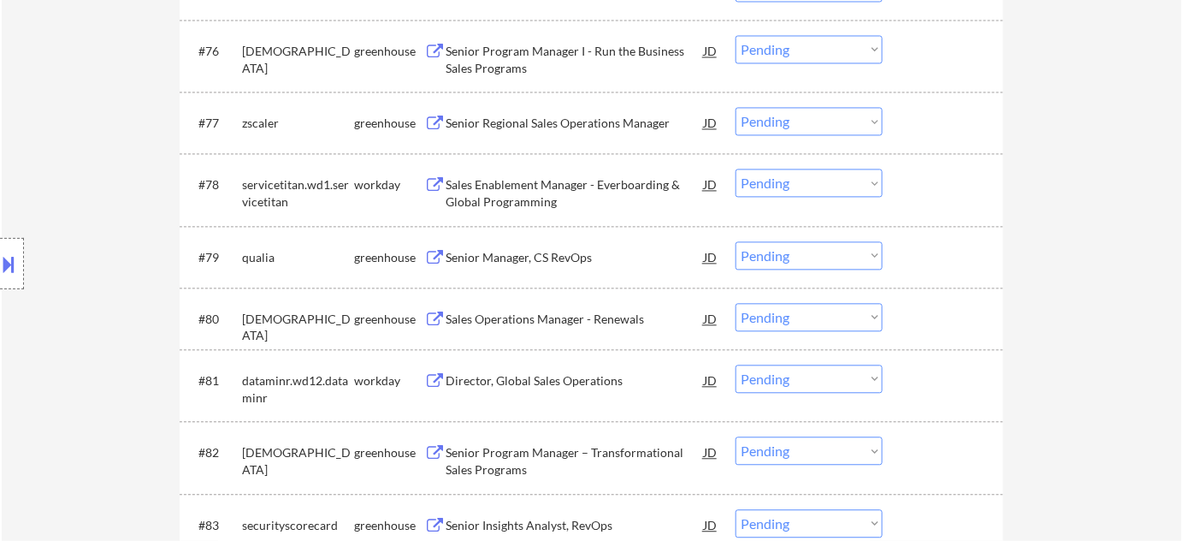
scroll to position [5417, 0]
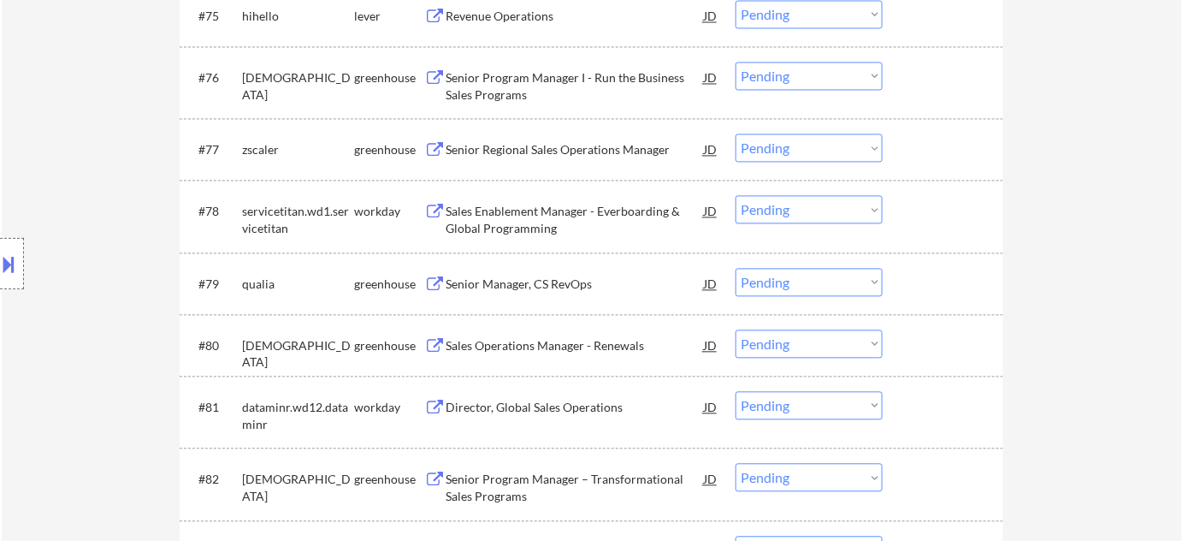
click at [511, 280] on div "Senior Manager, CS RevOps" at bounding box center [575, 284] width 258 height 17
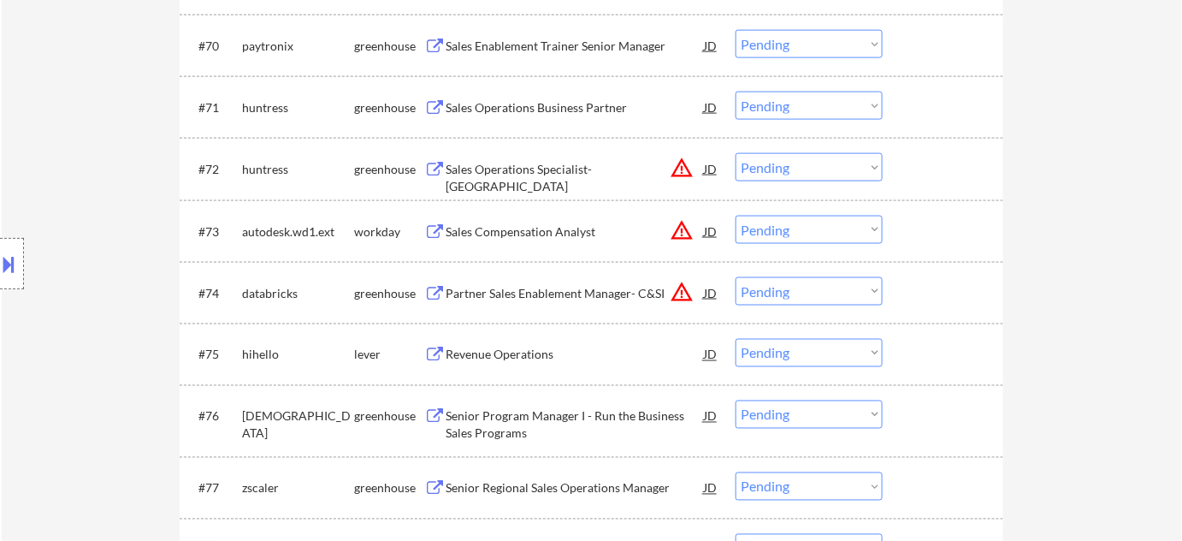
scroll to position [5028, 0]
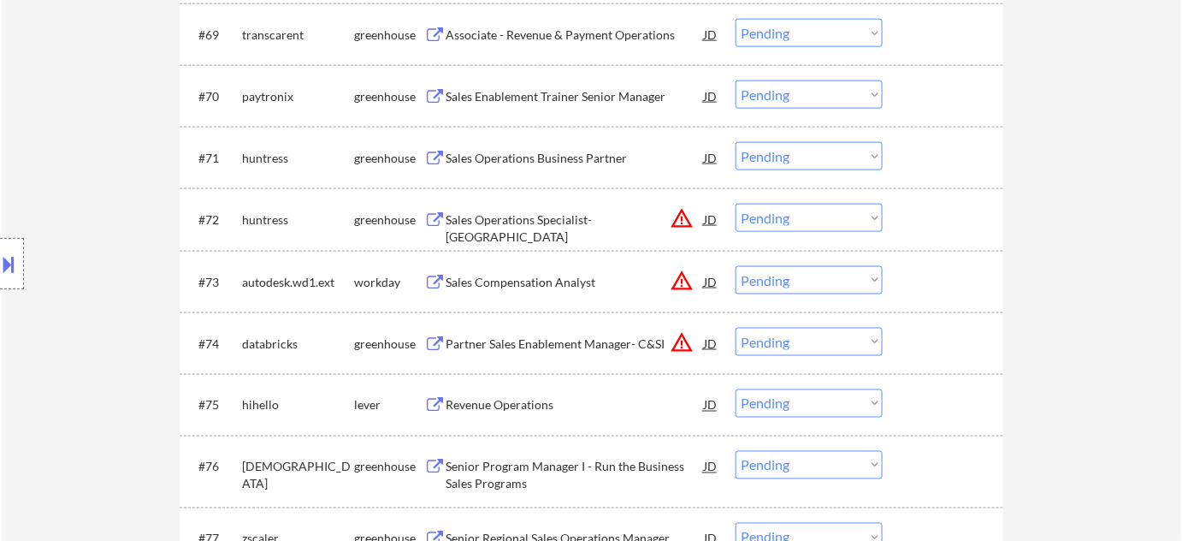
click at [479, 400] on div "Revenue Operations" at bounding box center [575, 405] width 258 height 17
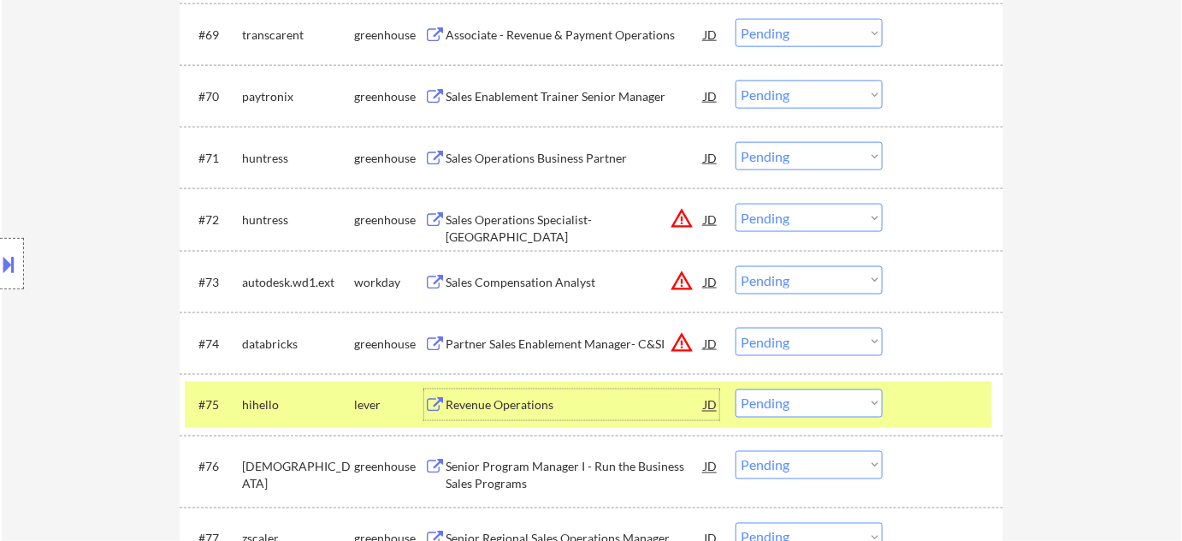
click at [767, 396] on select "Choose an option... Pending Applied Excluded (Questions) Excluded (Expired) Exc…" at bounding box center [809, 403] width 147 height 28
click at [736, 389] on select "Choose an option... Pending Applied Excluded (Questions) Excluded (Expired) Exc…" at bounding box center [809, 403] width 147 height 28
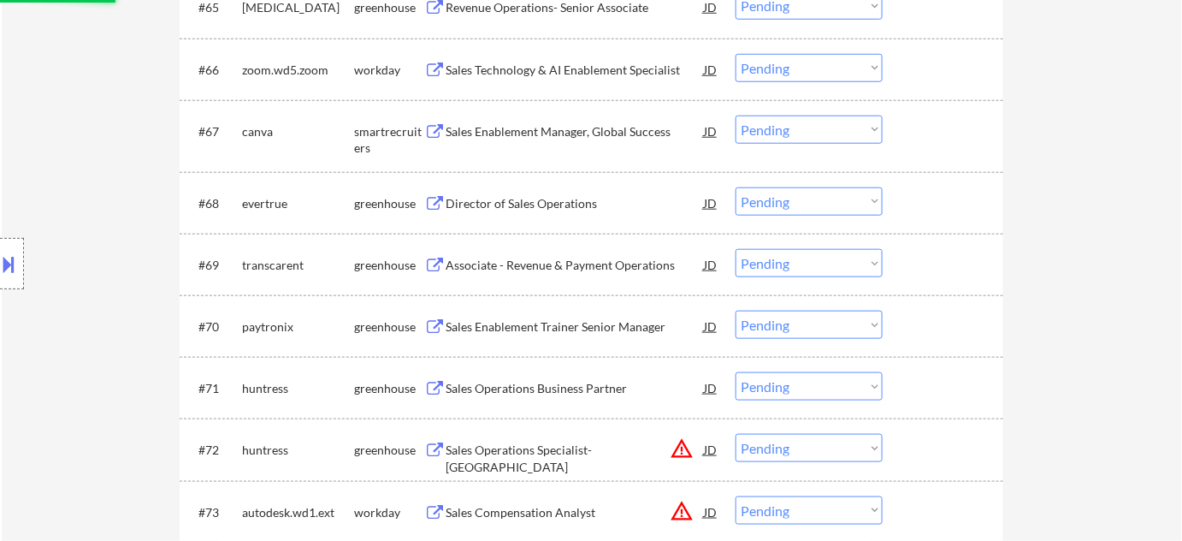
scroll to position [4795, 0]
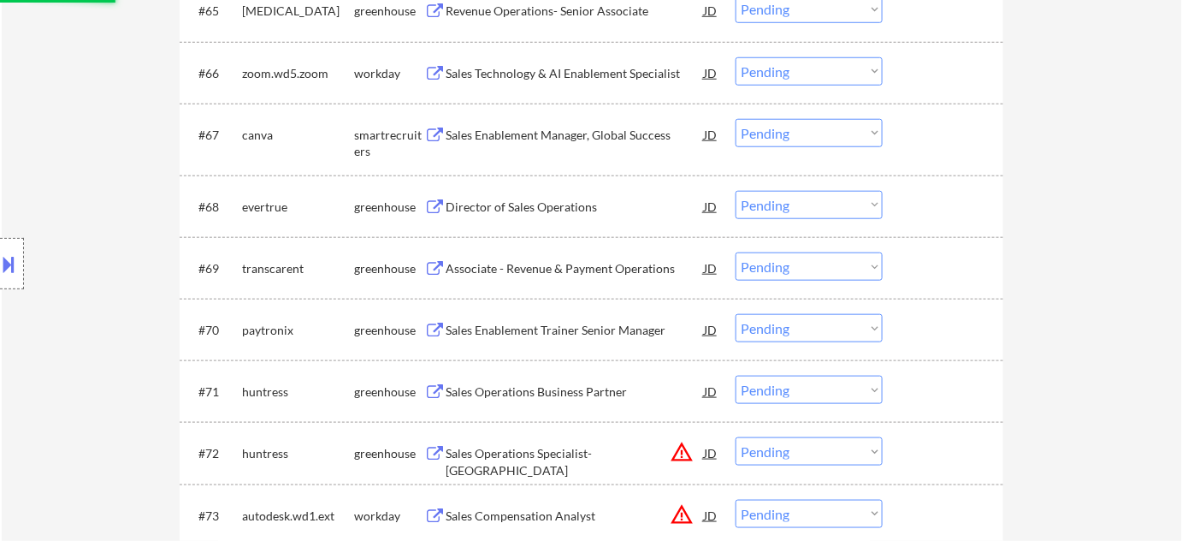
select select ""pending""
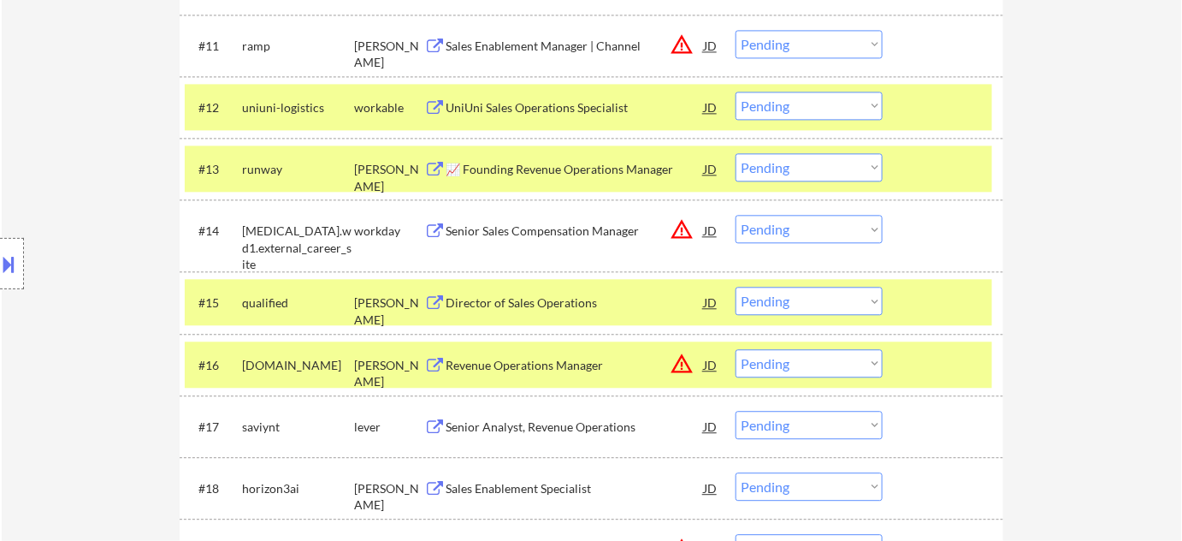
scroll to position [1062, 0]
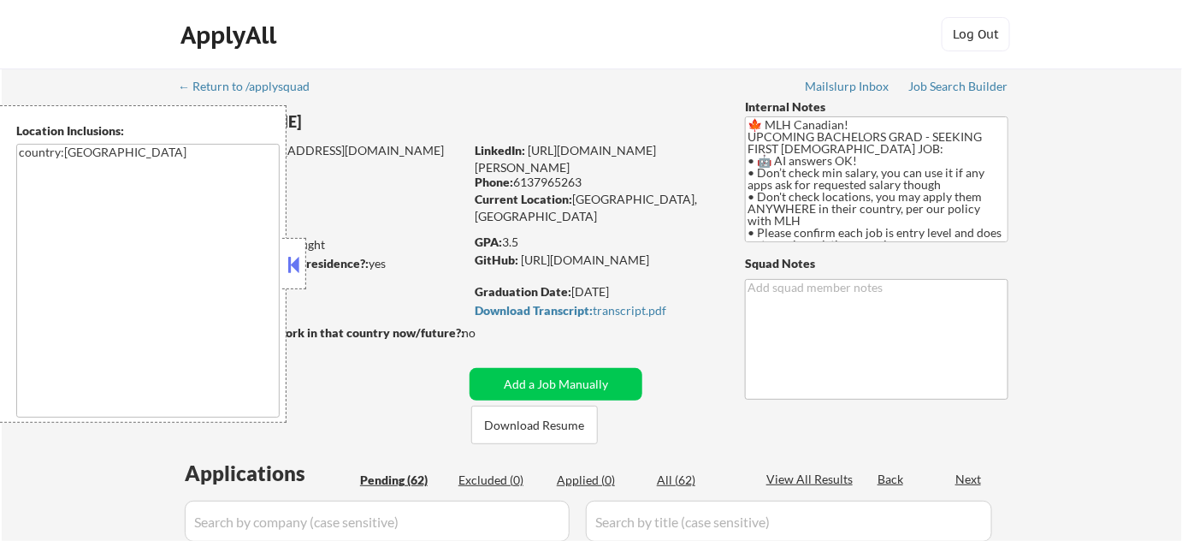
select select ""pending""
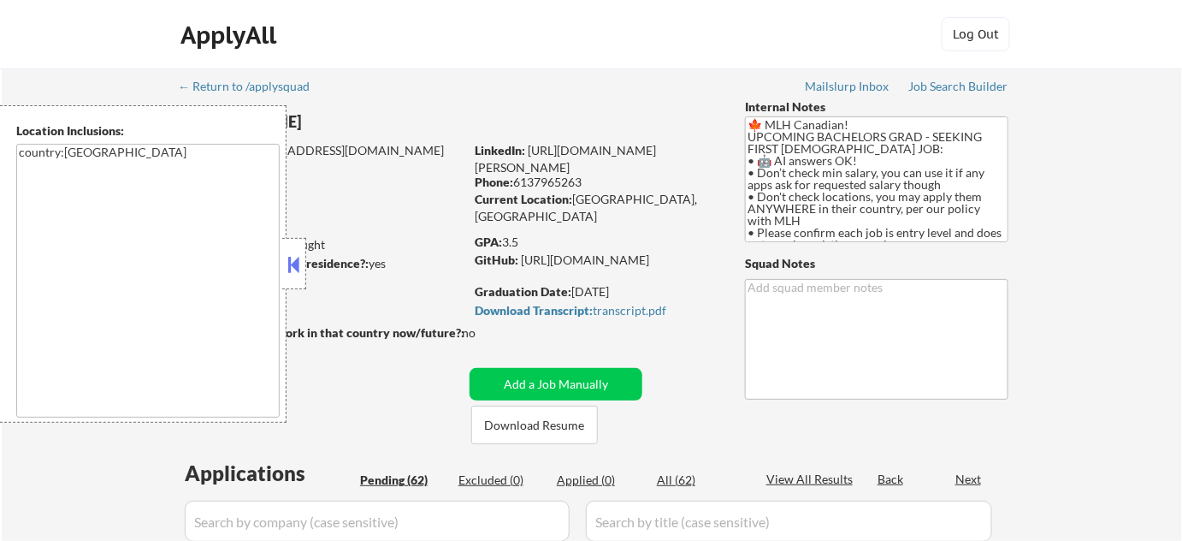
select select ""pending""
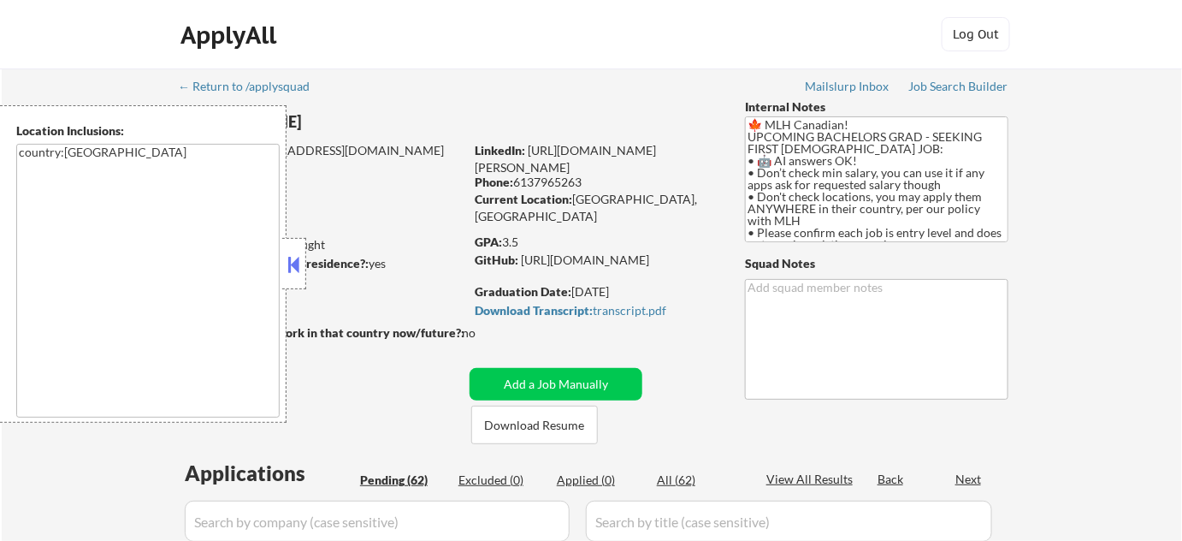
select select ""pending""
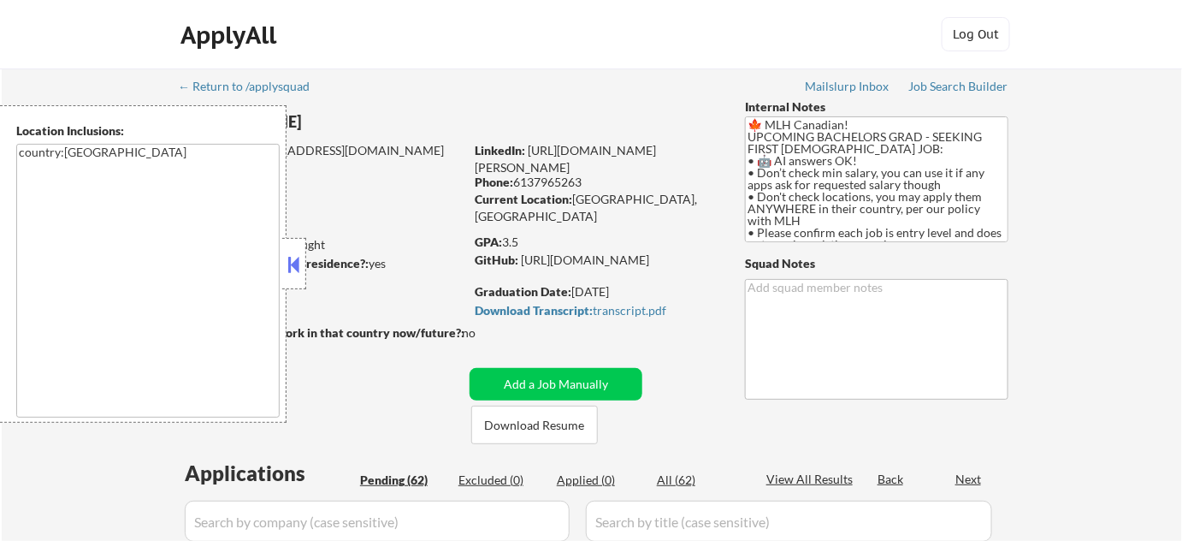
select select ""pending""
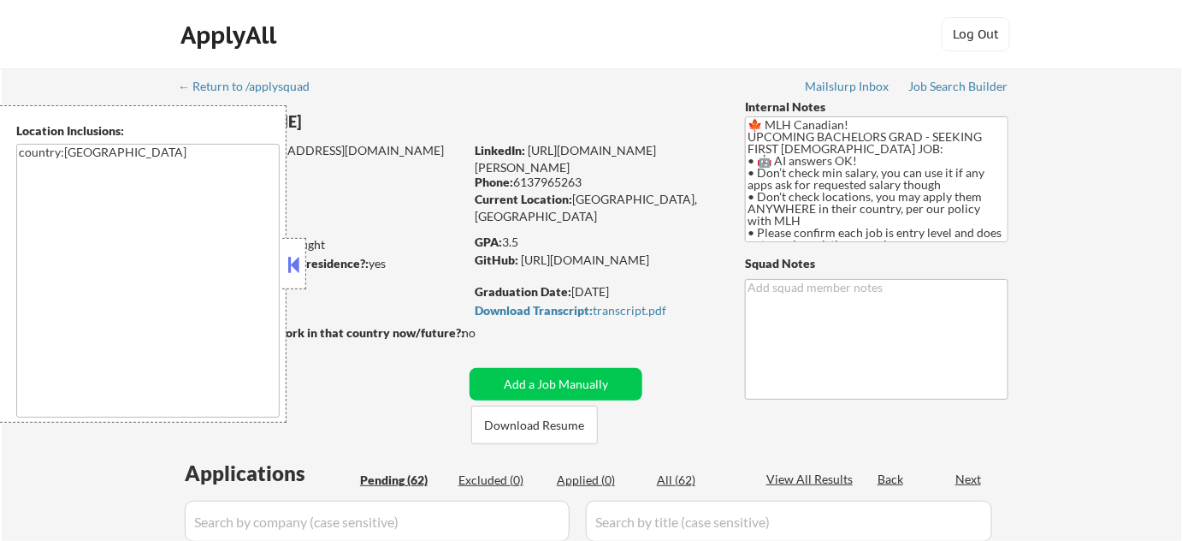
select select ""pending""
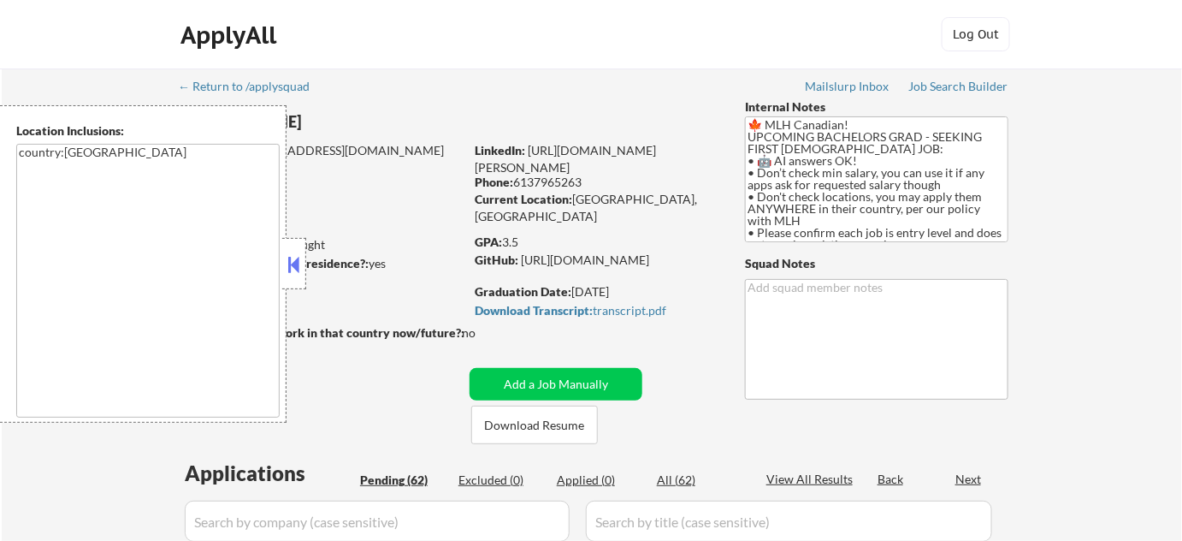
select select ""pending""
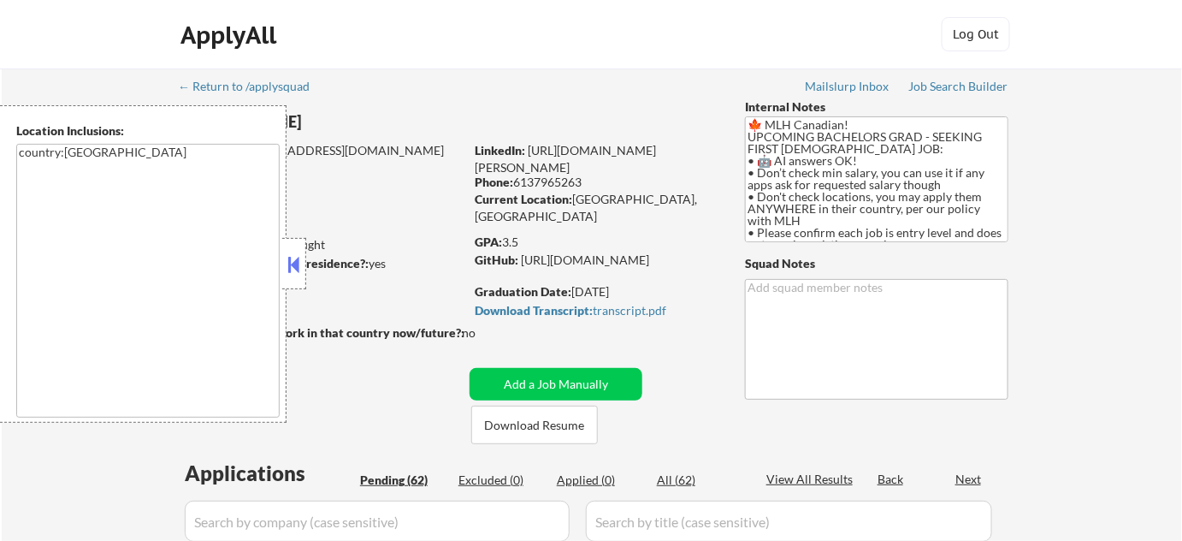
select select ""pending""
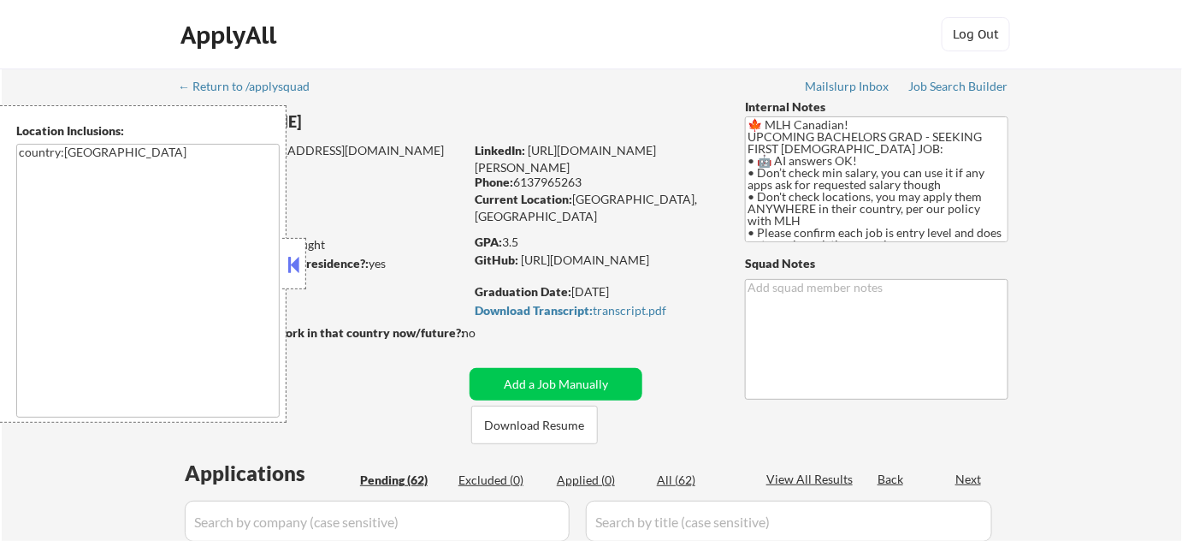
select select ""pending""
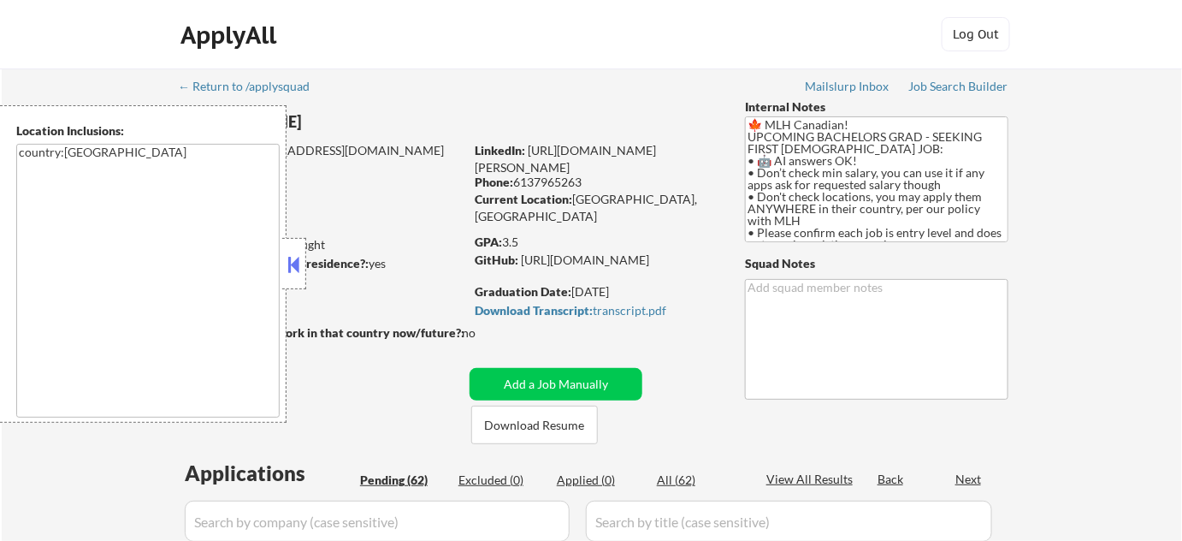
select select ""pending""
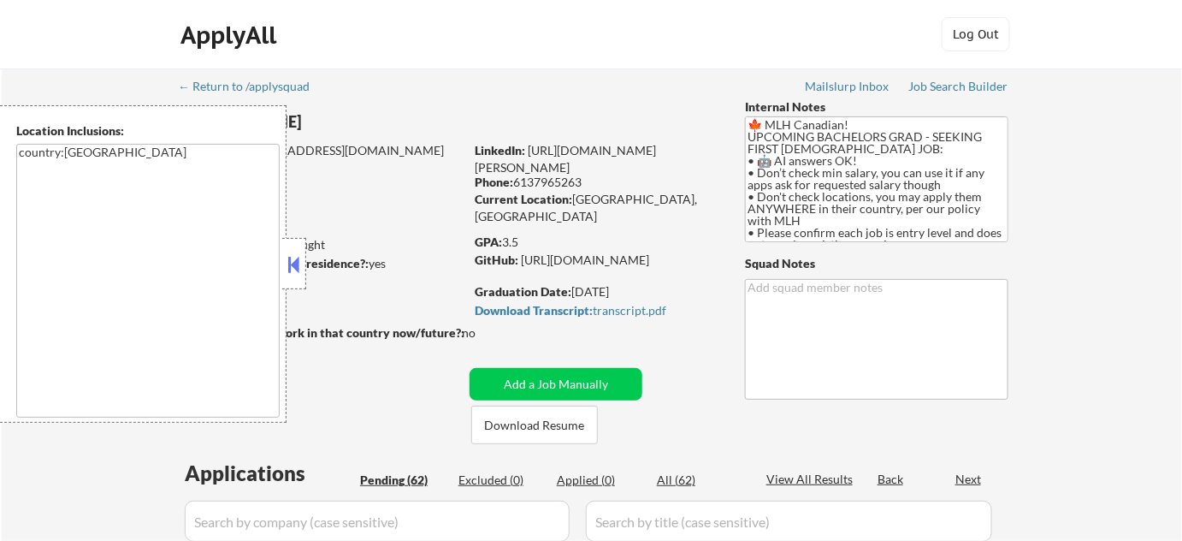
select select ""pending""
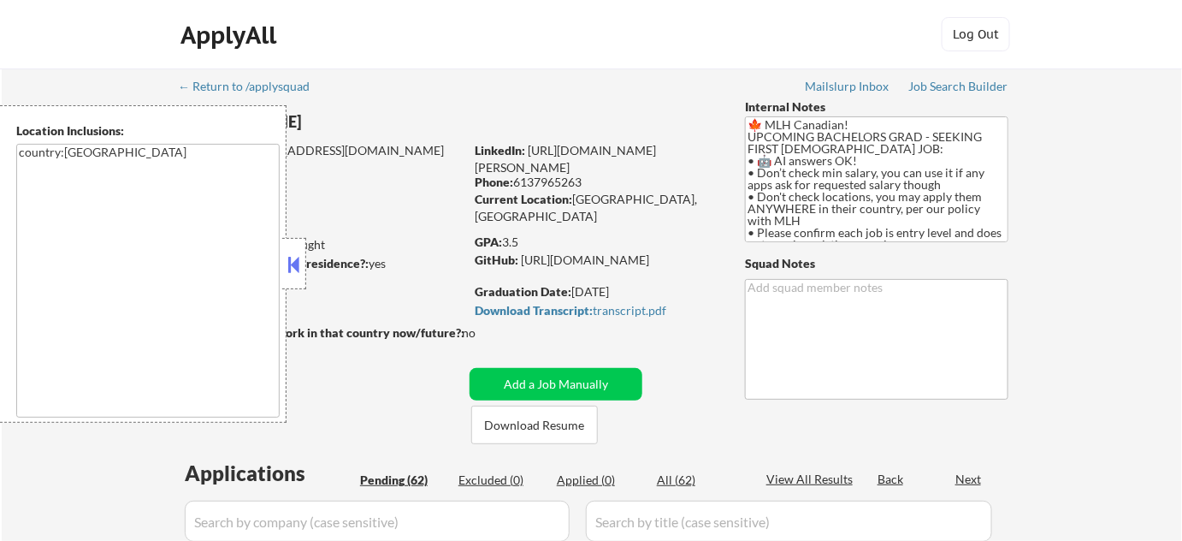
select select ""pending""
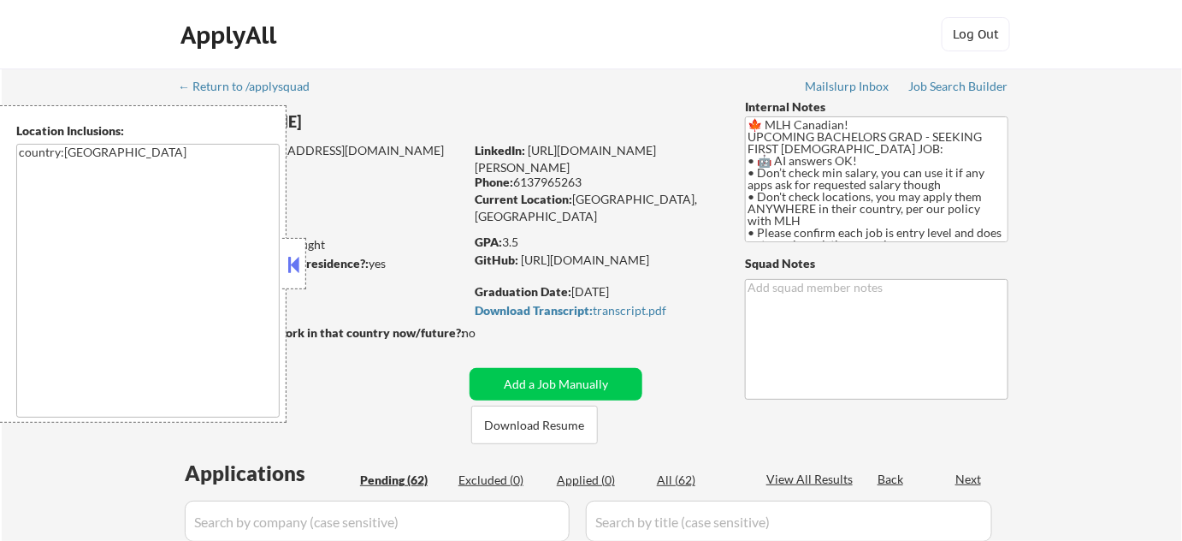
select select ""pending""
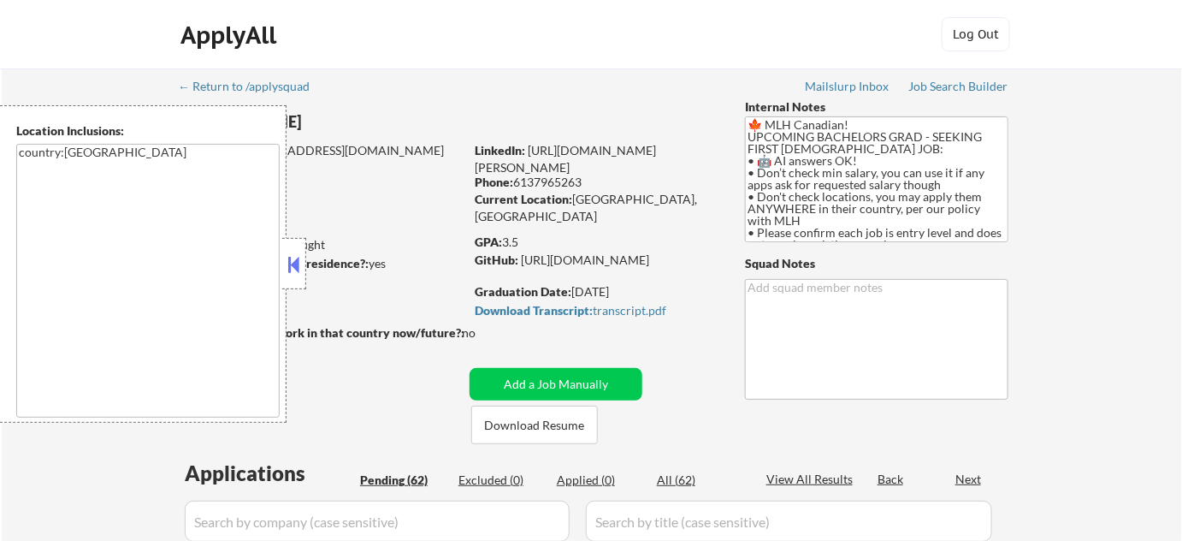
select select ""pending""
